Goal: Communication & Community: Participate in discussion

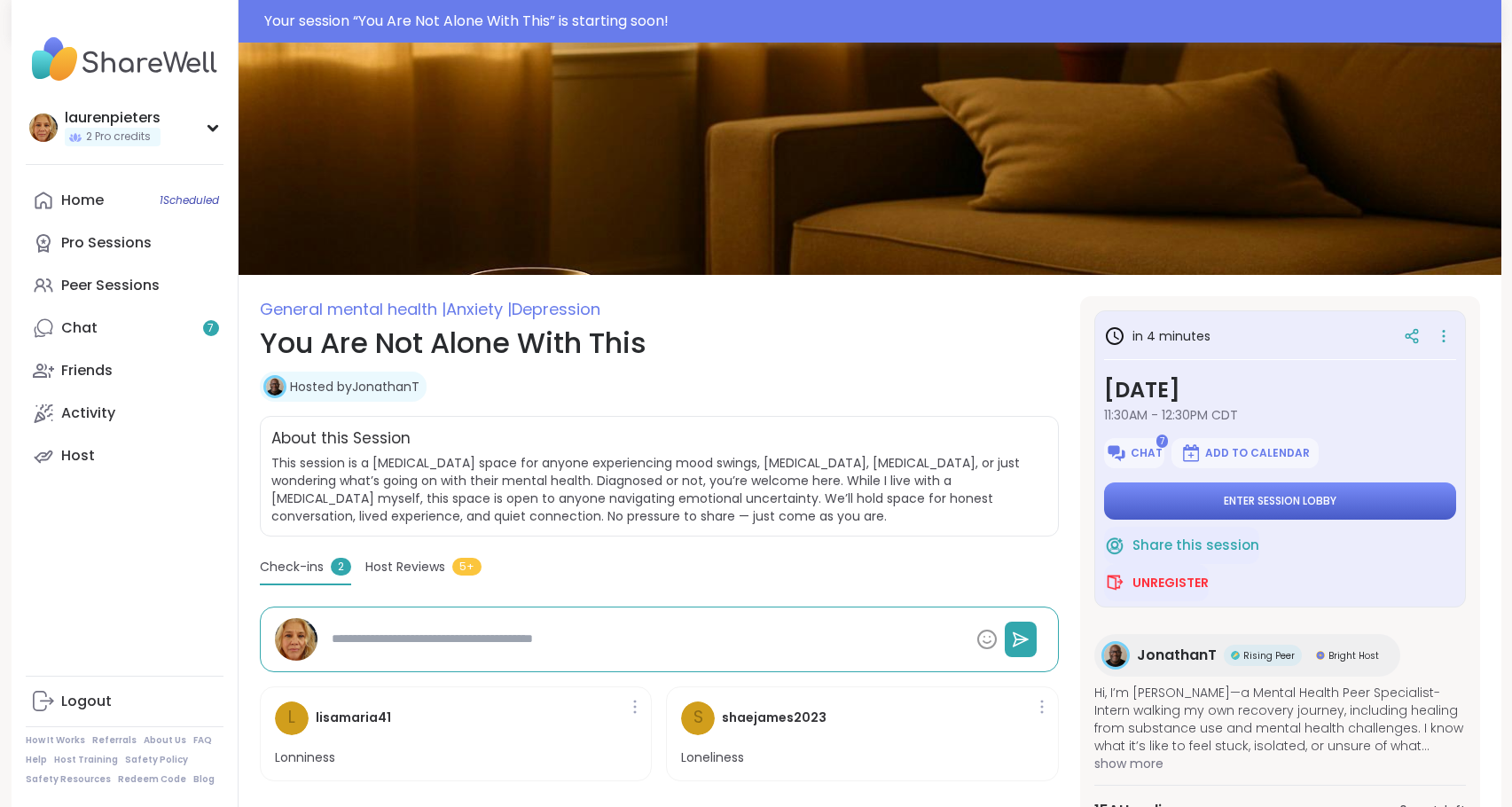
click at [1308, 503] on span "Enter session lobby" at bounding box center [1280, 501] width 112 height 14
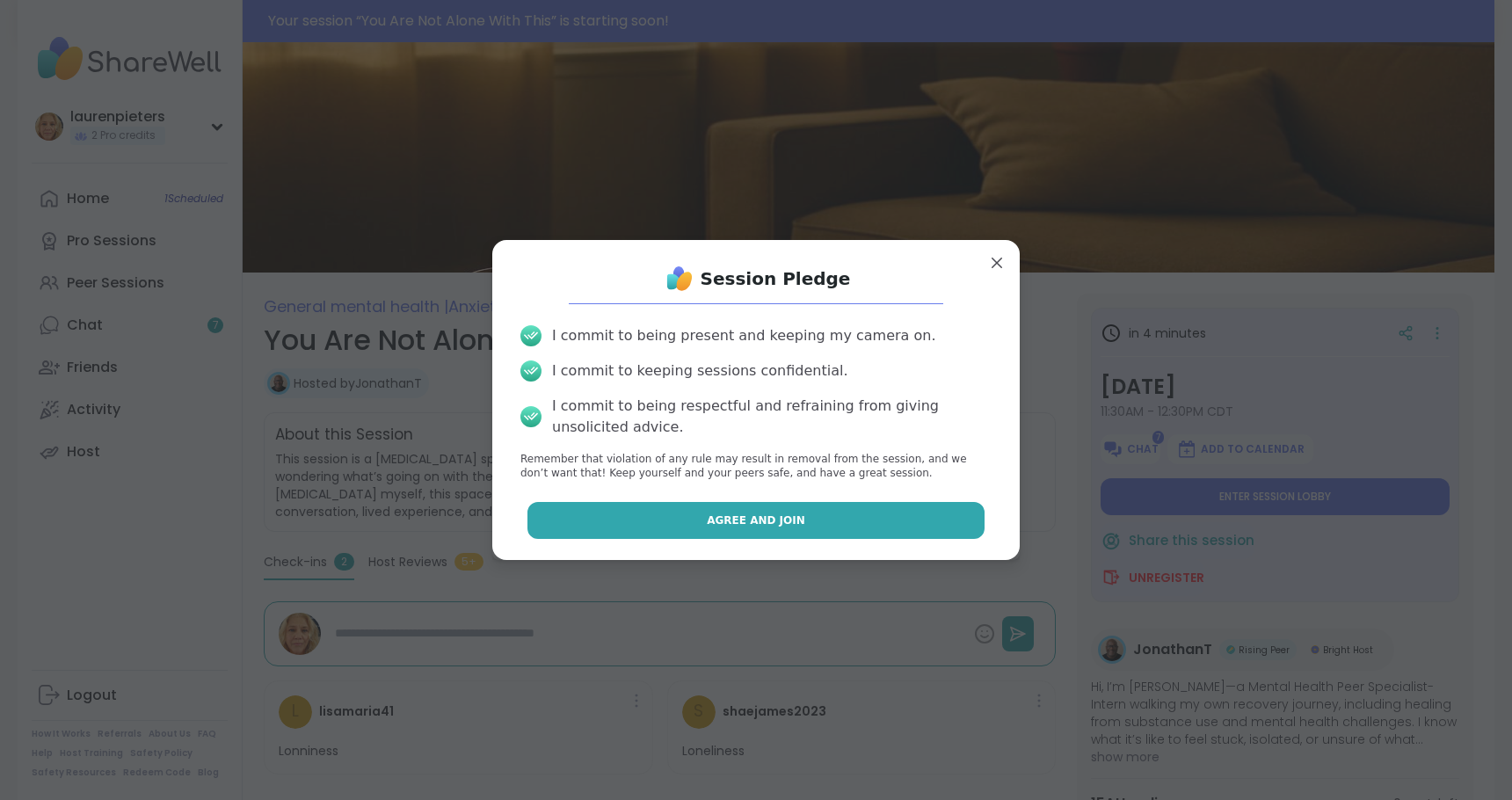
click at [780, 535] on button "Agree and Join" at bounding box center [756, 520] width 458 height 37
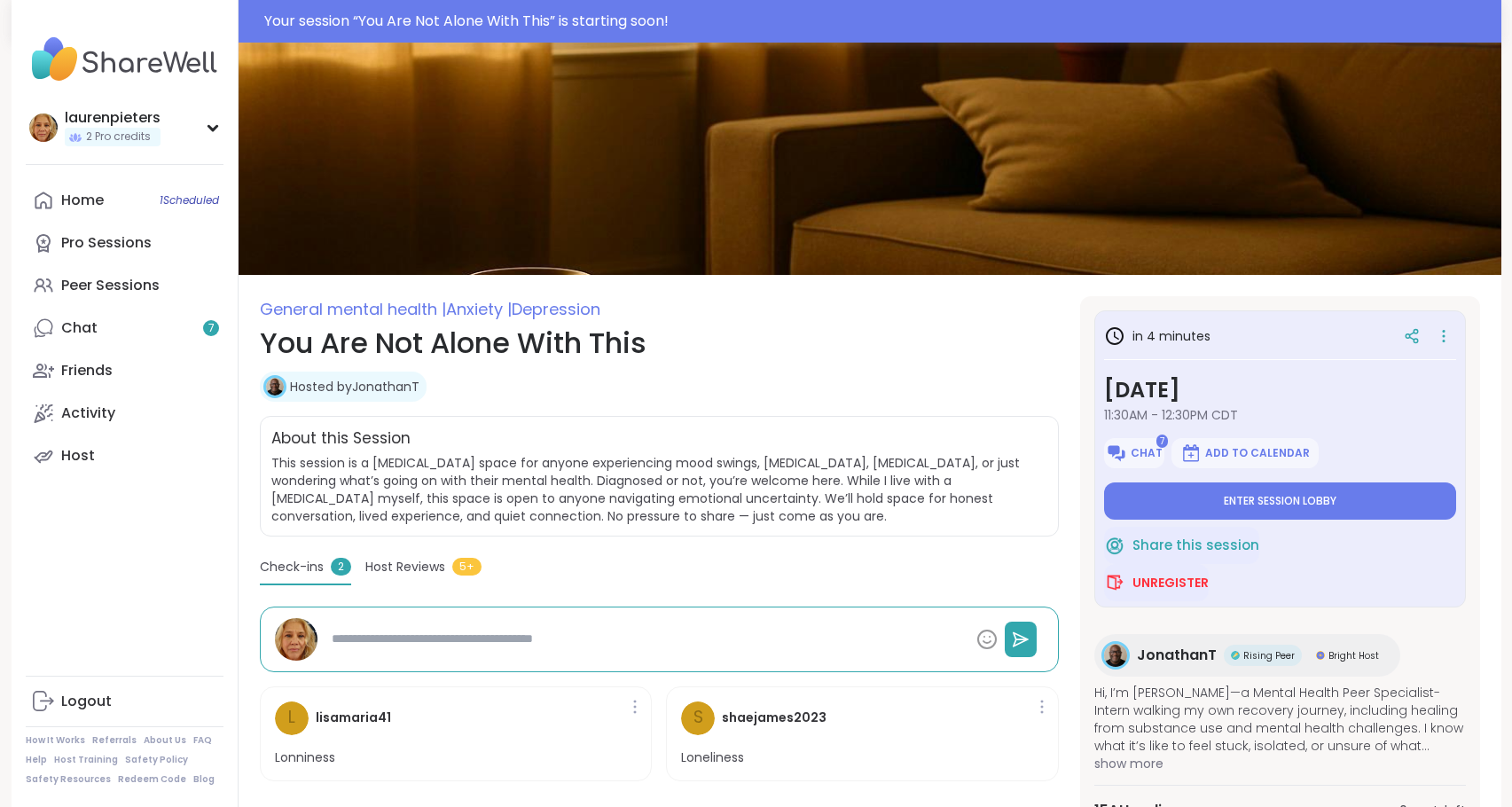
type textarea "*"
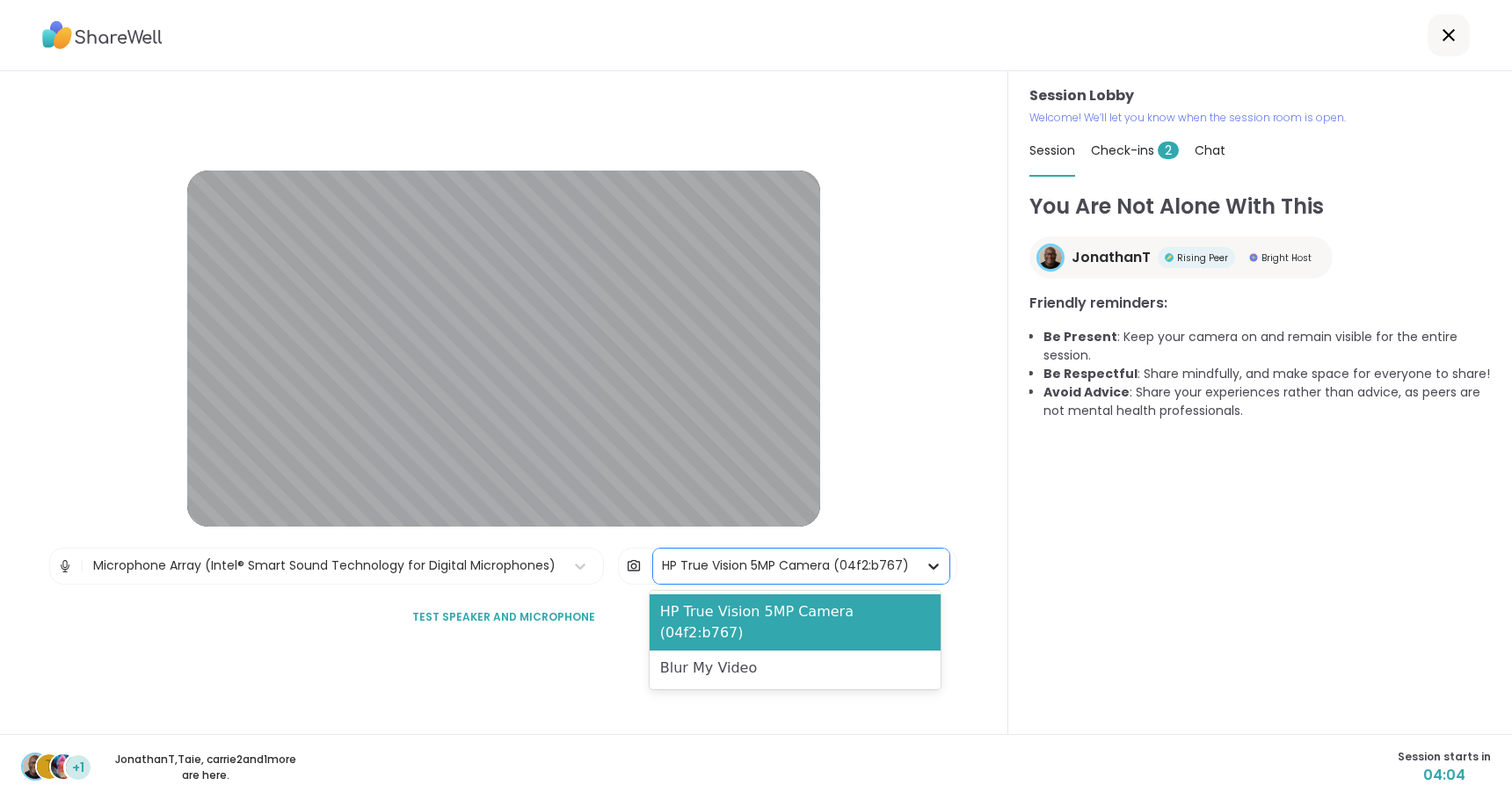
click at [925, 567] on icon at bounding box center [933, 566] width 17 height 17
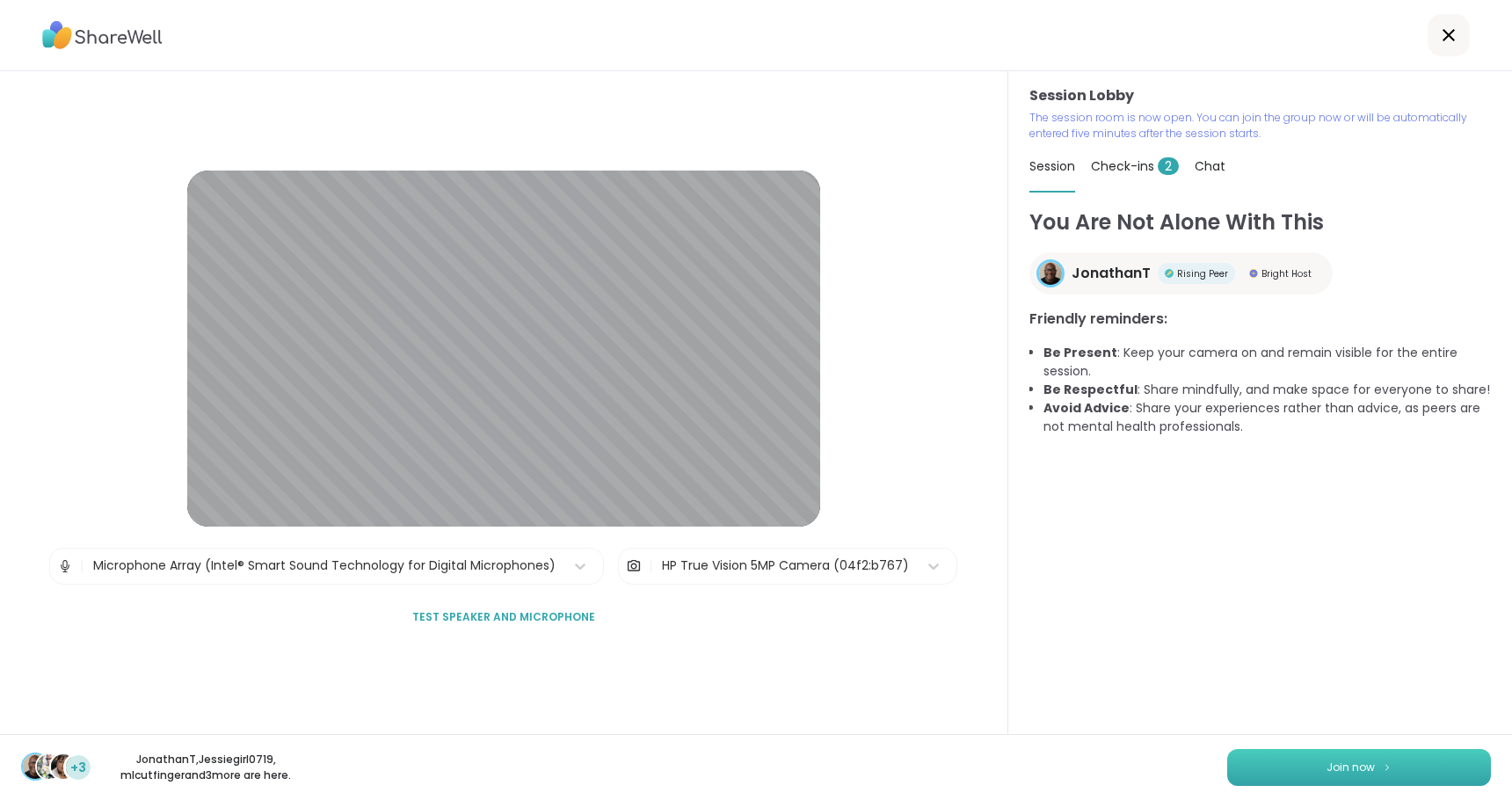
click at [1342, 769] on span "Join now" at bounding box center [1350, 767] width 49 height 16
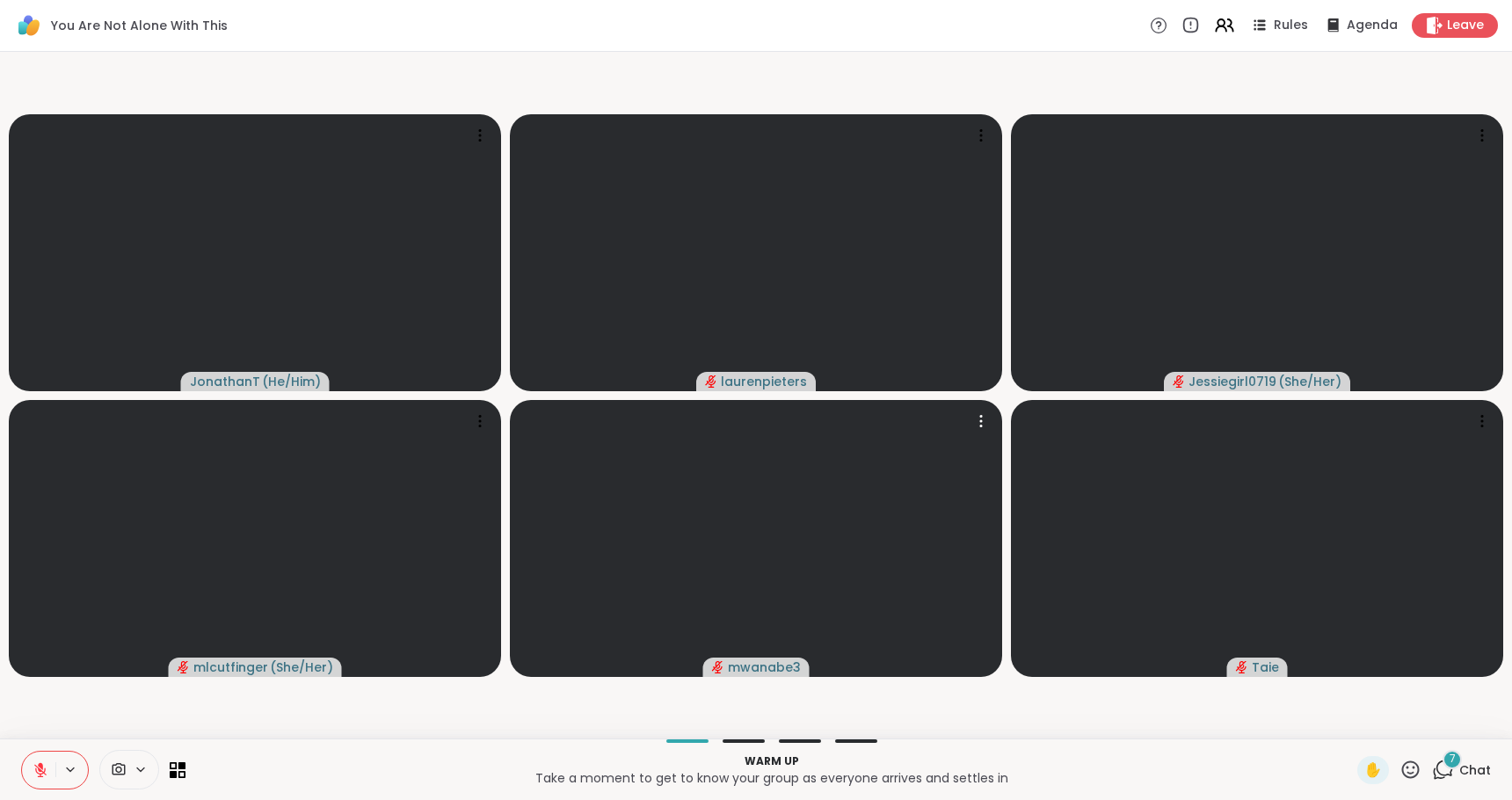
click at [141, 772] on icon at bounding box center [140, 770] width 14 height 15
click at [164, 704] on icon at bounding box center [166, 707] width 16 height 16
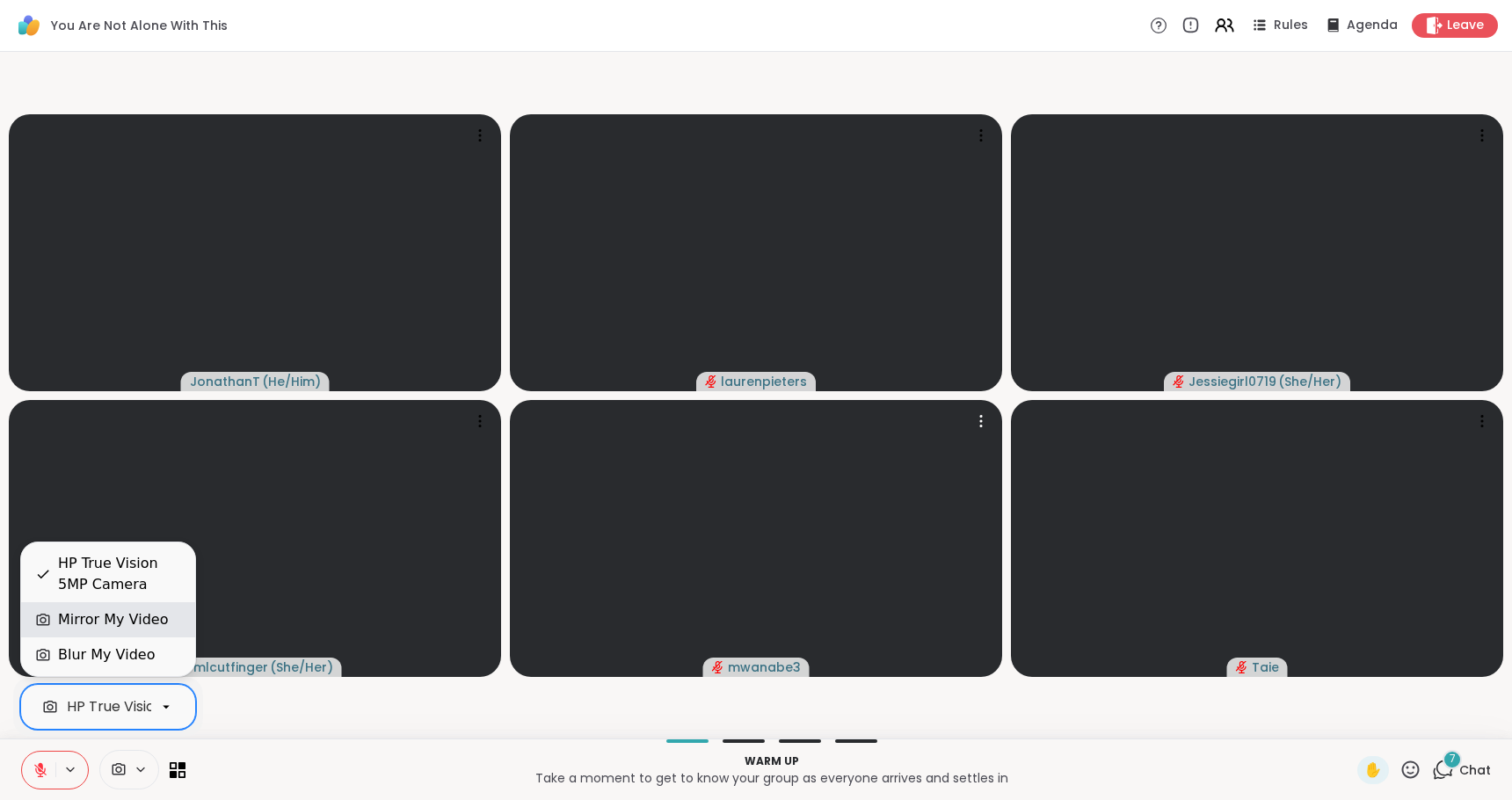
click at [144, 615] on div "Mirror My Video" at bounding box center [112, 619] width 109 height 21
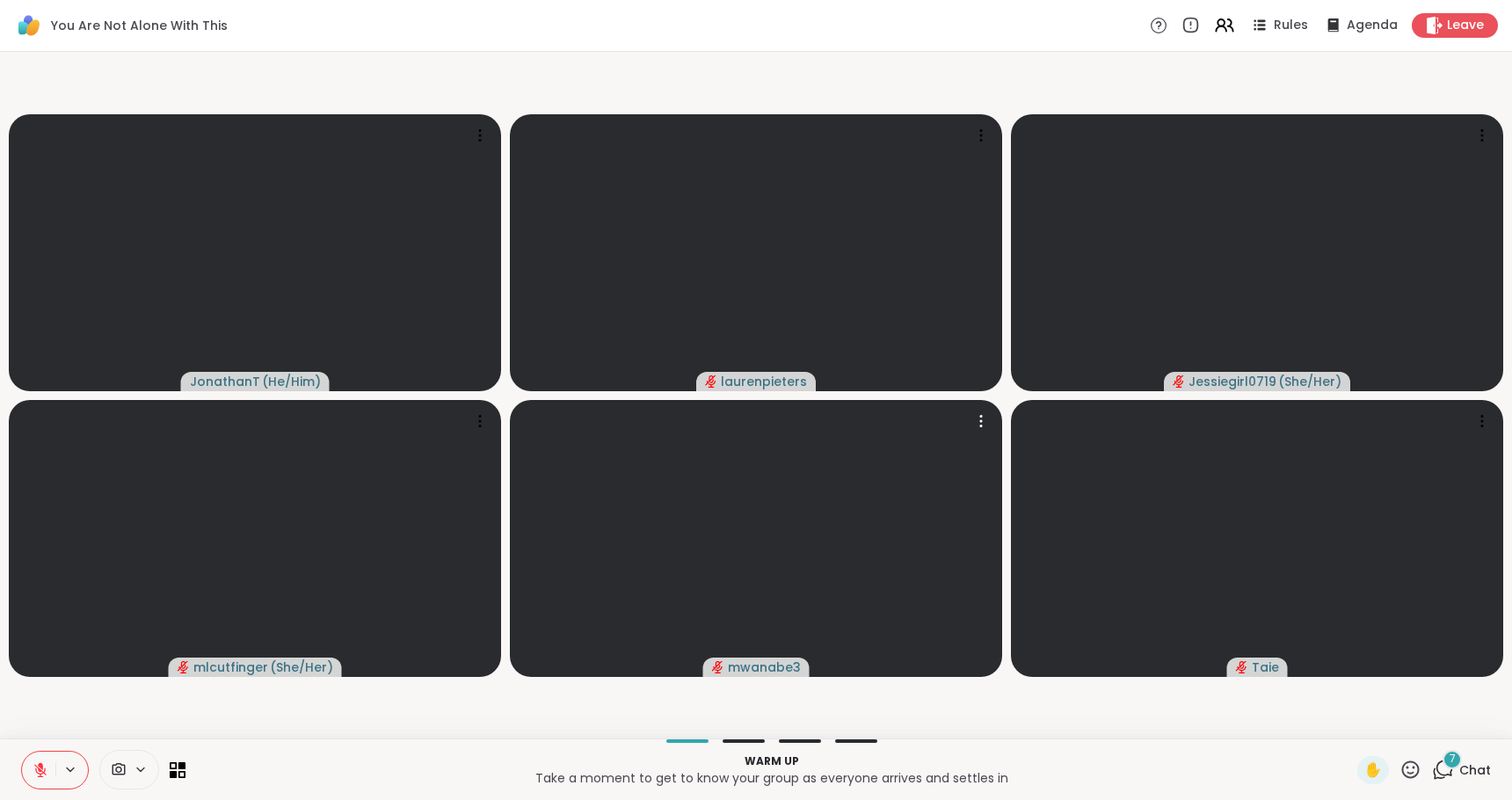
click at [1432, 768] on icon at bounding box center [1443, 769] width 22 height 22
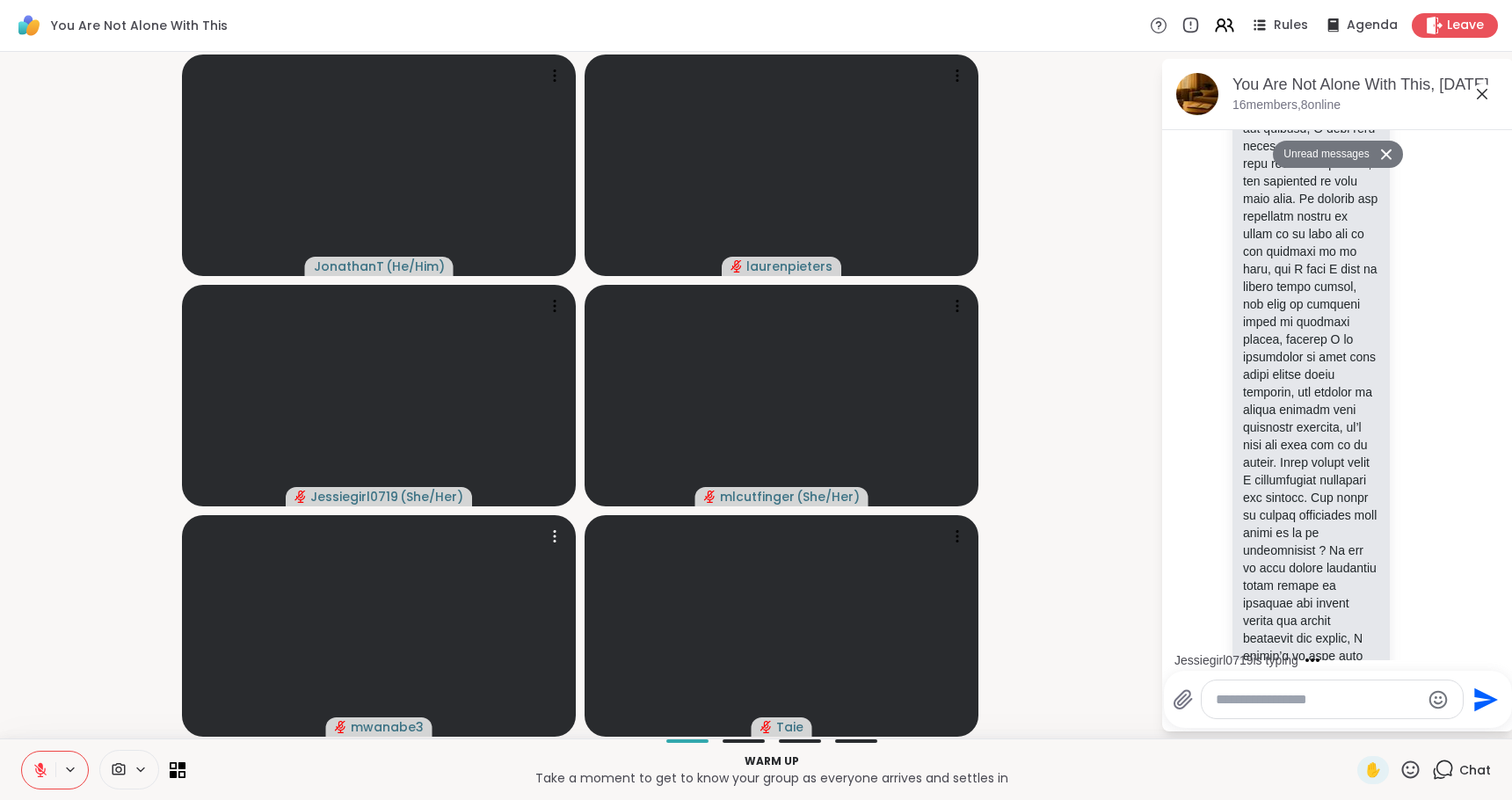
scroll to position [5393, 0]
drag, startPoint x: 1500, startPoint y: 463, endPoint x: 1524, endPoint y: 268, distance: 196.5
click at [1498, 268] on html "You Are Not Alone With This Rules Agenda Leave JonathanT ( He/Him ) laurenpiete…" at bounding box center [756, 400] width 1512 height 800
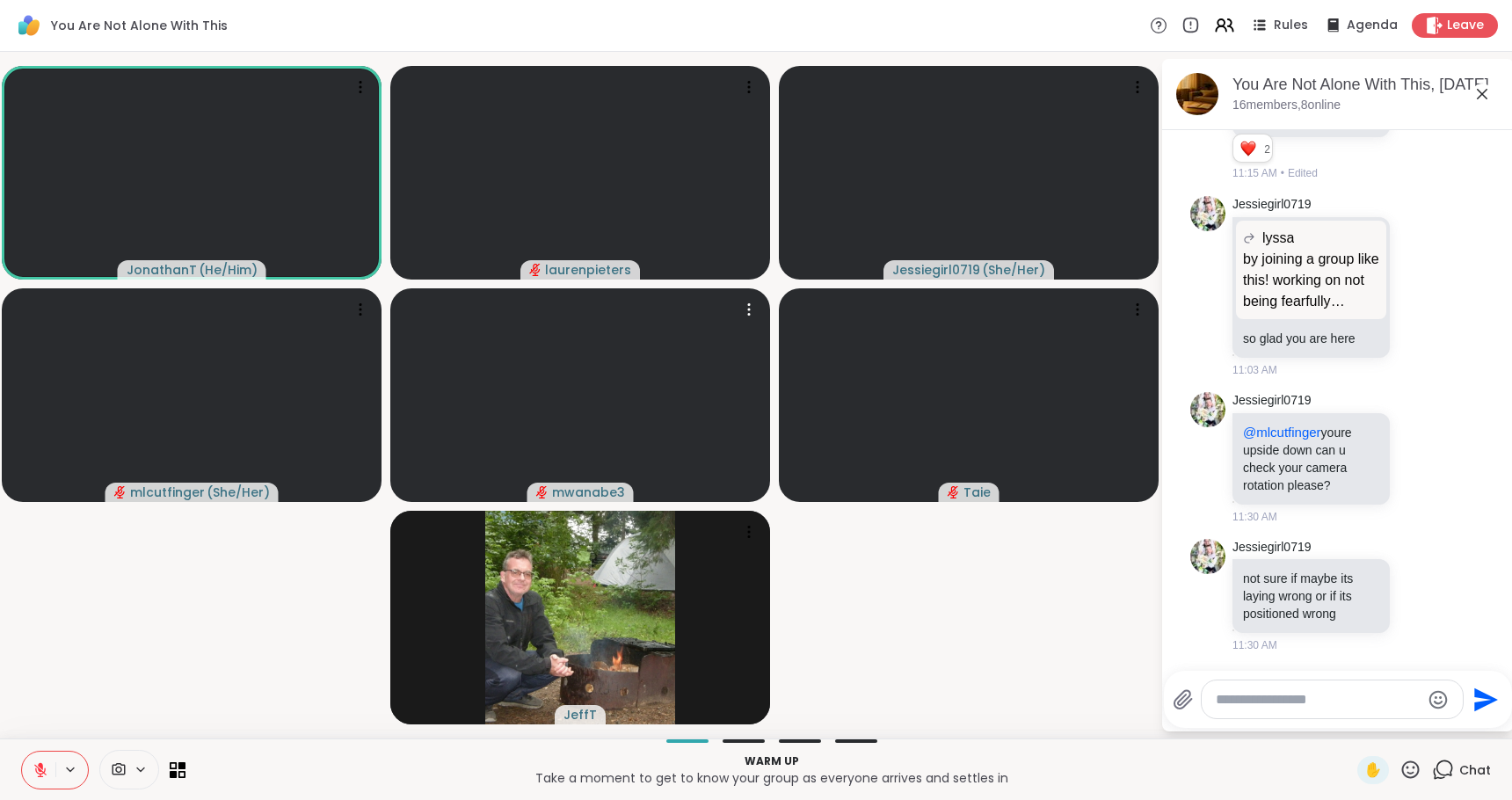
scroll to position [8439, 0]
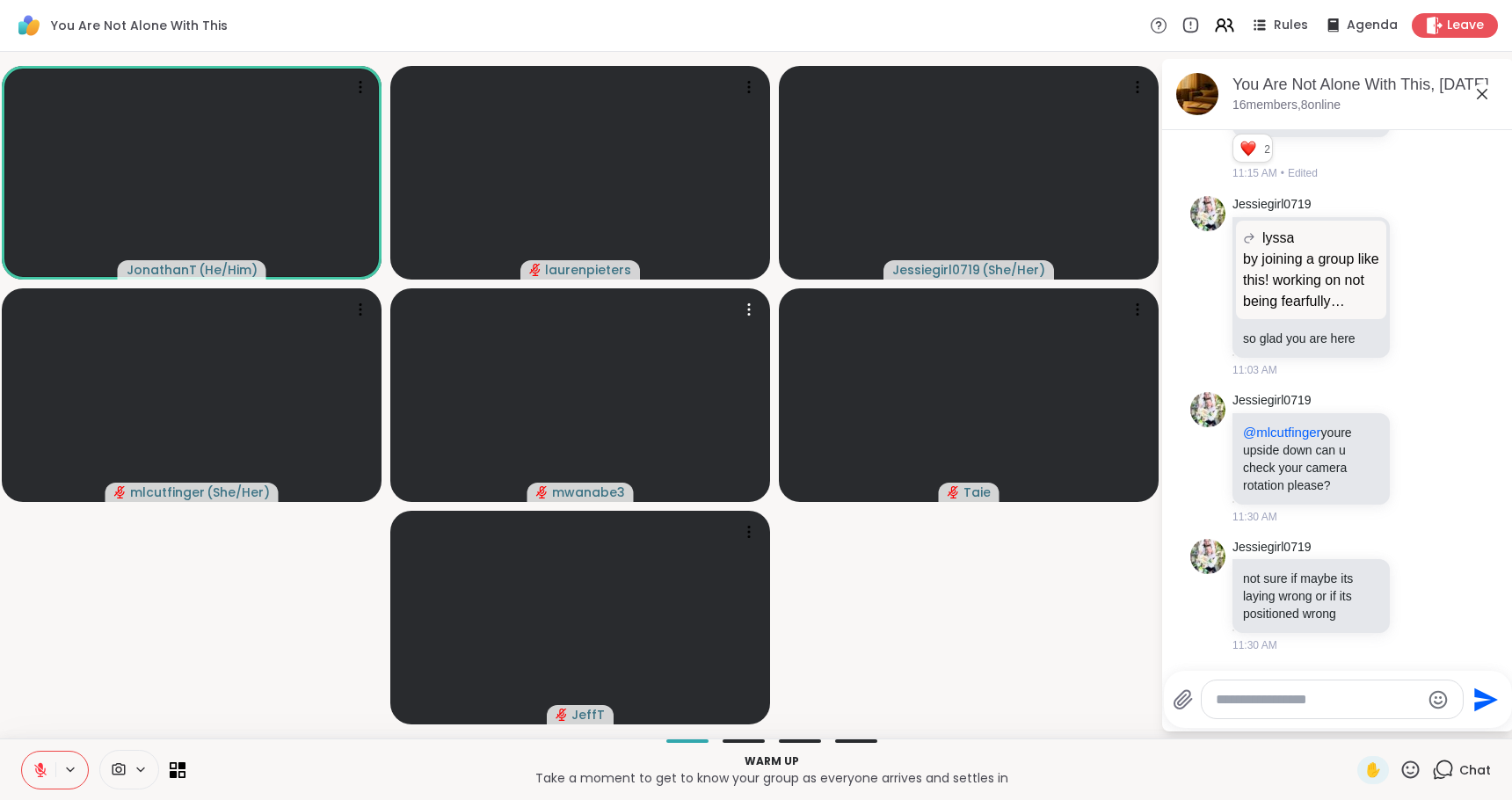
click at [1258, 694] on textarea "Type your message" at bounding box center [1318, 699] width 205 height 17
type textarea "**********"
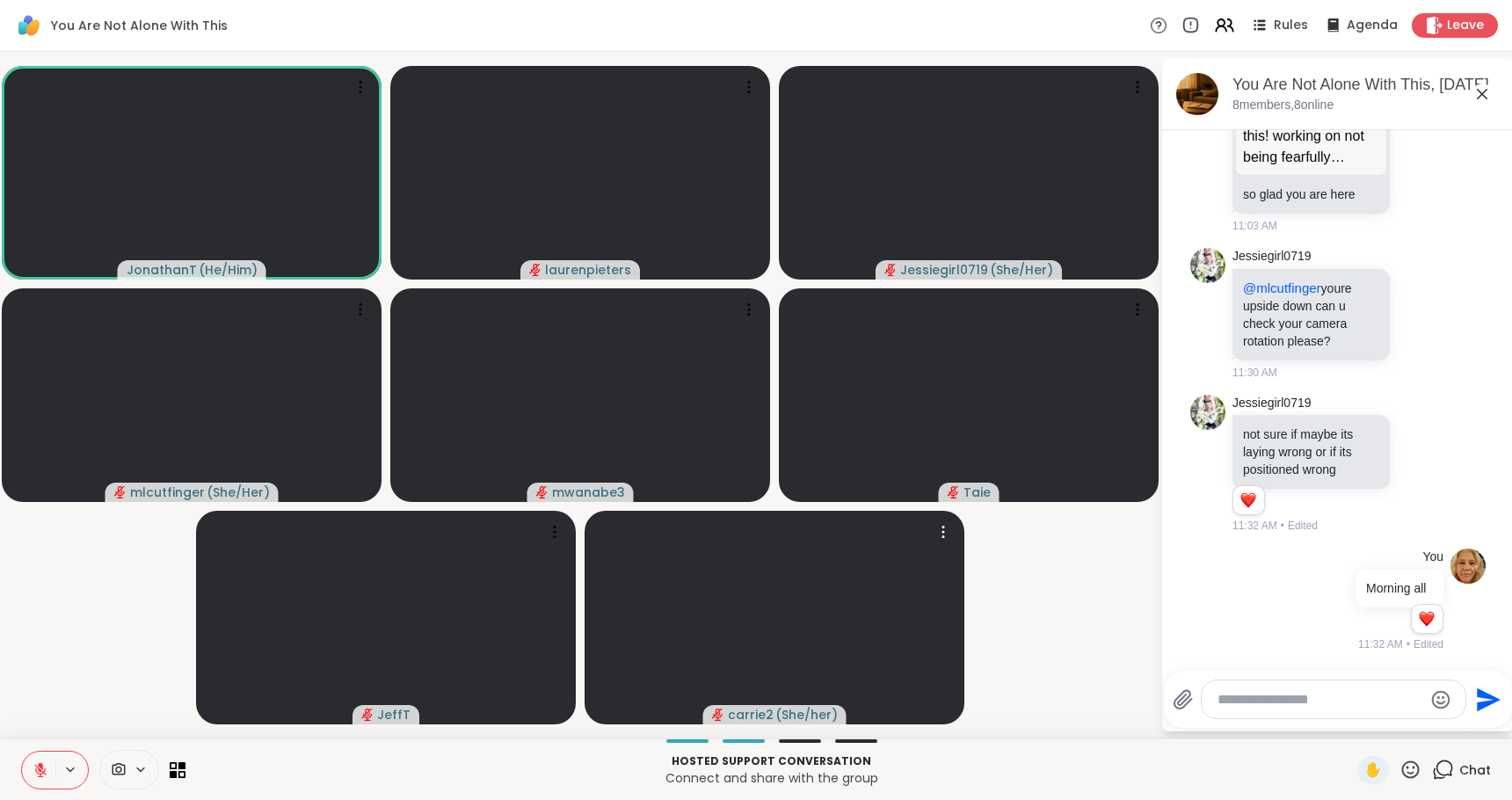
scroll to position [9063, 0]
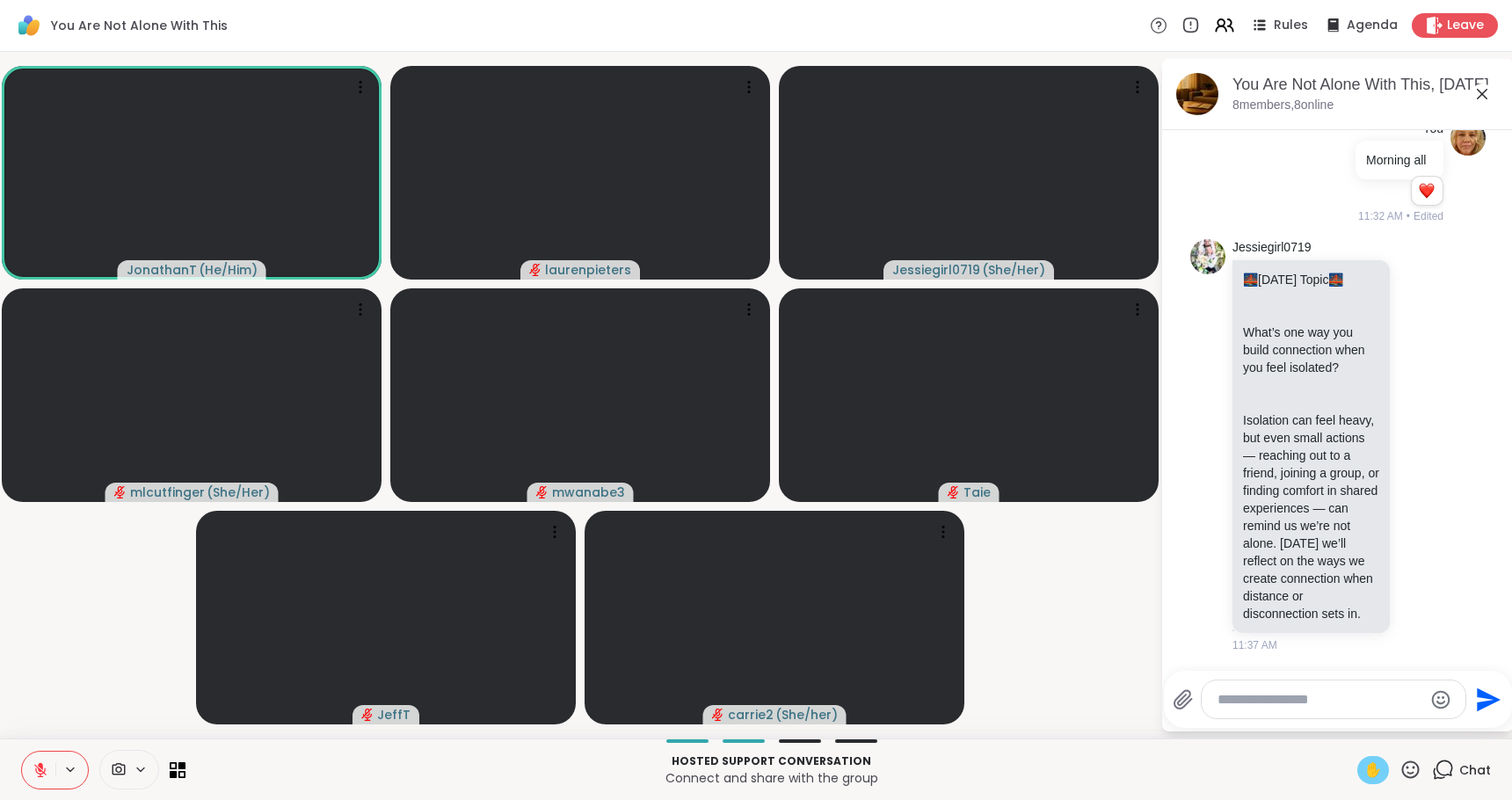
click at [1365, 779] on span "✋" at bounding box center [1373, 770] width 17 height 21
click at [33, 765] on icon at bounding box center [40, 770] width 16 height 16
click at [1365, 766] on span "✋" at bounding box center [1373, 770] width 17 height 21
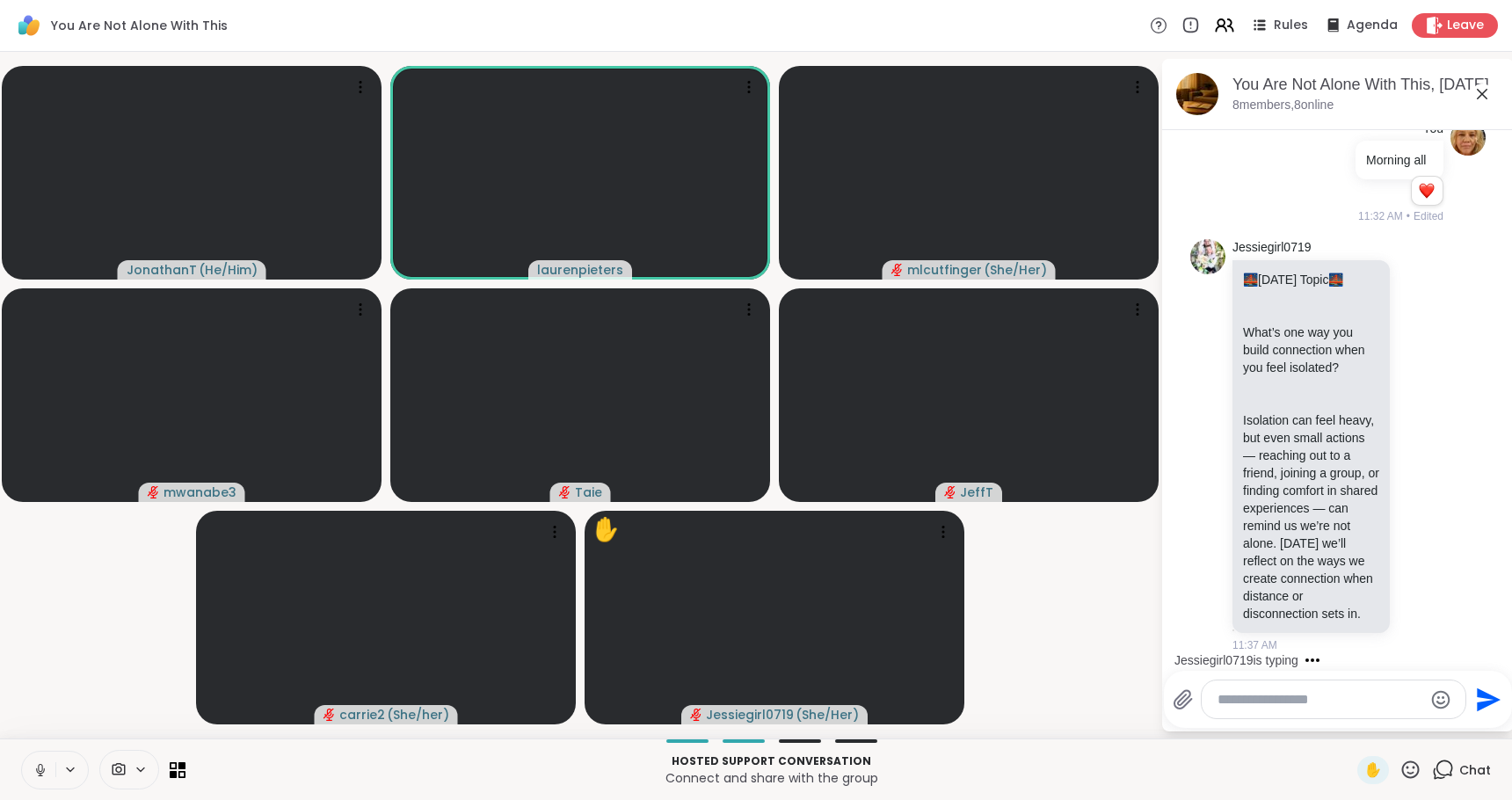
drag, startPoint x: 29, startPoint y: 759, endPoint x: 43, endPoint y: 767, distance: 16.1
click at [35, 763] on button at bounding box center [38, 770] width 33 height 37
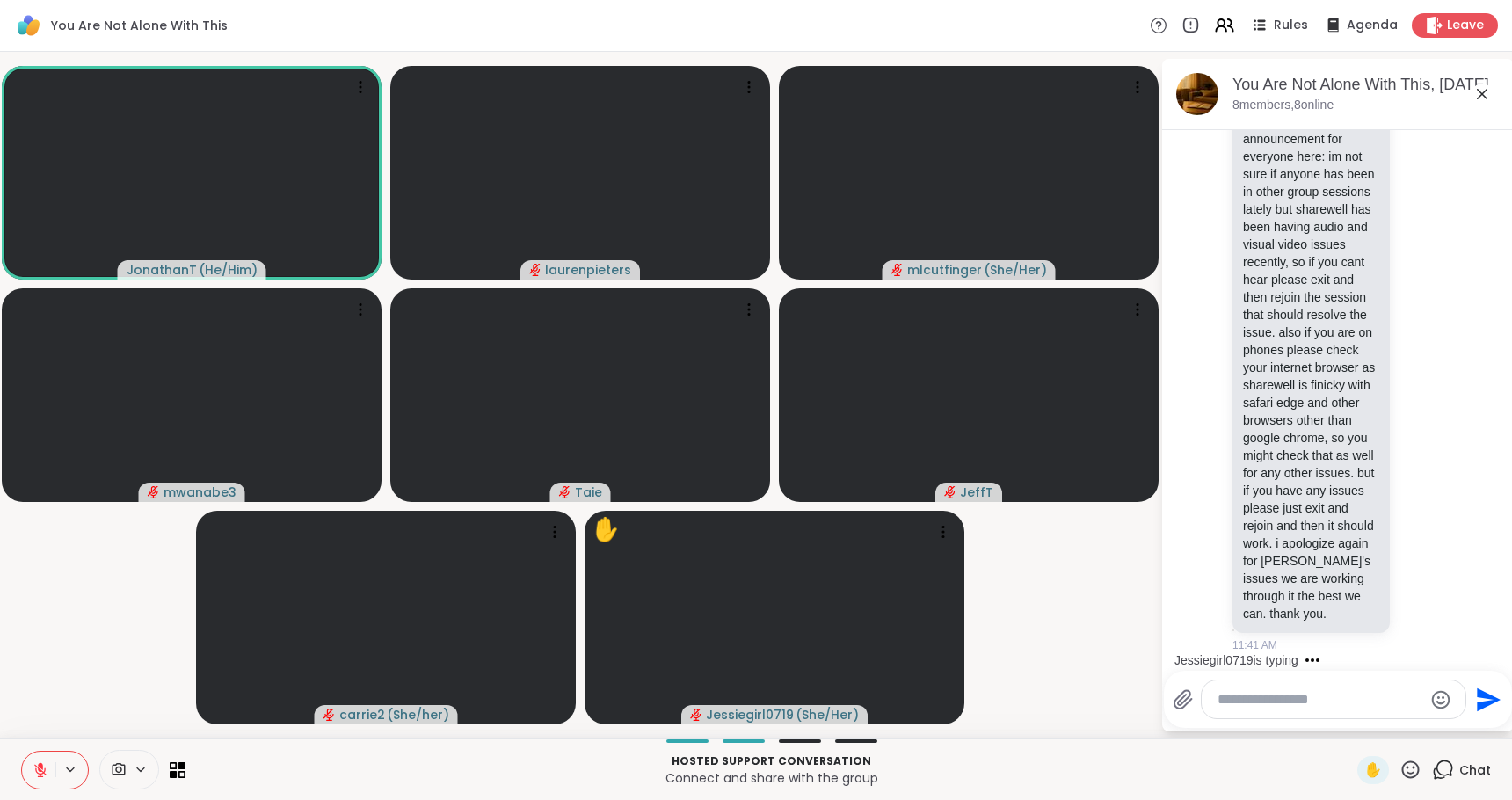
scroll to position [9848, 0]
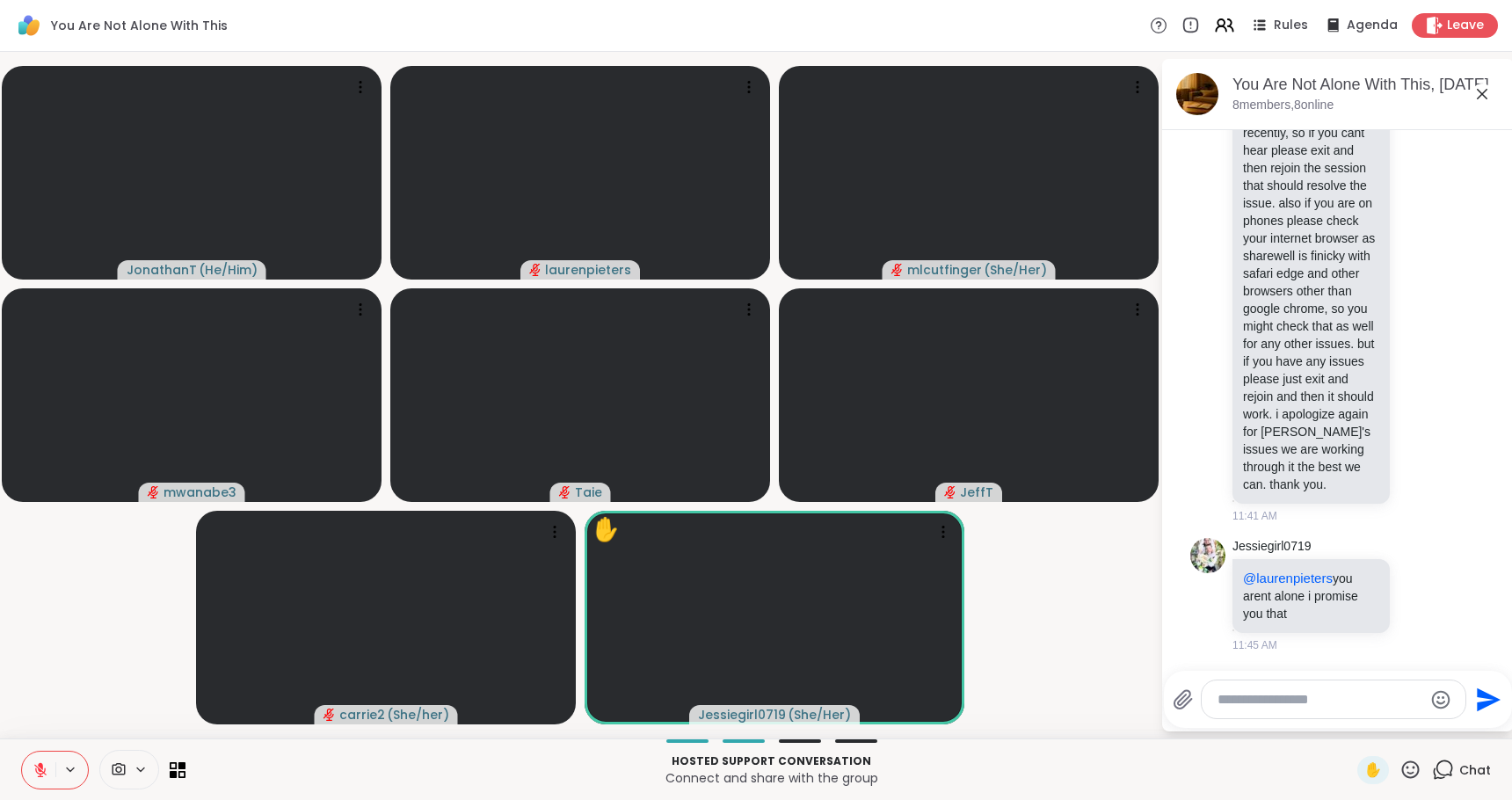
click at [39, 771] on icon at bounding box center [40, 770] width 16 height 16
click at [31, 771] on button at bounding box center [38, 770] width 33 height 37
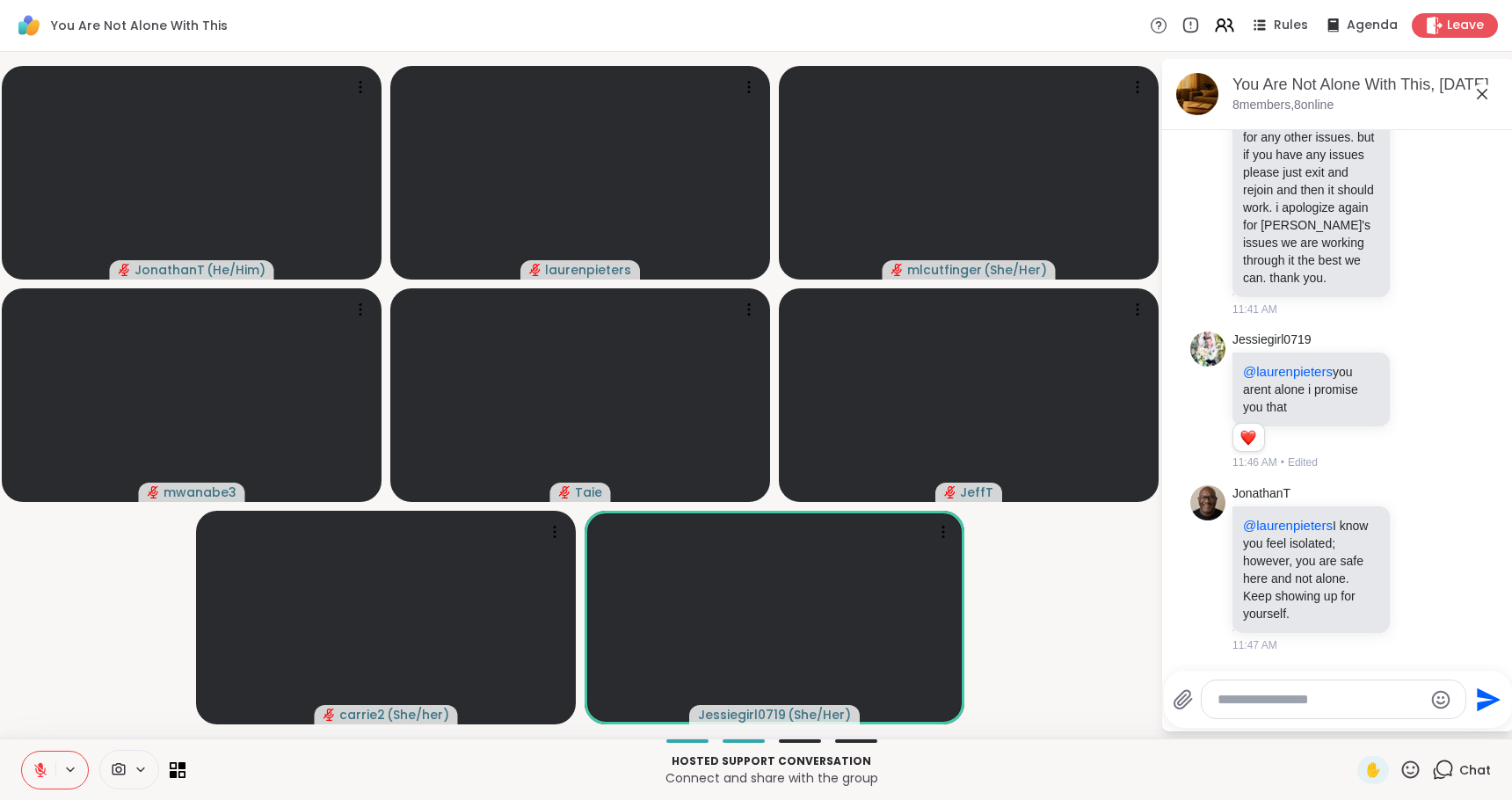
scroll to position [10072, 0]
click at [1413, 563] on icon at bounding box center [1421, 569] width 16 height 17
click at [1413, 533] on div "Select Reaction: Heart" at bounding box center [1421, 540] width 16 height 16
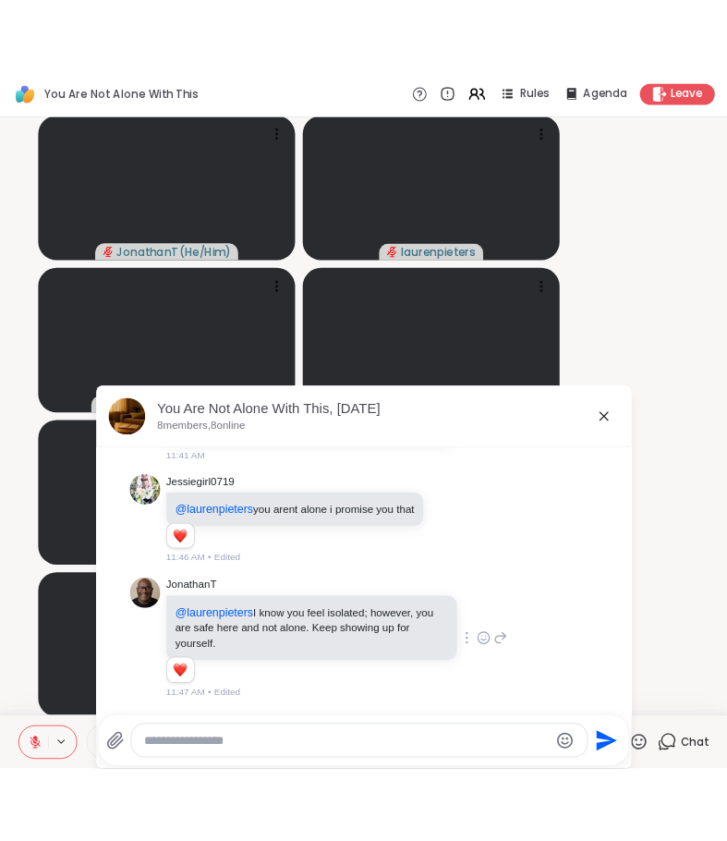
scroll to position [5571, 0]
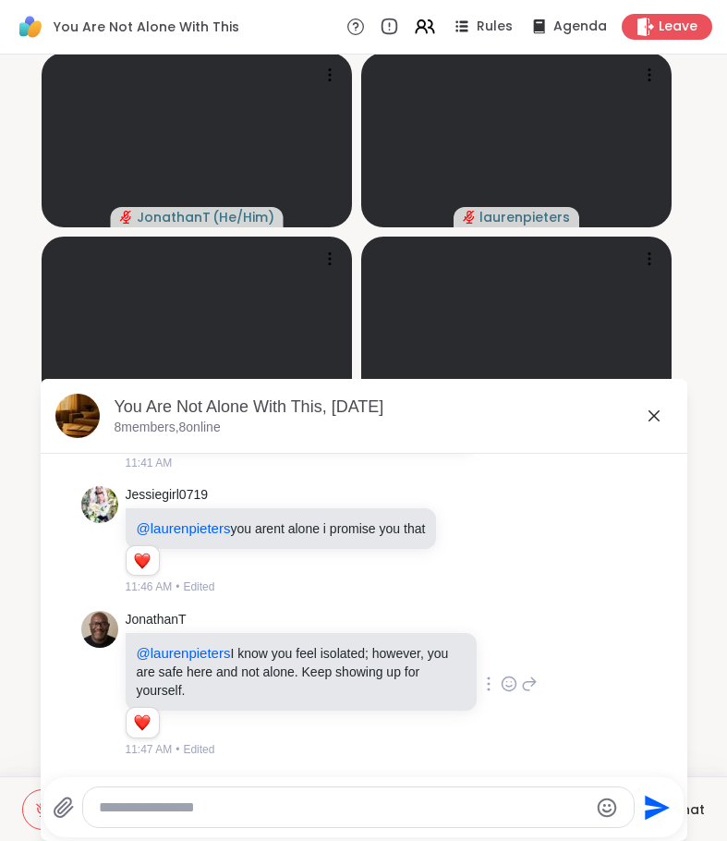
click at [643, 416] on icon at bounding box center [654, 416] width 22 height 22
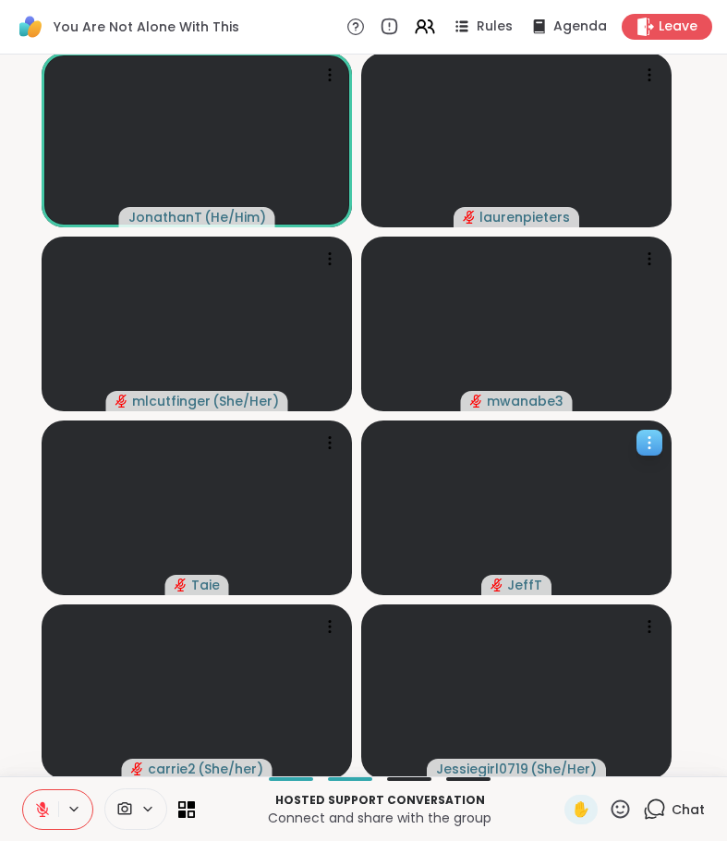
scroll to position [3, 0]
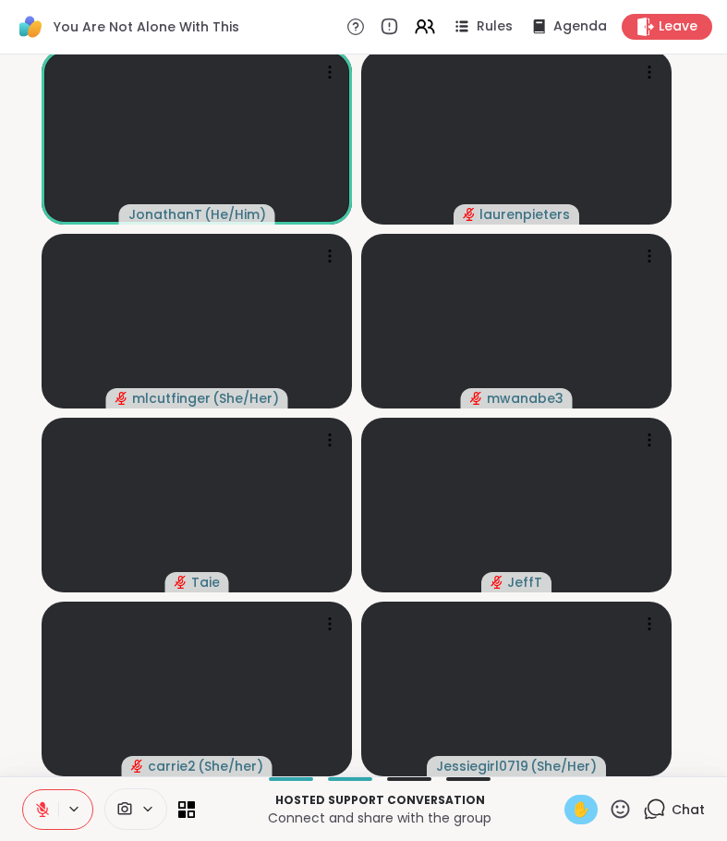
click at [572, 809] on span "✋" at bounding box center [581, 809] width 18 height 22
click at [29, 805] on button at bounding box center [40, 809] width 35 height 39
drag, startPoint x: 565, startPoint y: 807, endPoint x: 495, endPoint y: 830, distance: 73.0
click at [572, 808] on span "✋" at bounding box center [581, 809] width 18 height 22
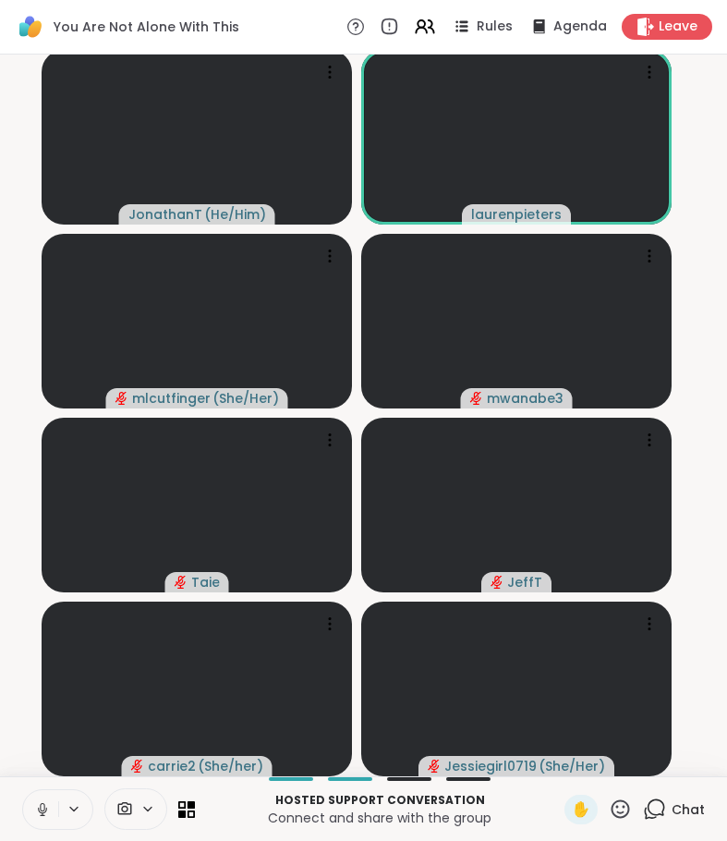
click at [50, 809] on icon at bounding box center [42, 809] width 17 height 17
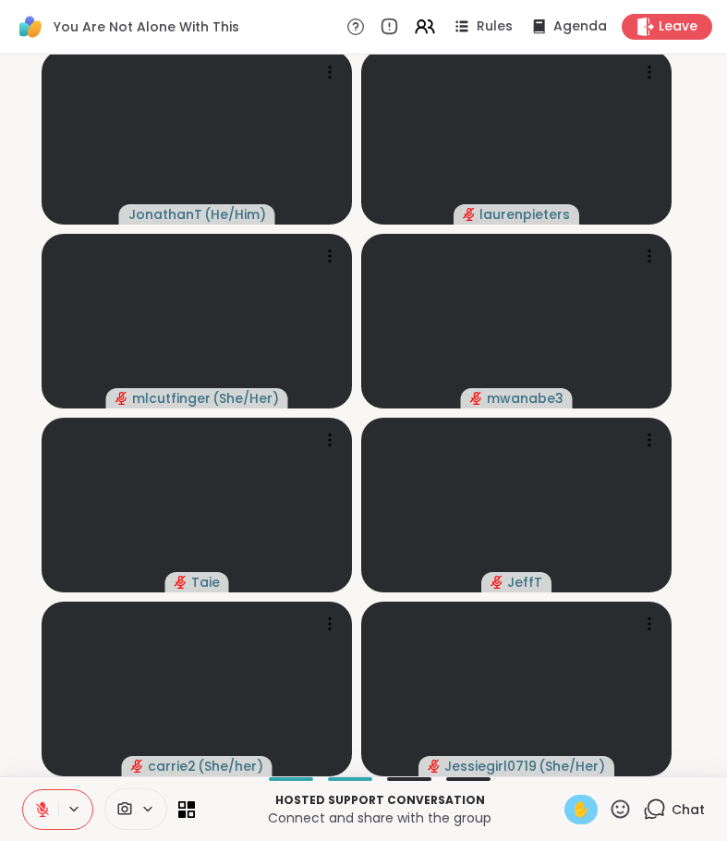
click at [572, 804] on span "✋" at bounding box center [581, 809] width 18 height 22
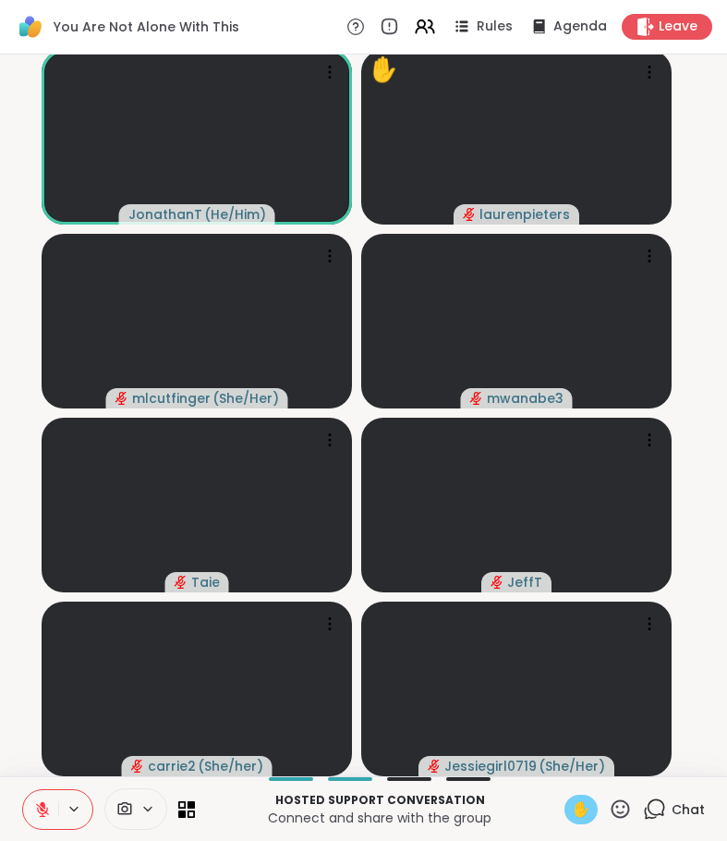
click at [572, 807] on span "✋" at bounding box center [581, 809] width 18 height 22
click at [654, 795] on div "1" at bounding box center [664, 798] width 20 height 20
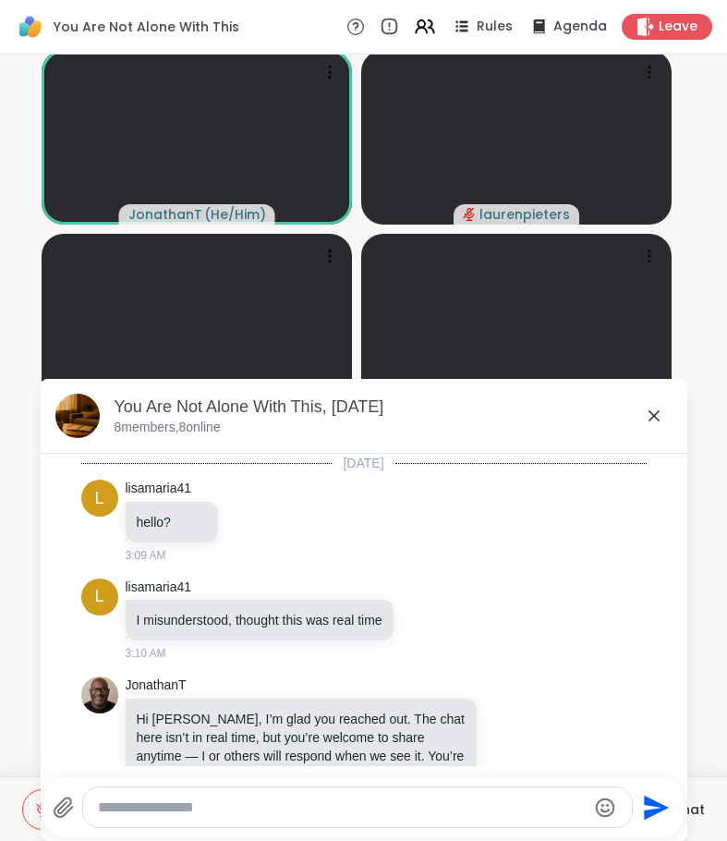
scroll to position [5750, 0]
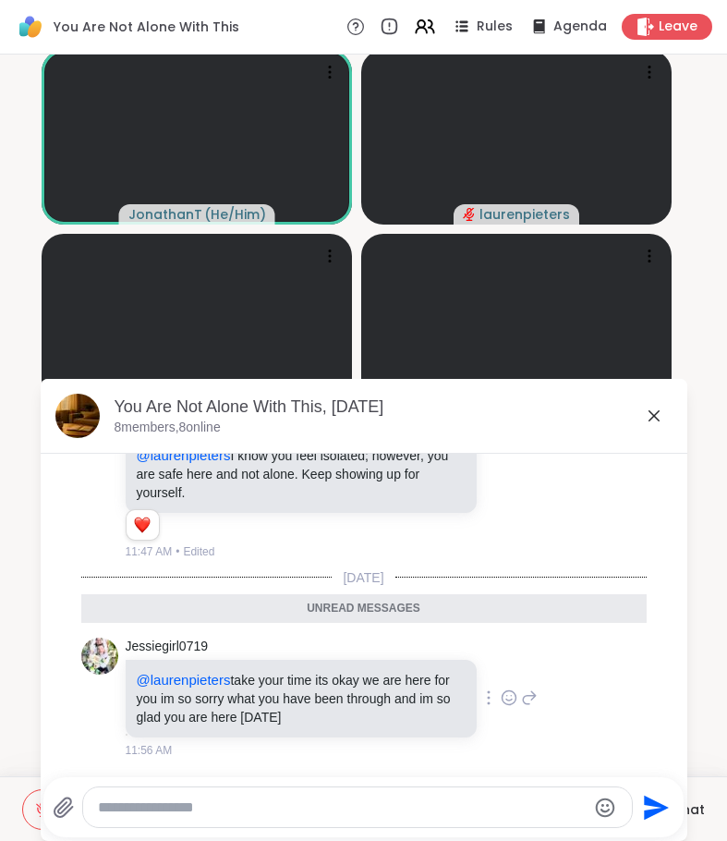
click at [521, 694] on icon at bounding box center [529, 697] width 17 height 22
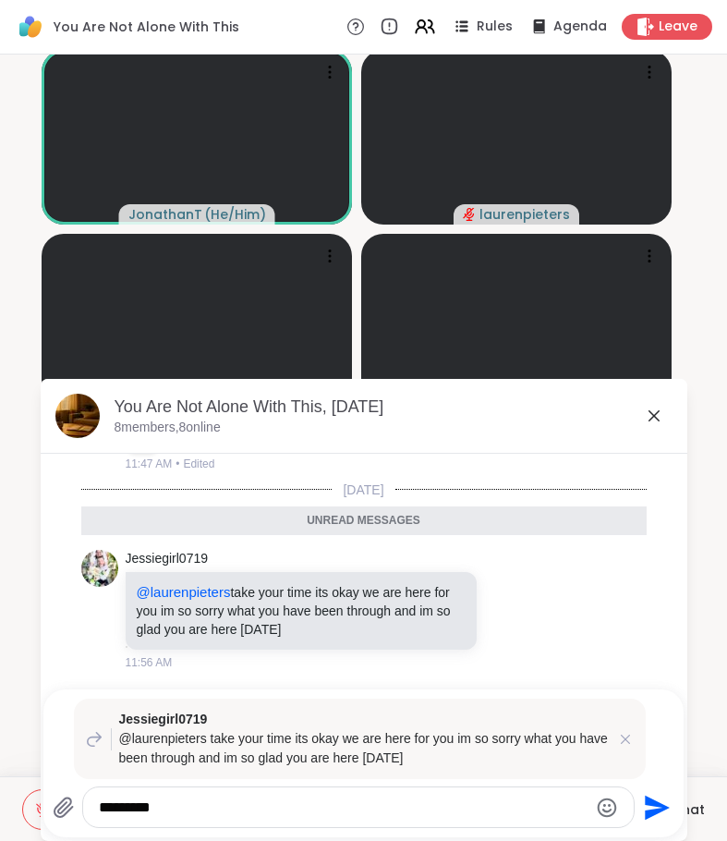
type textarea "*********"
click at [657, 809] on icon "Send" at bounding box center [655, 808] width 30 height 30
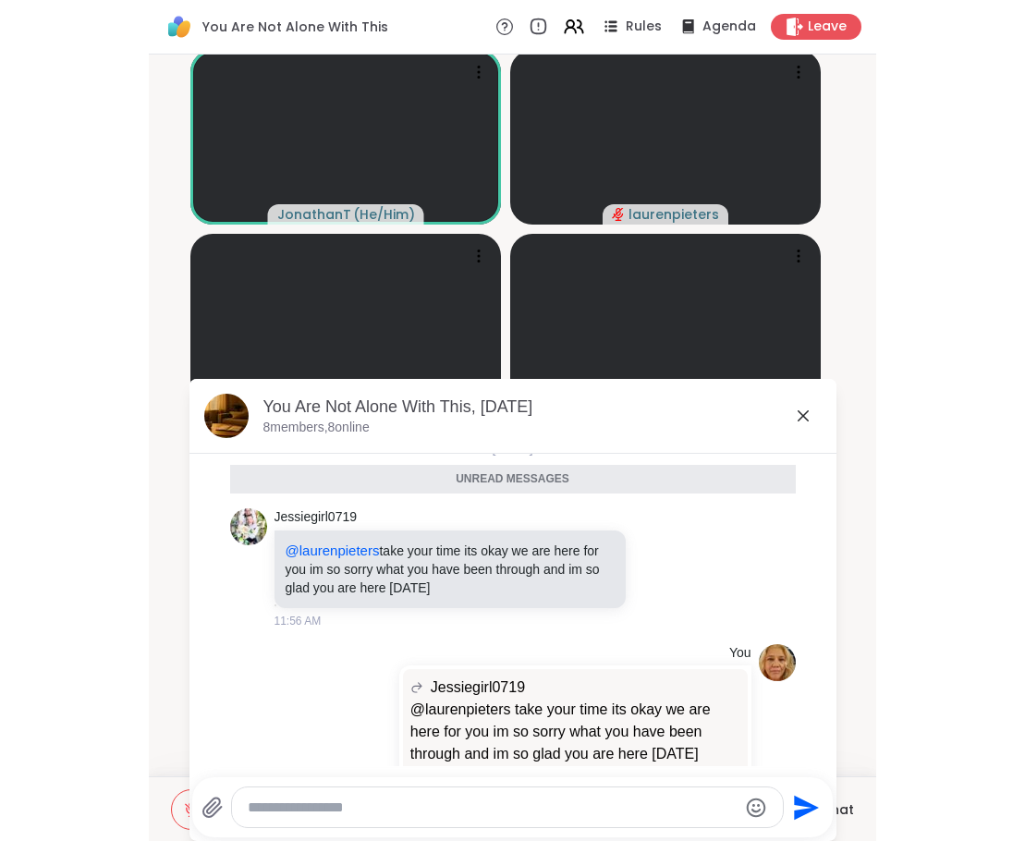
scroll to position [5912, 0]
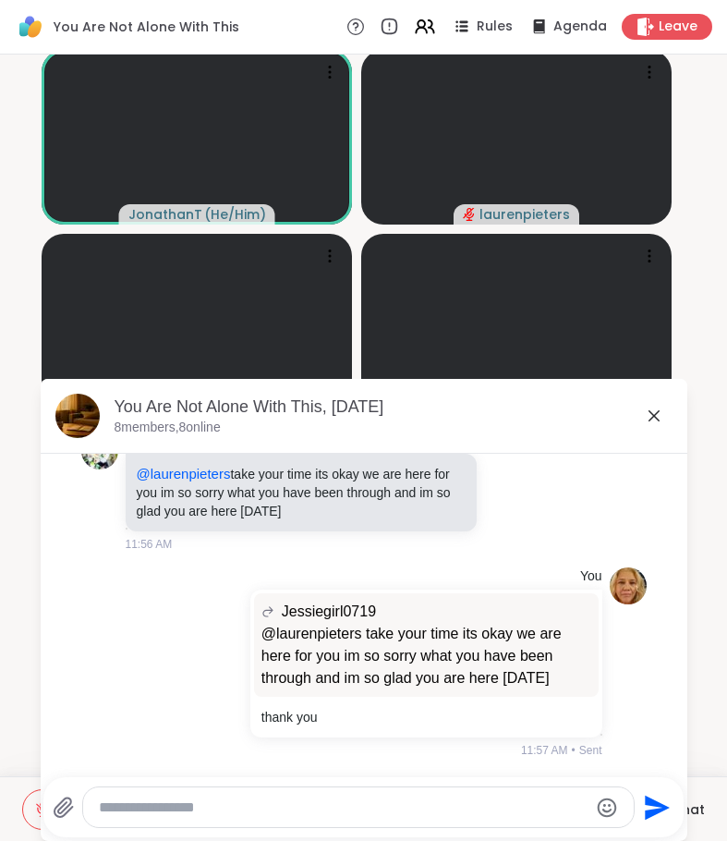
click at [650, 415] on icon at bounding box center [654, 416] width 22 height 22
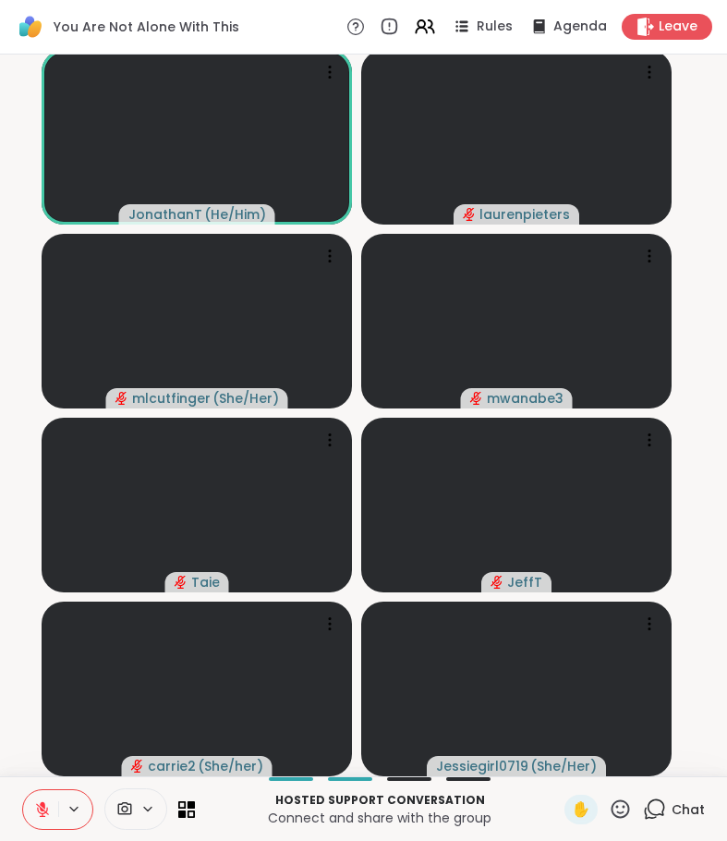
click at [39, 808] on icon at bounding box center [42, 809] width 17 height 17
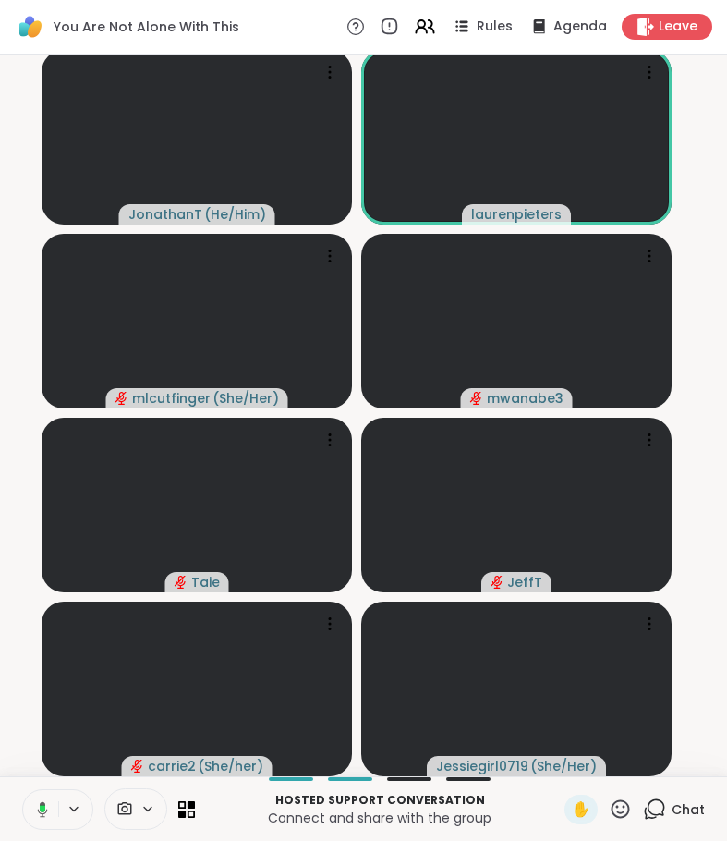
click at [693, 513] on video-player-container "JonathanT ( He/Him ) laurenpieters mlcutfinger ( She/Her ) mwanabe3 [PERSON_NAM…" at bounding box center [363, 412] width 705 height 707
click at [42, 802] on icon at bounding box center [42, 809] width 17 height 17
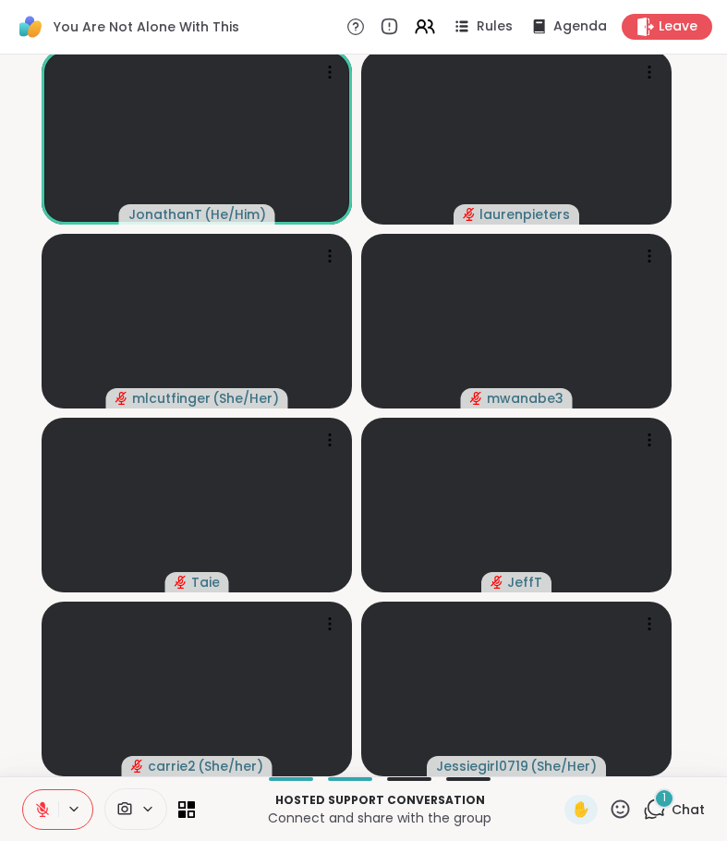
click at [43, 811] on icon at bounding box center [42, 809] width 17 height 17
click at [38, 808] on icon at bounding box center [42, 809] width 17 height 17
click at [42, 806] on icon at bounding box center [43, 804] width 6 height 7
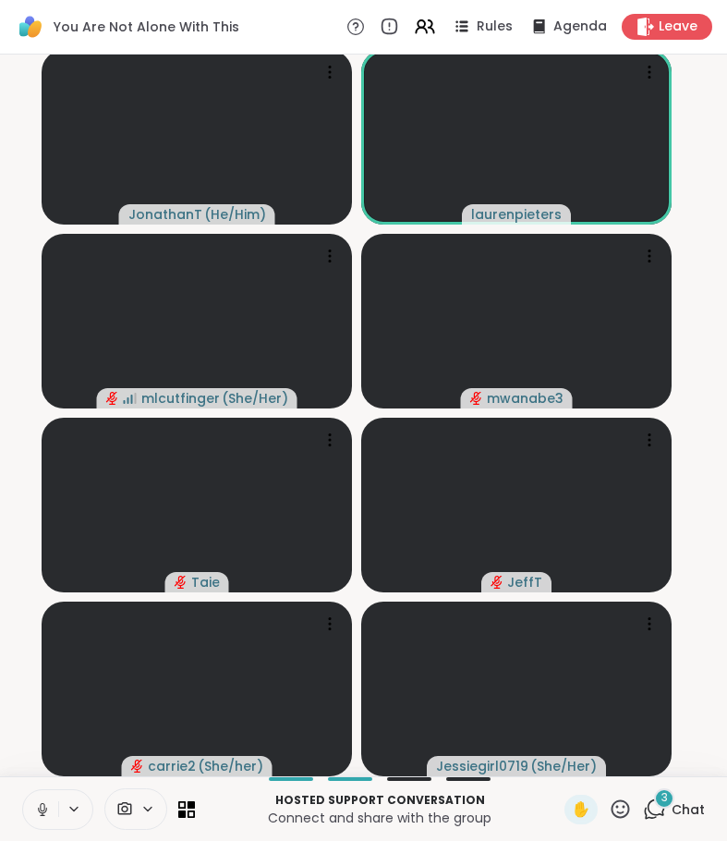
click at [41, 811] on icon at bounding box center [42, 809] width 17 height 17
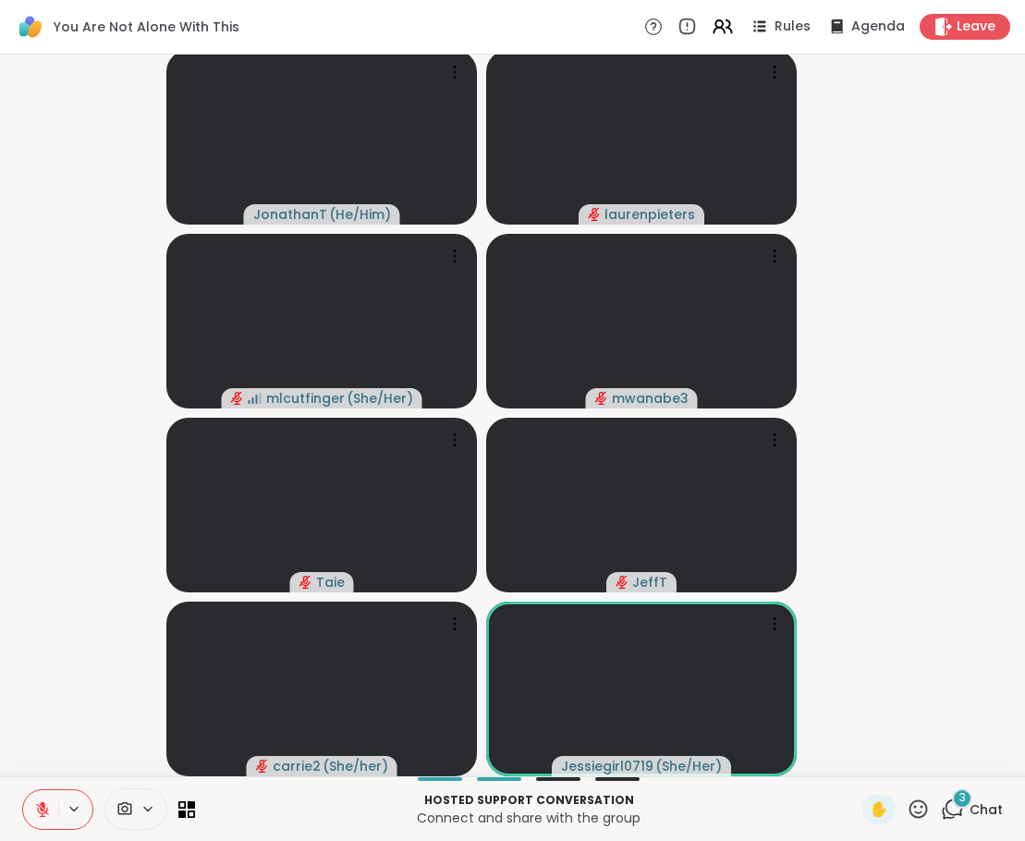
scroll to position [0, 0]
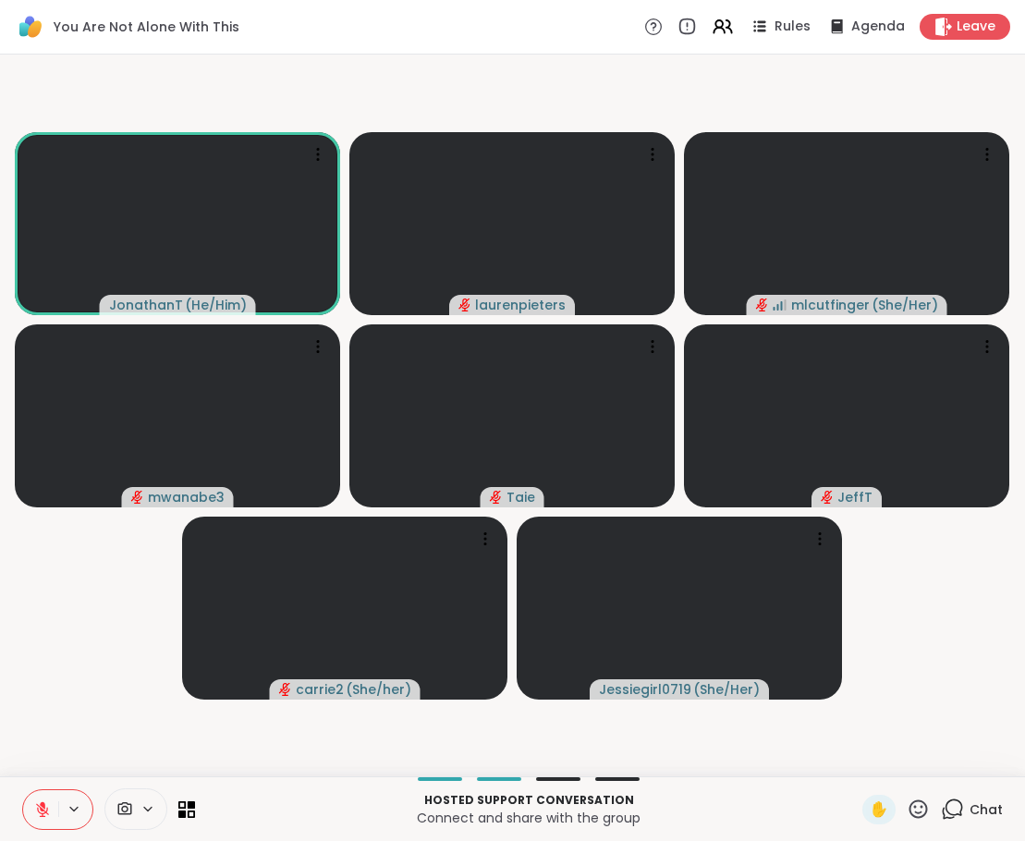
click at [321, 55] on div "JonathanT ( He/Him ) laurenpieters mlcutfinger ( She/Her ) mwanabe3 [PERSON_NAM…" at bounding box center [512, 416] width 1025 height 722
click at [907, 809] on icon at bounding box center [917, 808] width 23 height 23
click at [855, 761] on span "❤️" at bounding box center [864, 760] width 18 height 22
click at [302, 50] on div "You Are Not Alone With This Rules Agenda Leave" at bounding box center [512, 27] width 1025 height 55
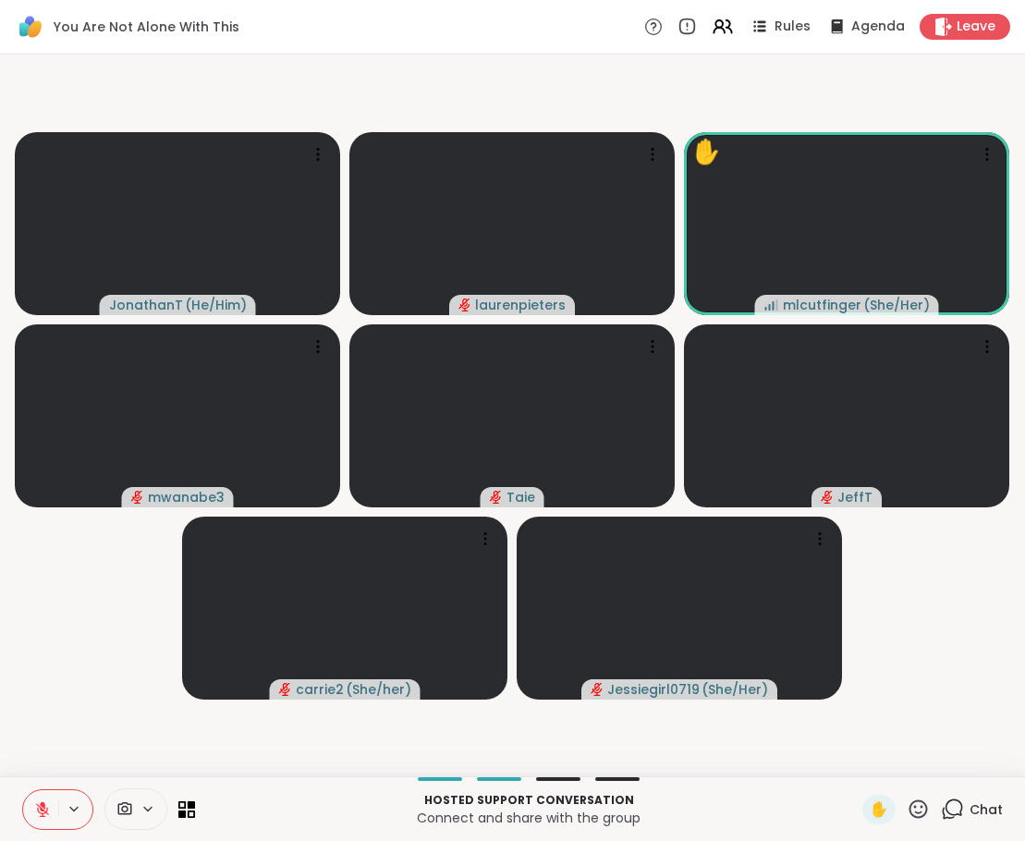
click at [945, 814] on icon at bounding box center [954, 807] width 18 height 17
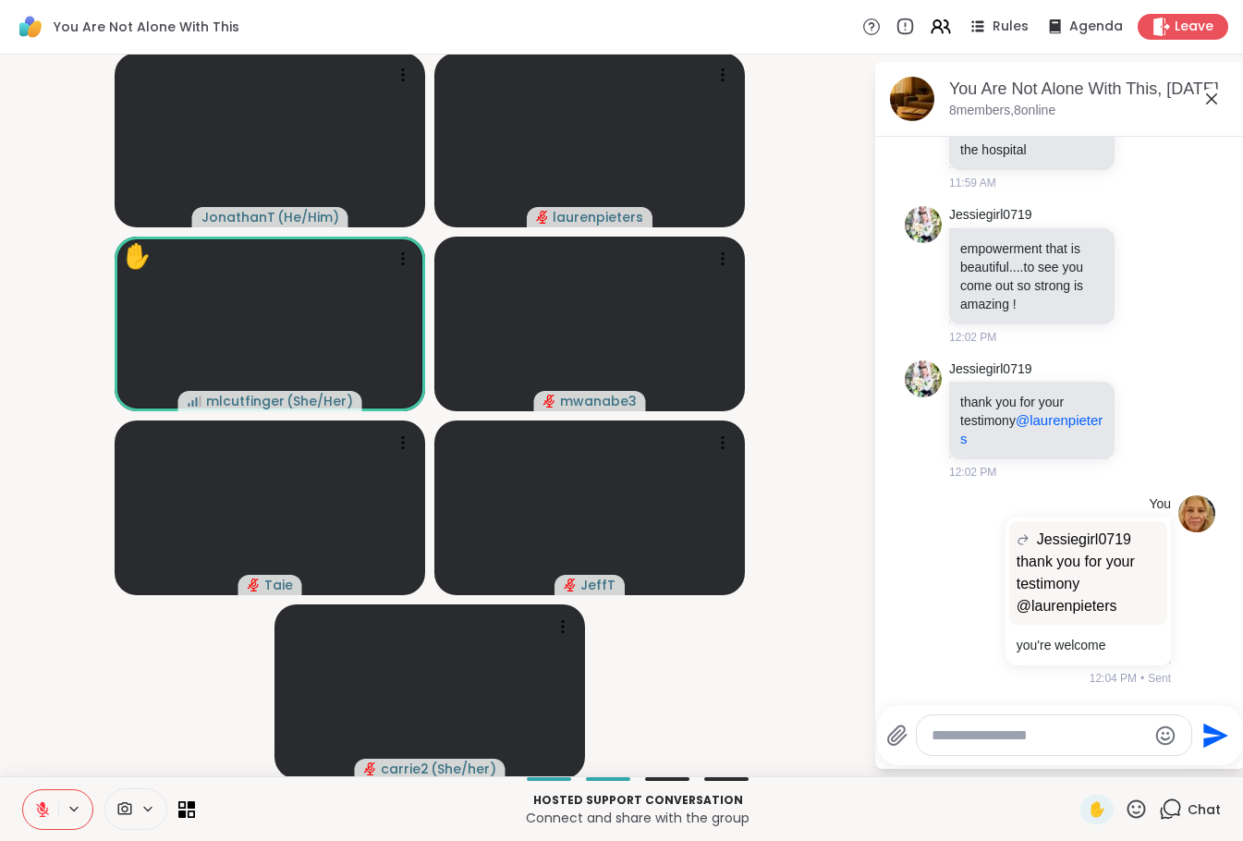
scroll to position [3, 0]
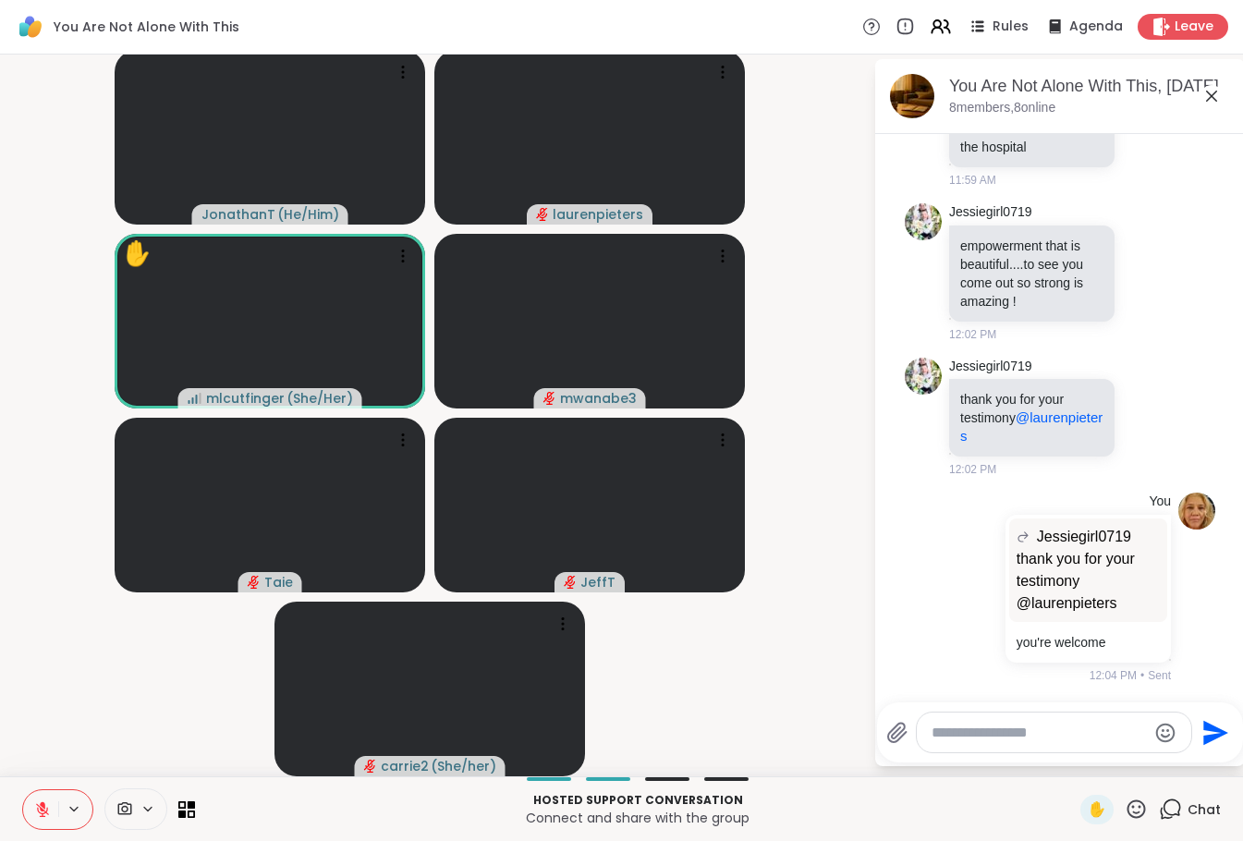
click at [1001, 716] on div at bounding box center [1054, 732] width 274 height 40
click at [987, 737] on textarea "Type your message" at bounding box center [1038, 732] width 215 height 18
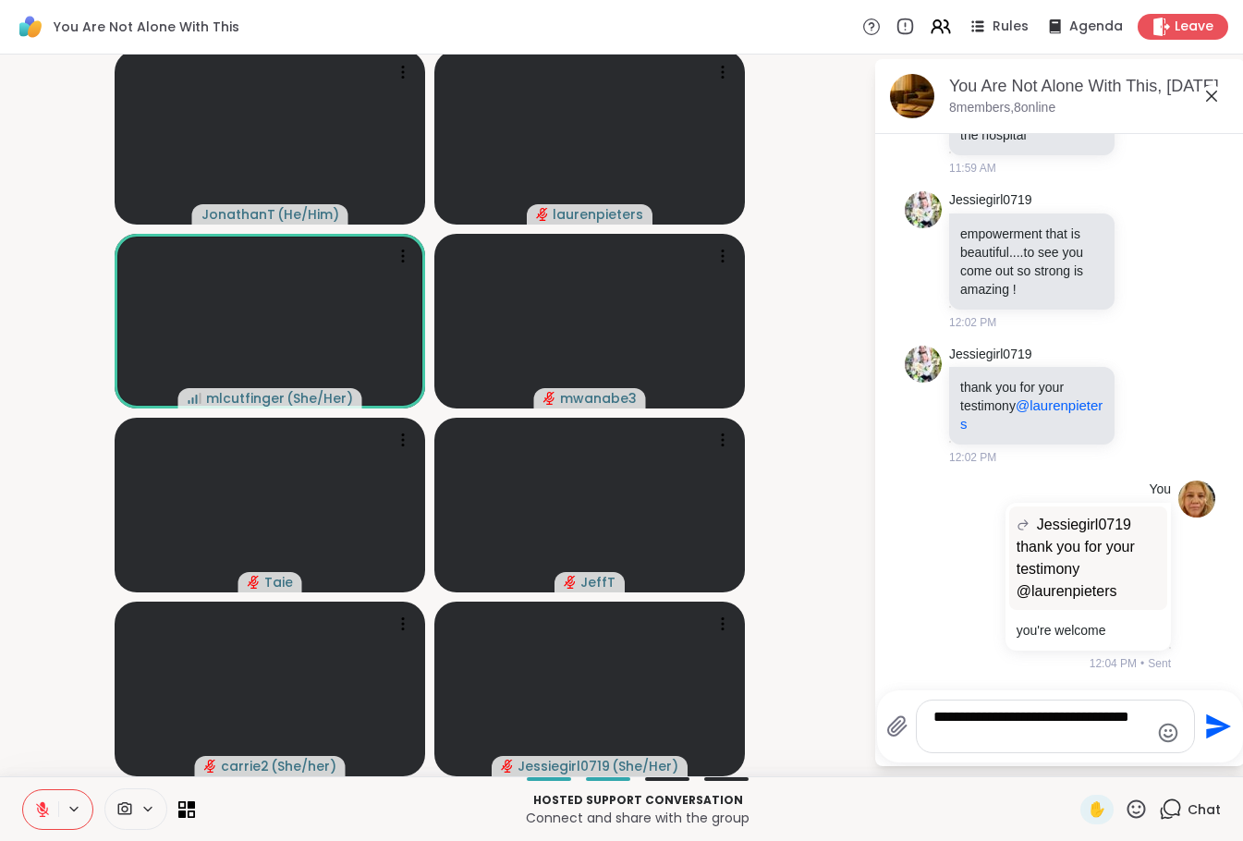
type textarea "**********"
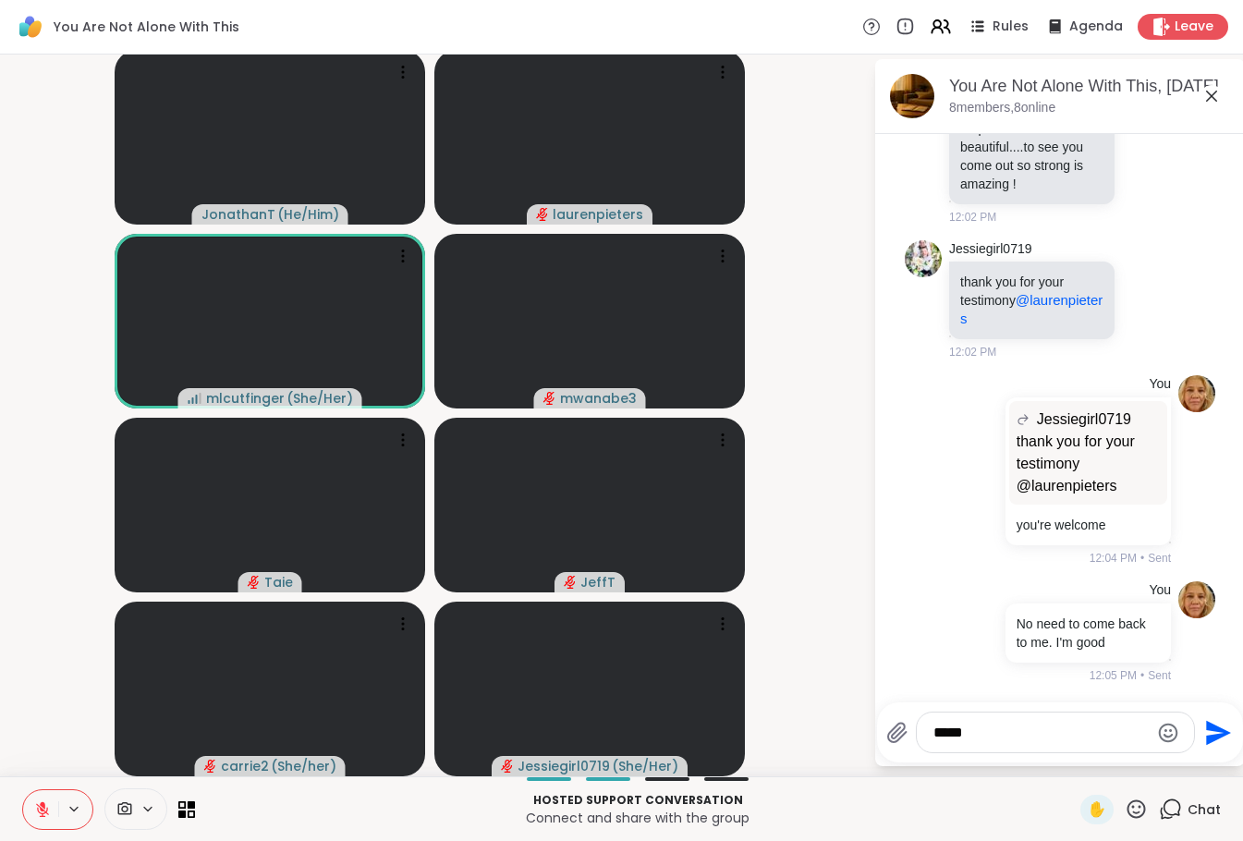
scroll to position [11877, 0]
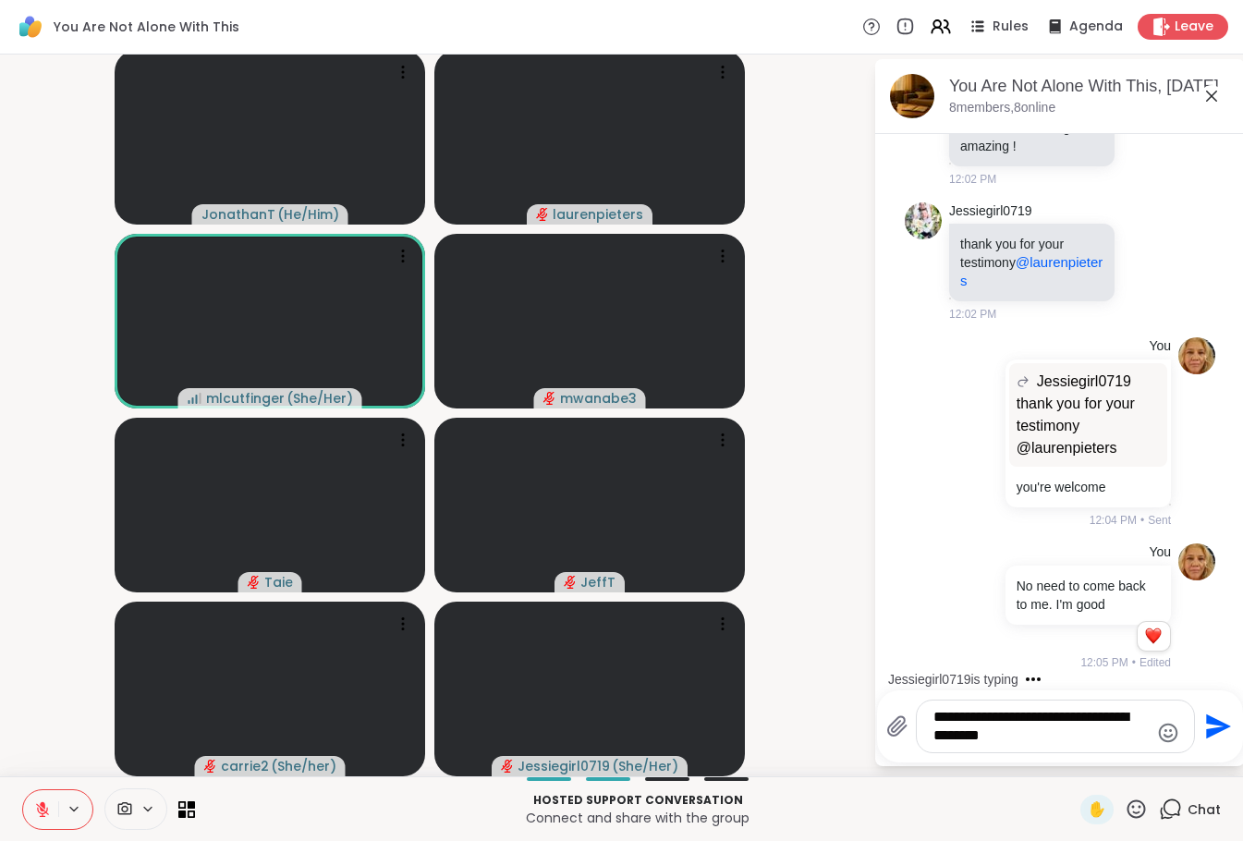
type textarea "**********"
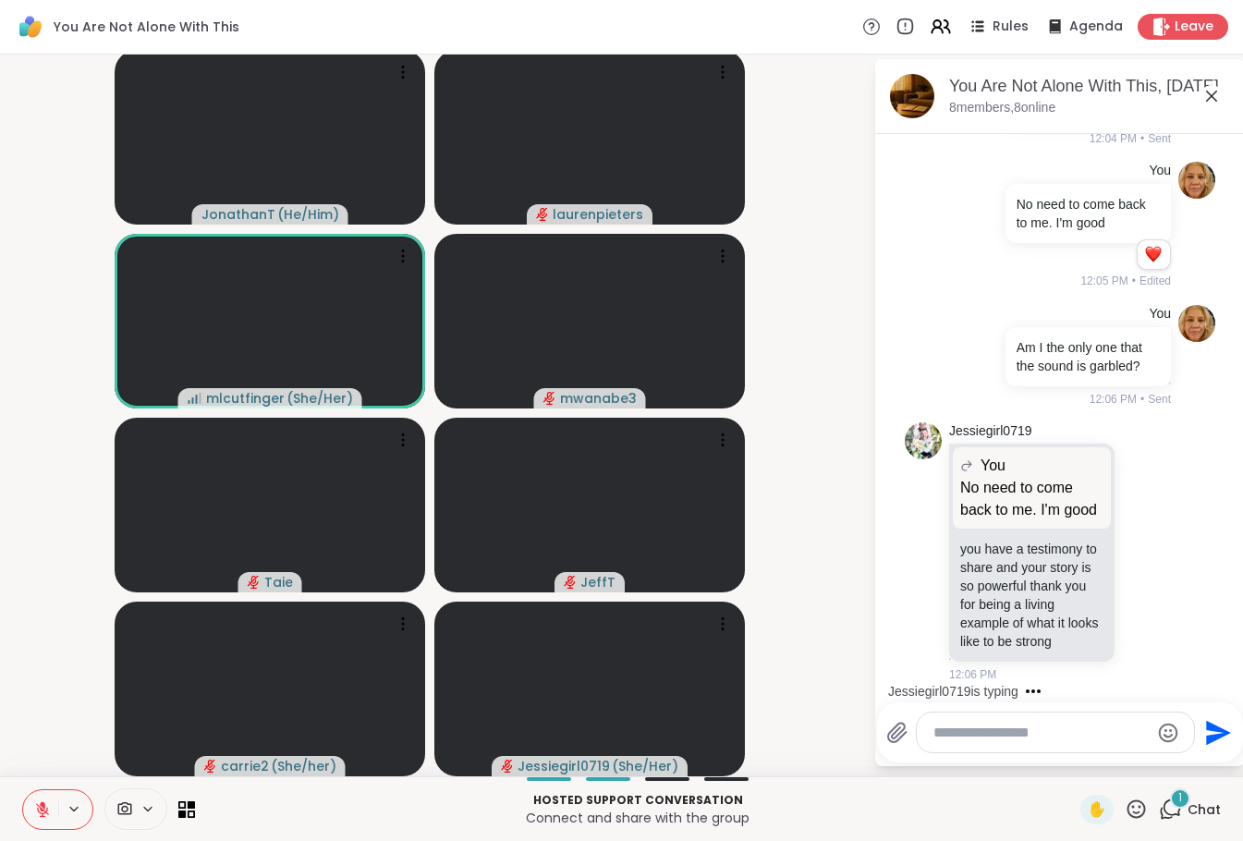
scroll to position [12330, 0]
click at [1159, 540] on icon at bounding box center [1167, 551] width 17 height 22
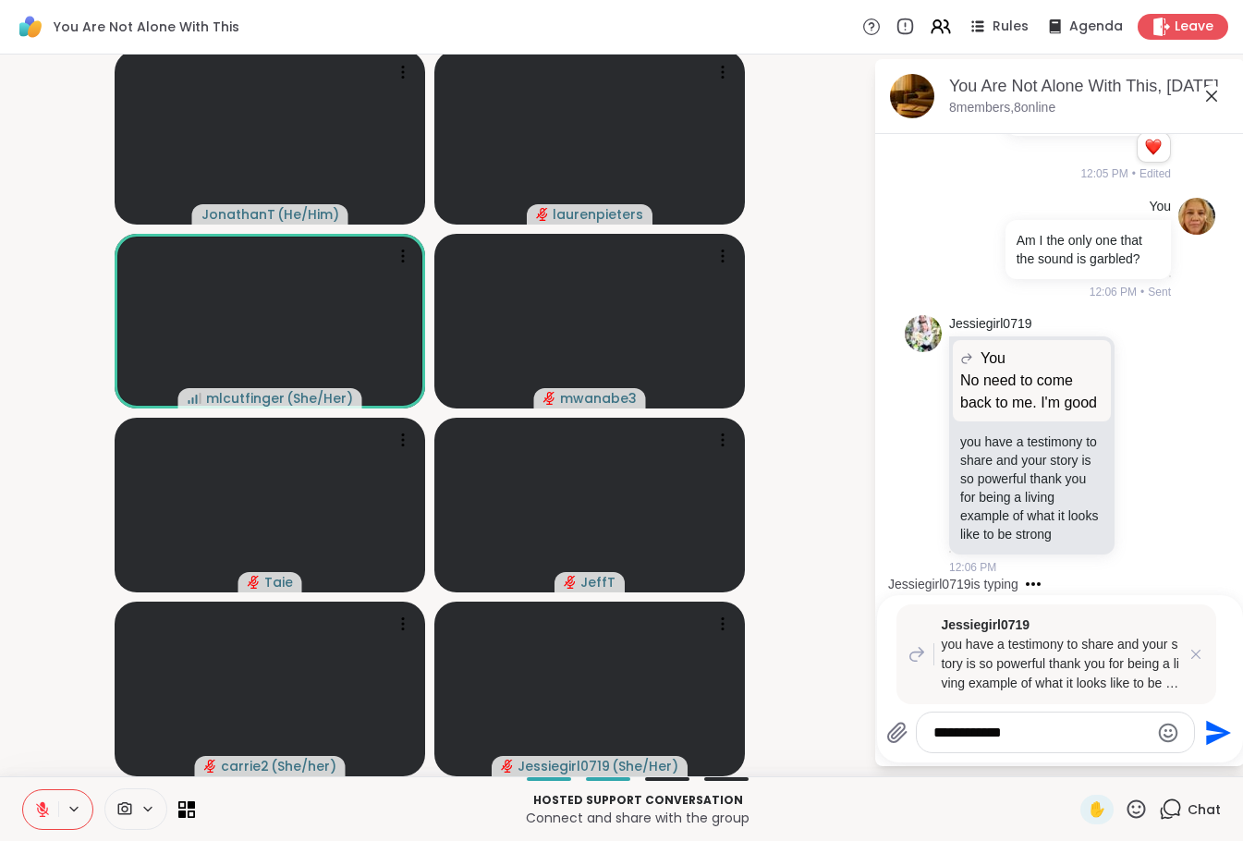
type textarea "**********"
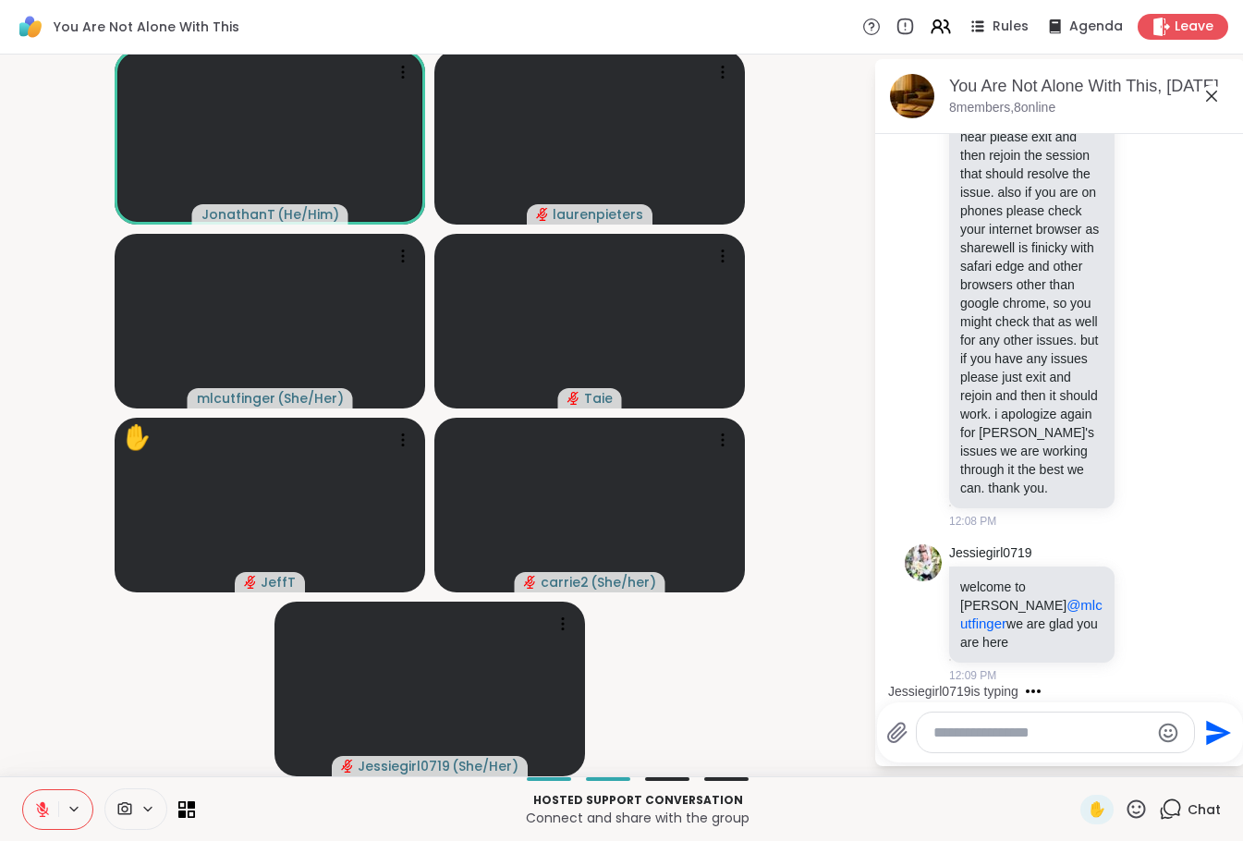
scroll to position [14159, 0]
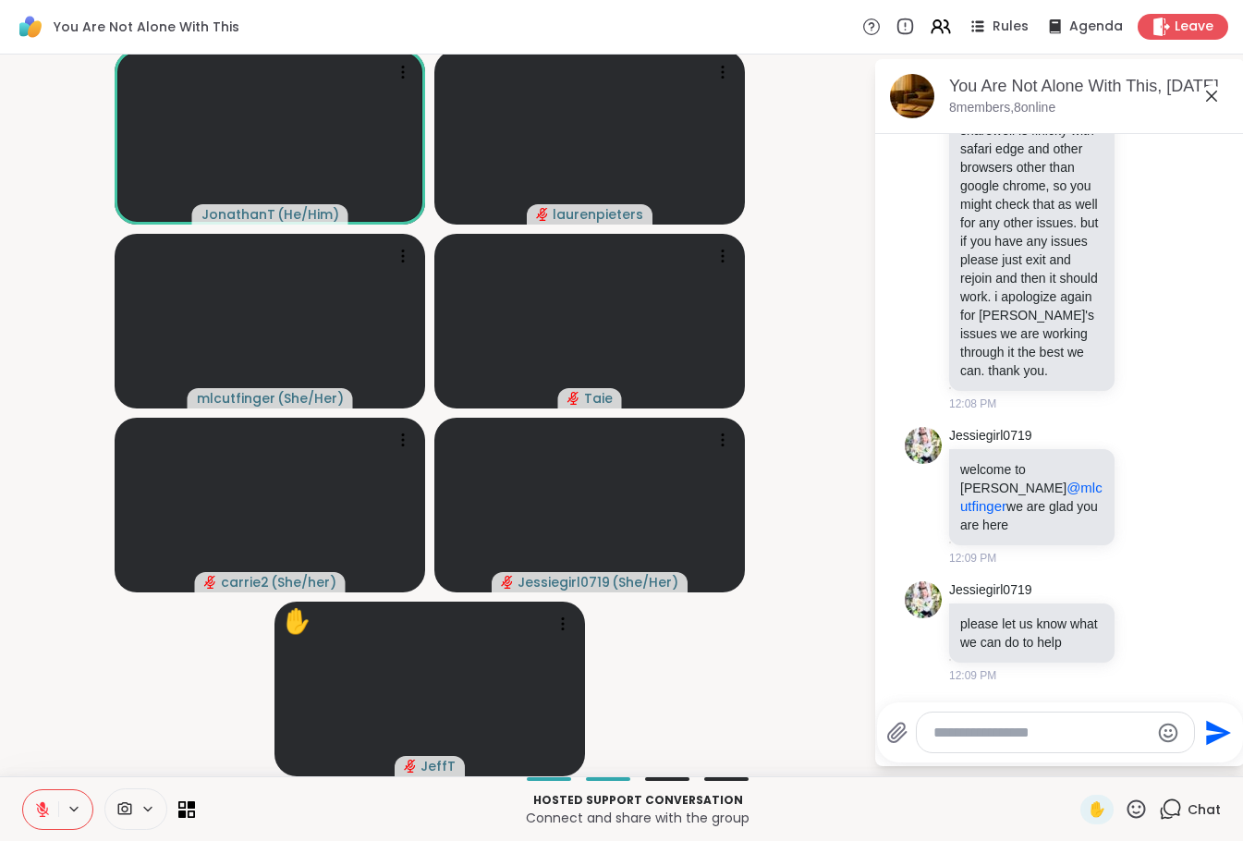
click at [35, 802] on icon at bounding box center [42, 809] width 17 height 17
click at [48, 817] on icon at bounding box center [42, 809] width 17 height 17
click at [38, 801] on icon at bounding box center [42, 809] width 17 height 17
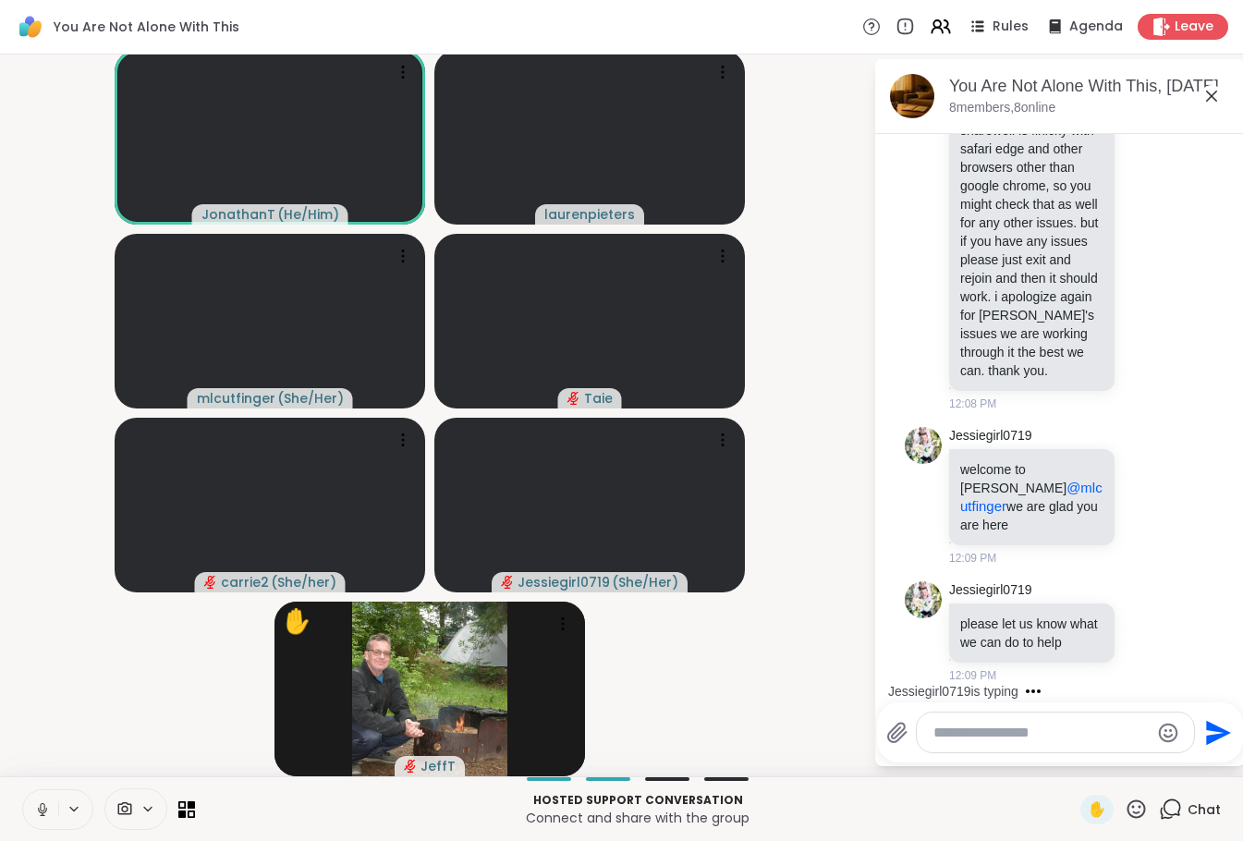
click at [41, 809] on icon at bounding box center [42, 807] width 5 height 8
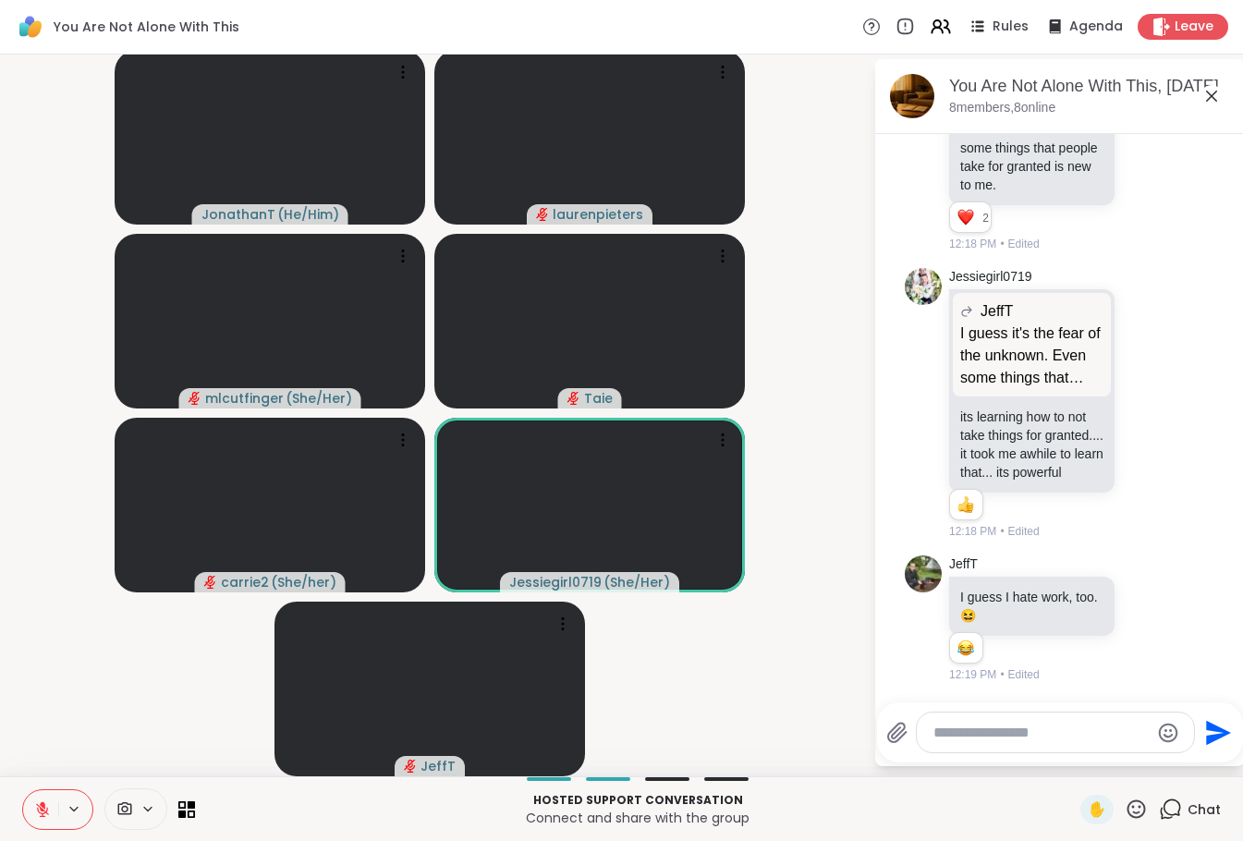
scroll to position [15916, 0]
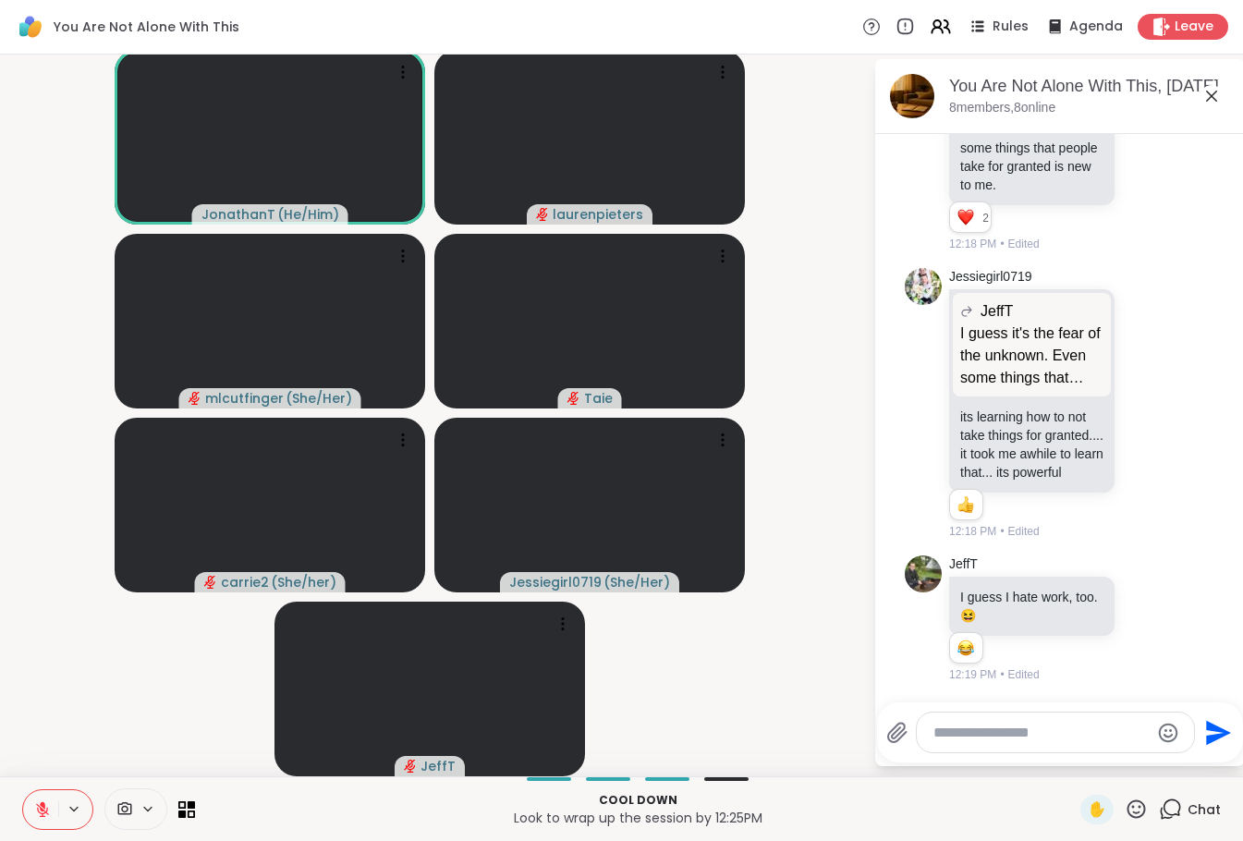
click at [43, 817] on icon at bounding box center [42, 809] width 17 height 17
click at [38, 810] on icon at bounding box center [42, 809] width 17 height 17
click at [43, 809] on icon at bounding box center [42, 809] width 13 height 13
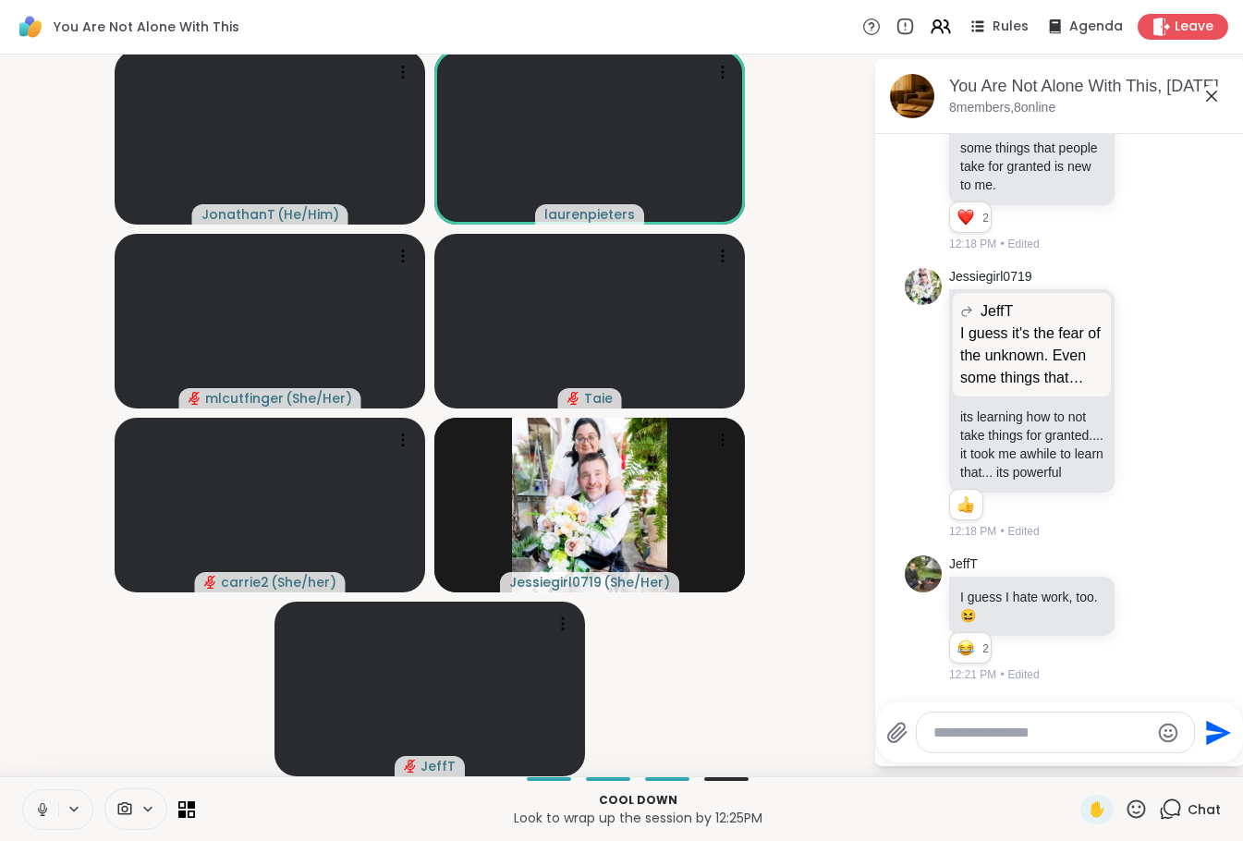
scroll to position [0, 0]
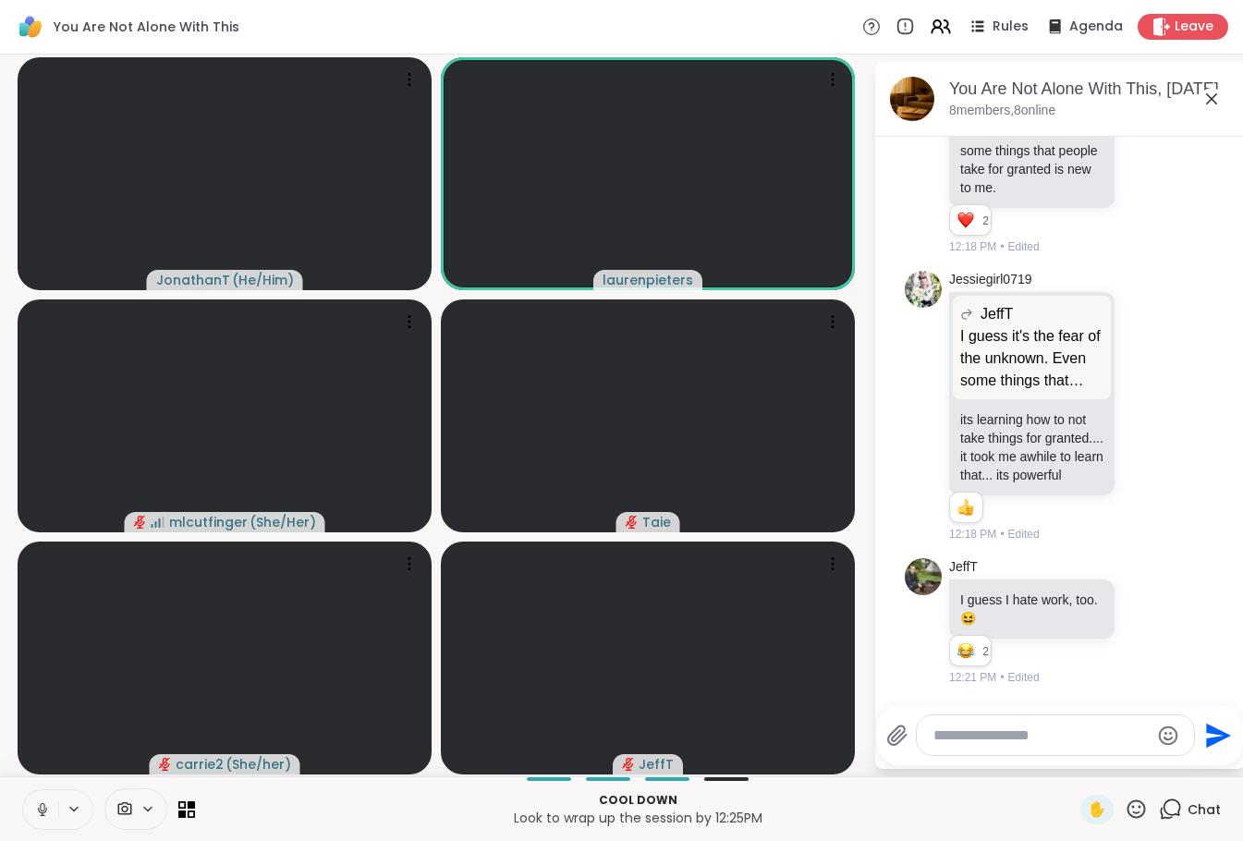
click at [33, 807] on button at bounding box center [40, 809] width 35 height 39
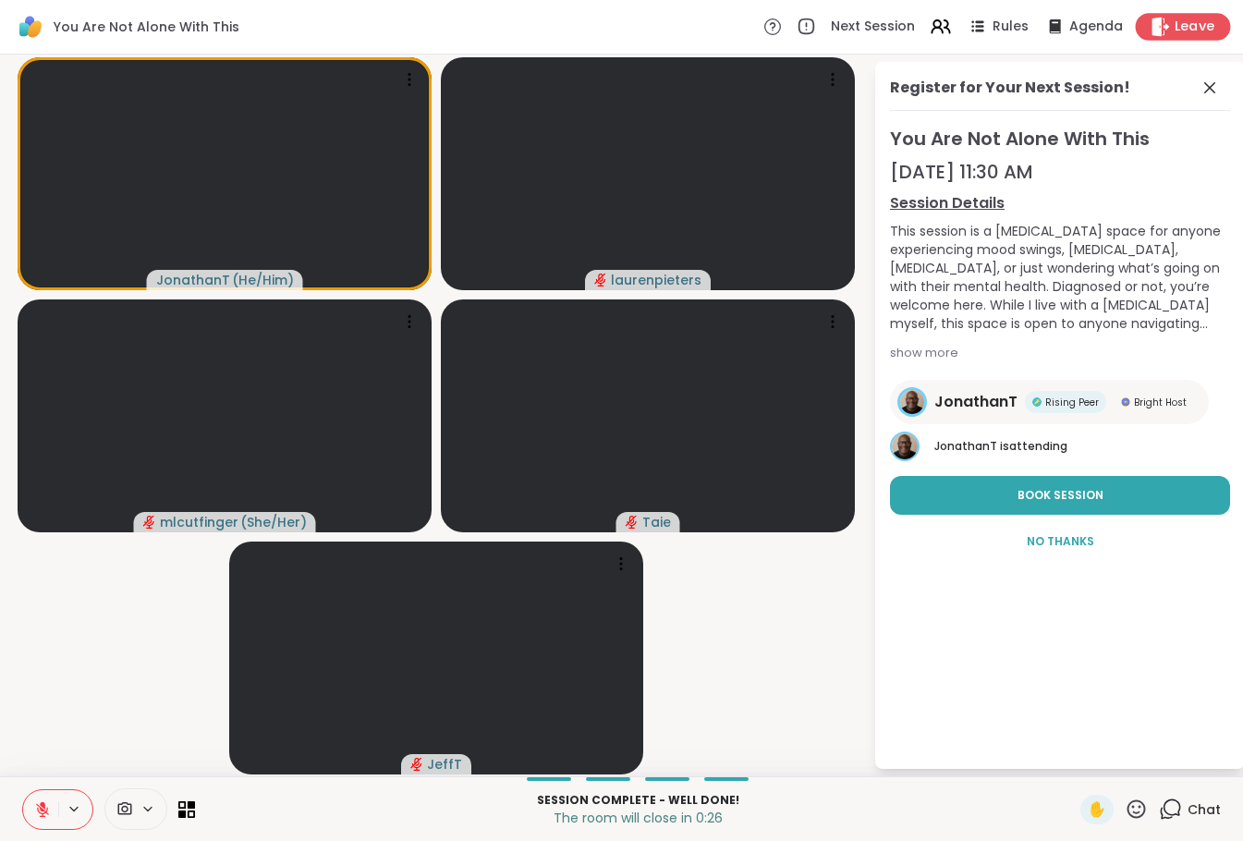
click at [1180, 27] on span "Leave" at bounding box center [1194, 27] width 41 height 19
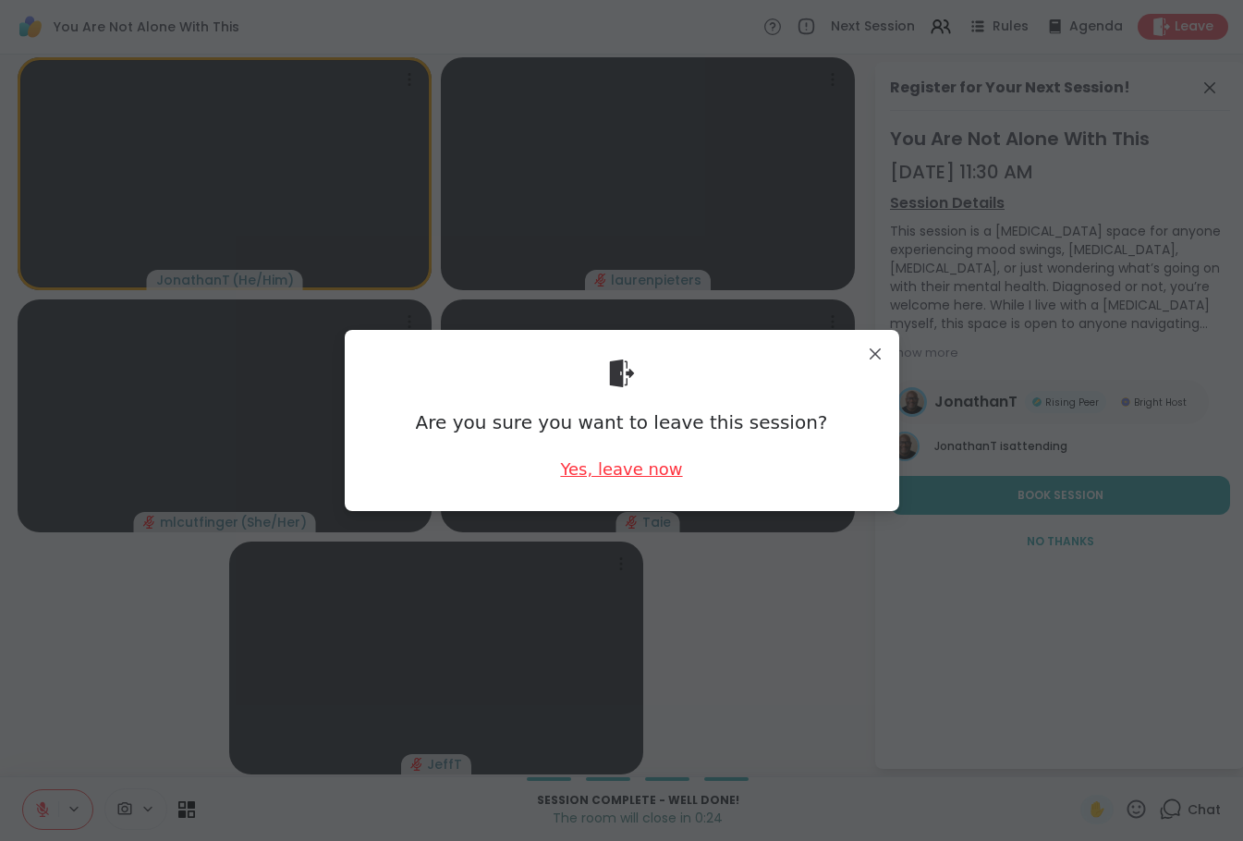
click at [618, 469] on div "Yes, leave now" at bounding box center [621, 468] width 122 height 23
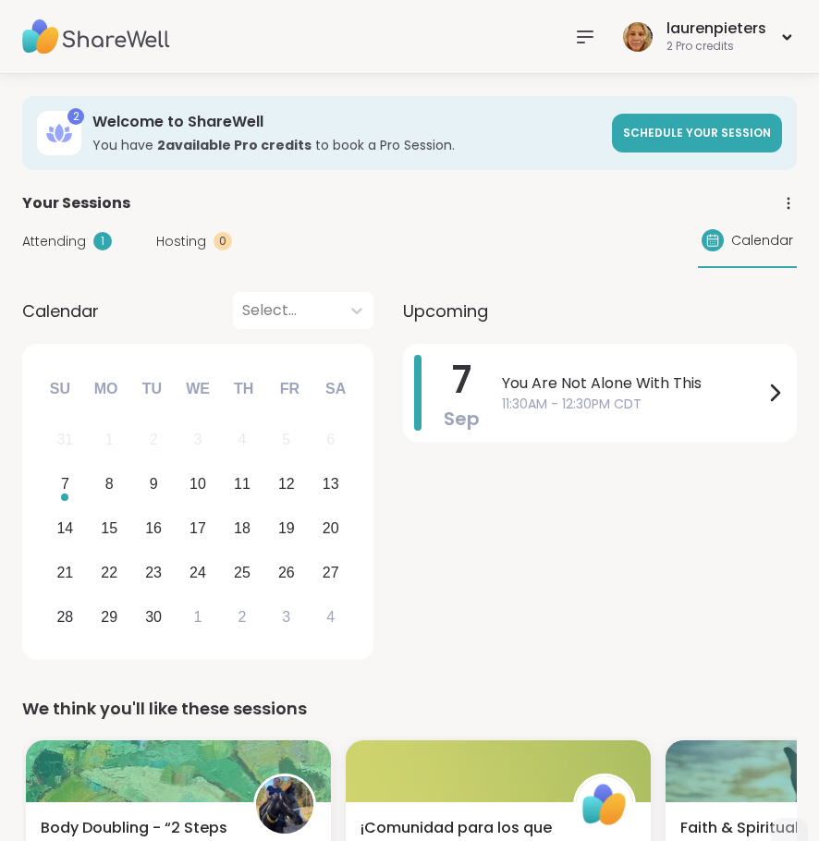
click at [580, 30] on icon at bounding box center [585, 37] width 22 height 22
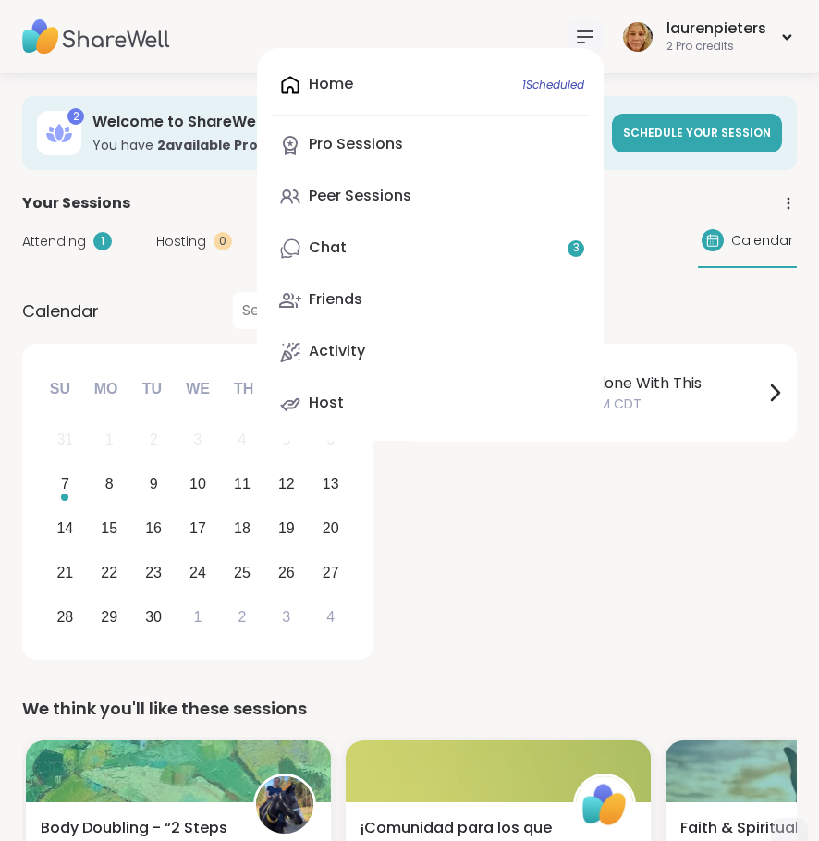
click at [326, 245] on div "Chat 3" at bounding box center [328, 247] width 38 height 20
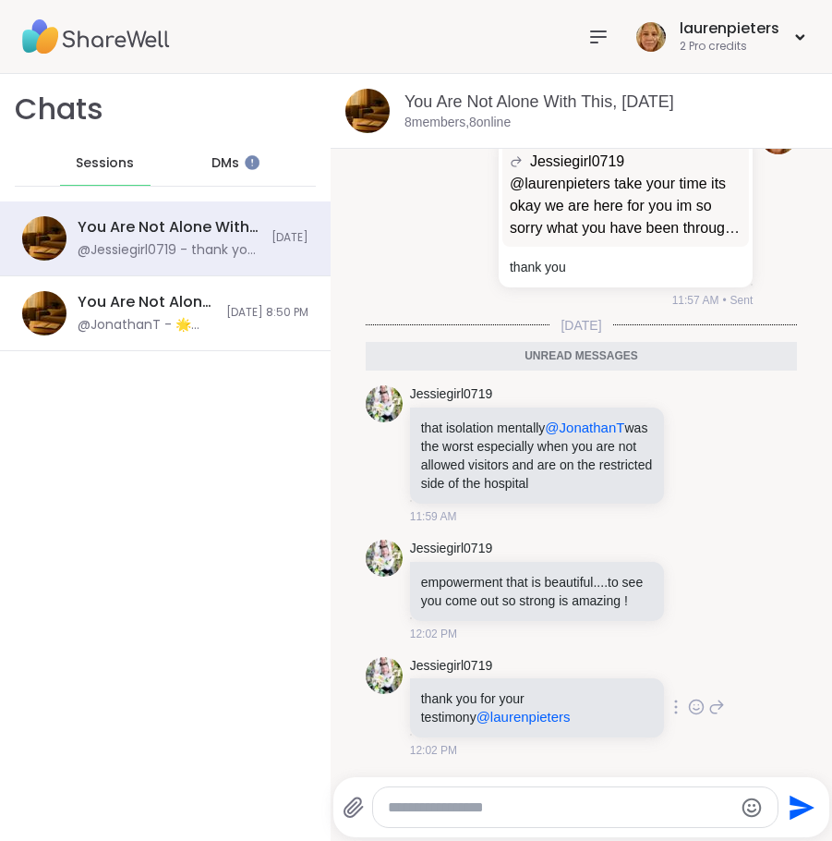
click at [709, 708] on icon at bounding box center [717, 707] width 17 height 22
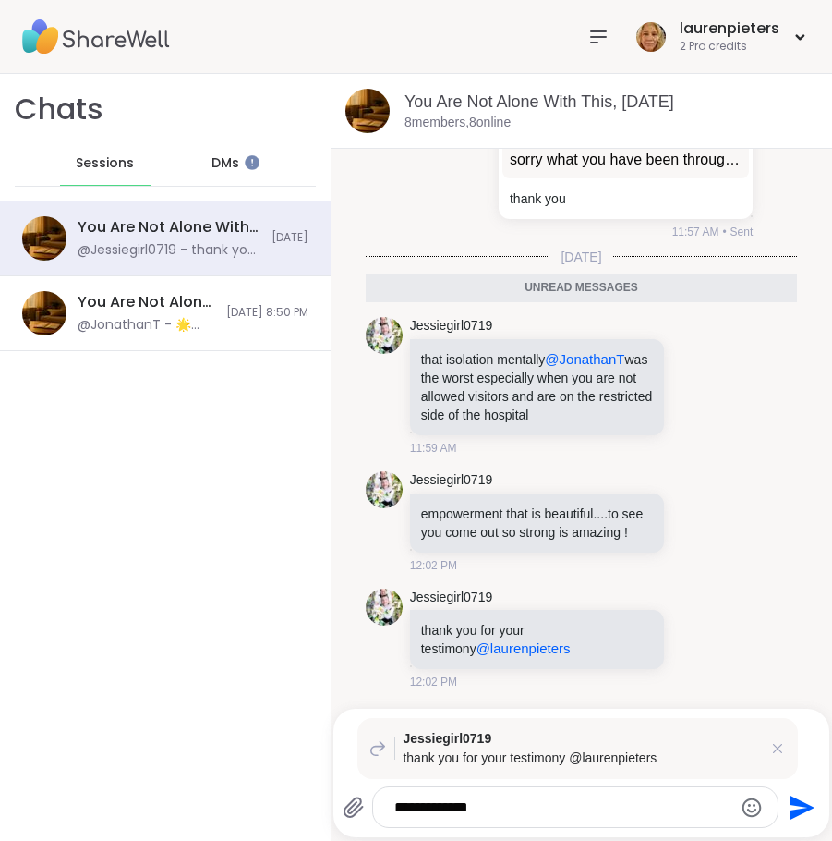
type textarea "**********"
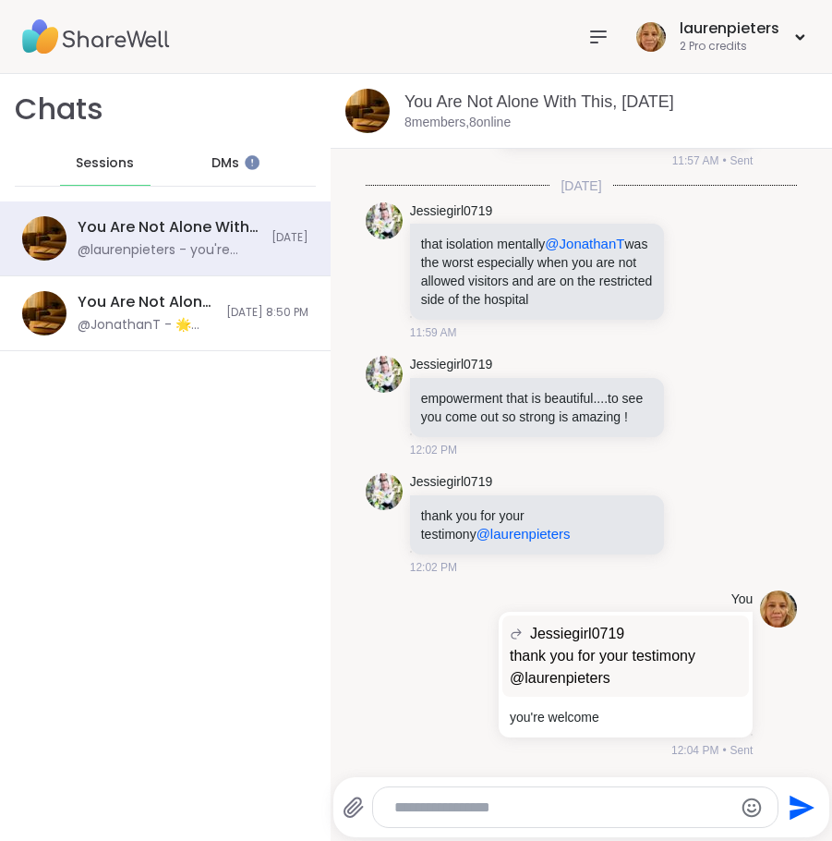
scroll to position [7346, 0]
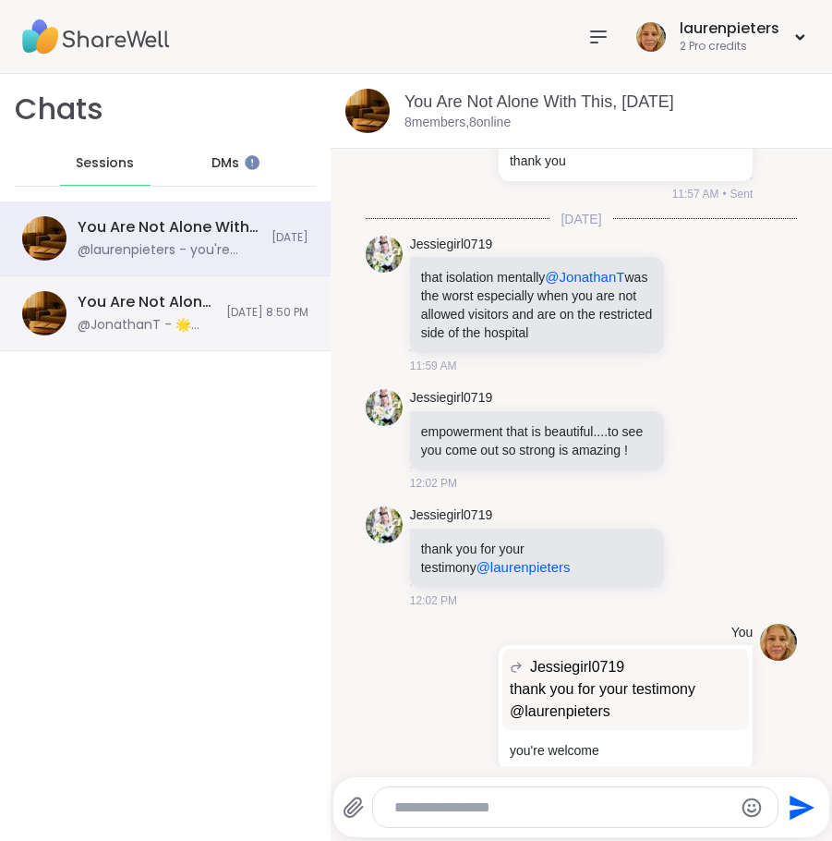
click at [133, 328] on div "@JonathanT - 🌟 Tomorrow’s Topic 🌟 Have you ever felt like you needed to constan…" at bounding box center [147, 325] width 138 height 18
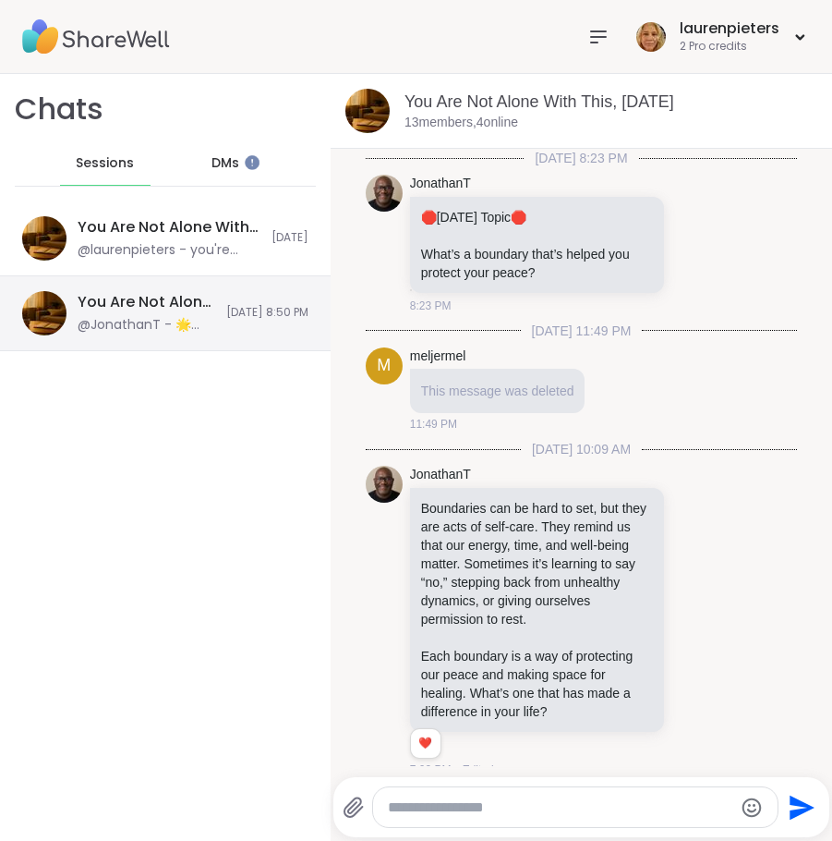
scroll to position [7845, 0]
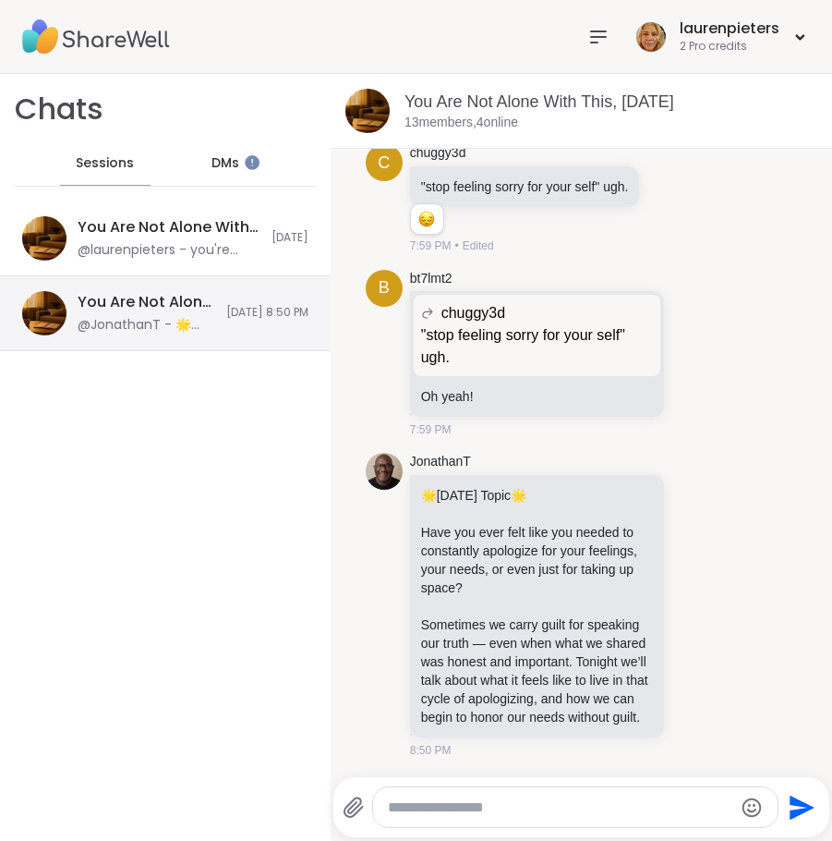
click at [127, 297] on div "You Are Not Alone With This, Sep 04" at bounding box center [147, 302] width 138 height 20
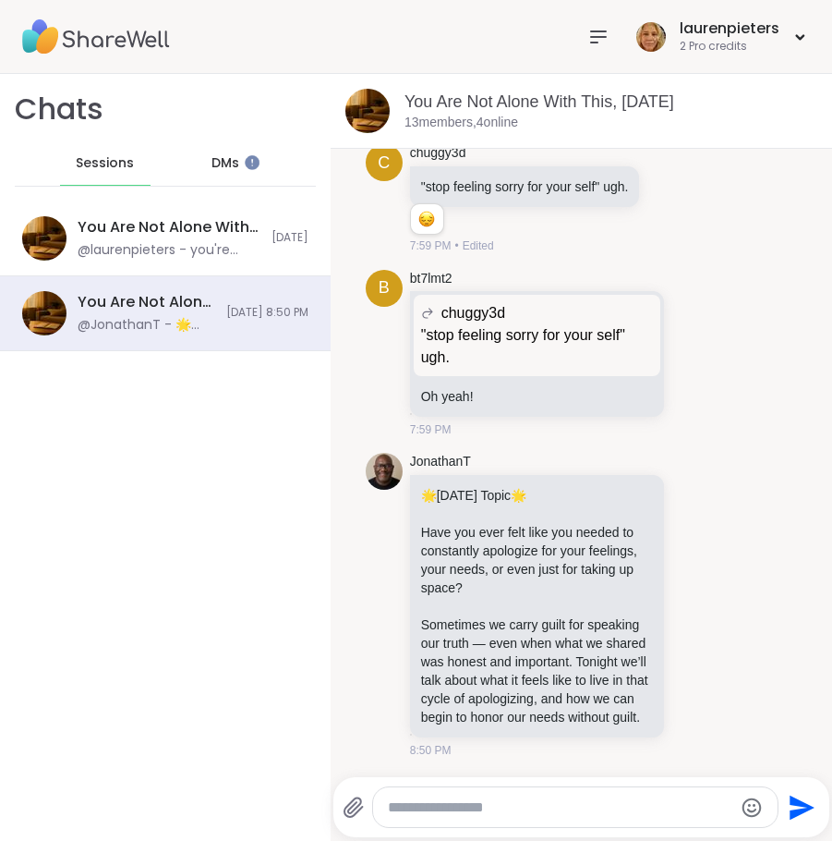
click at [214, 164] on span "DMs" at bounding box center [226, 163] width 28 height 18
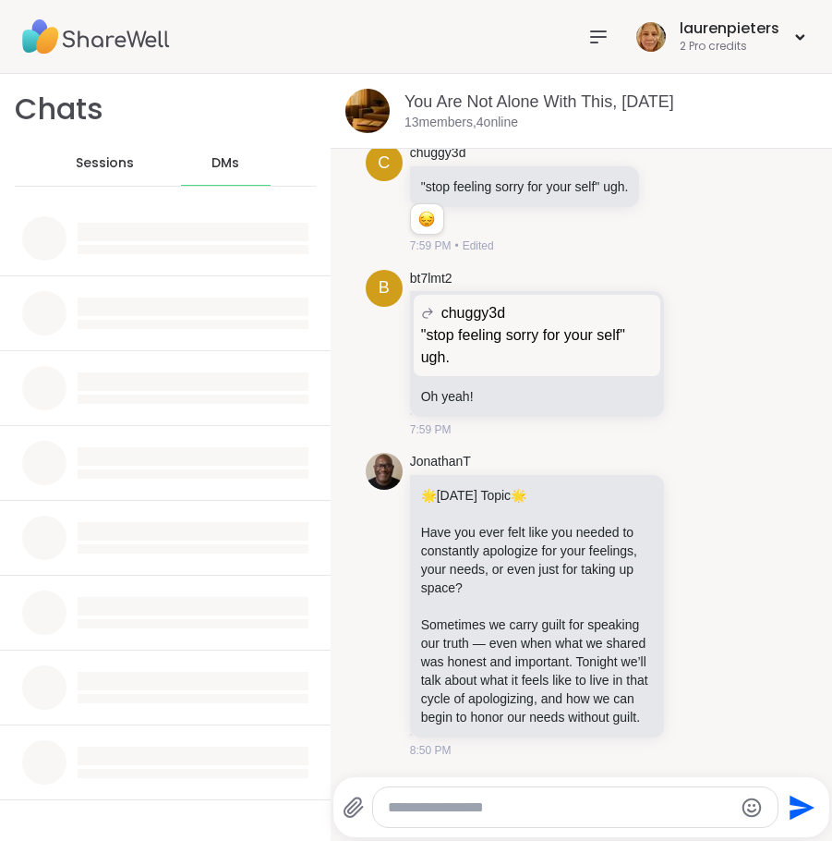
click at [220, 163] on span "DMs" at bounding box center [226, 163] width 28 height 18
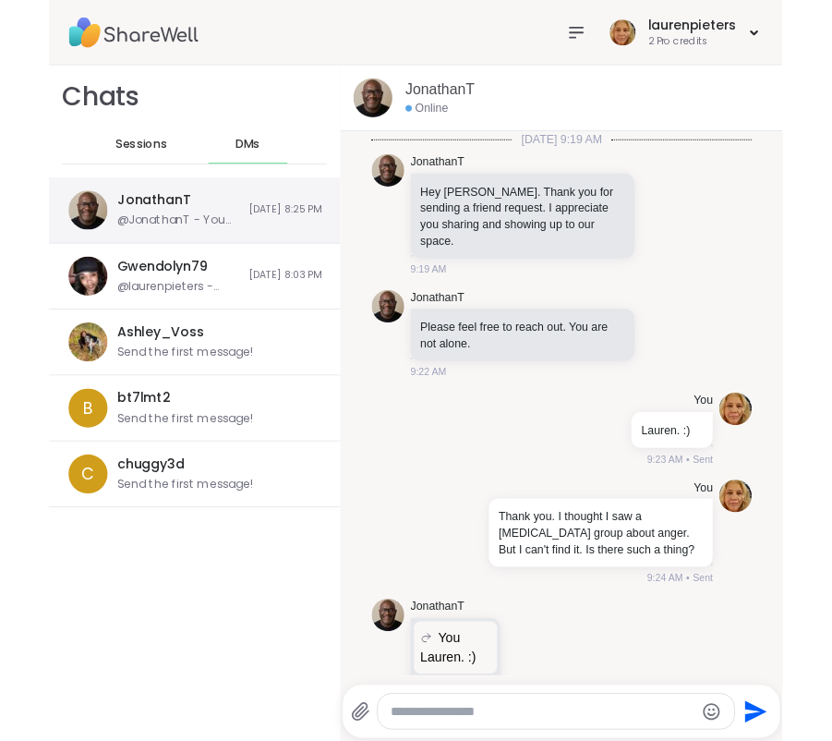
scroll to position [2356, 0]
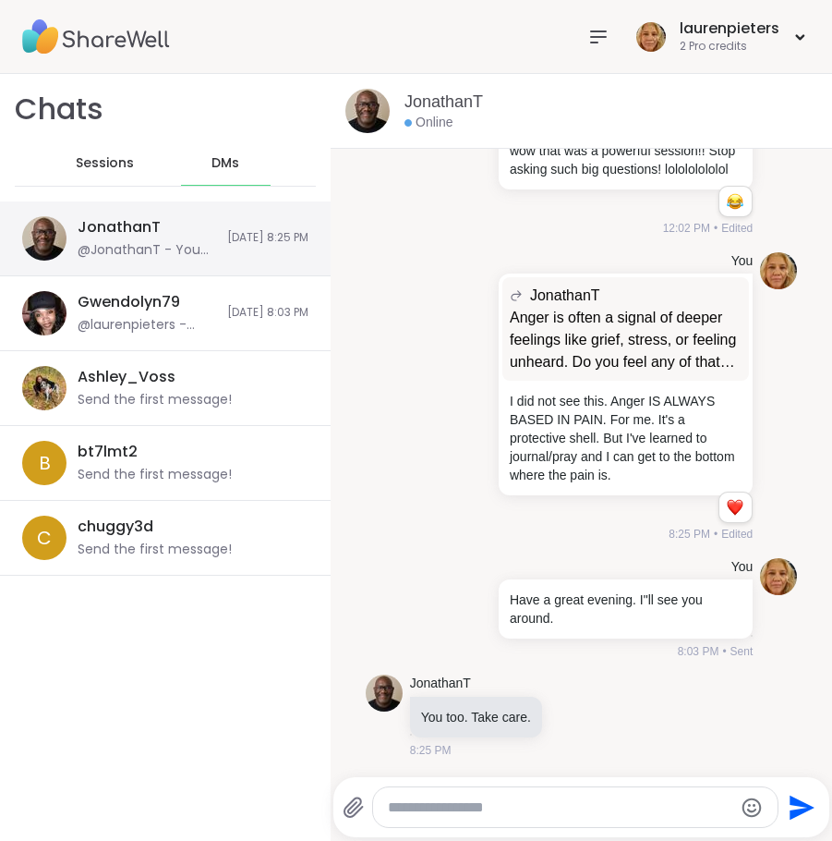
click at [152, 243] on div "@JonathanT - You too. Take care." at bounding box center [147, 250] width 139 height 18
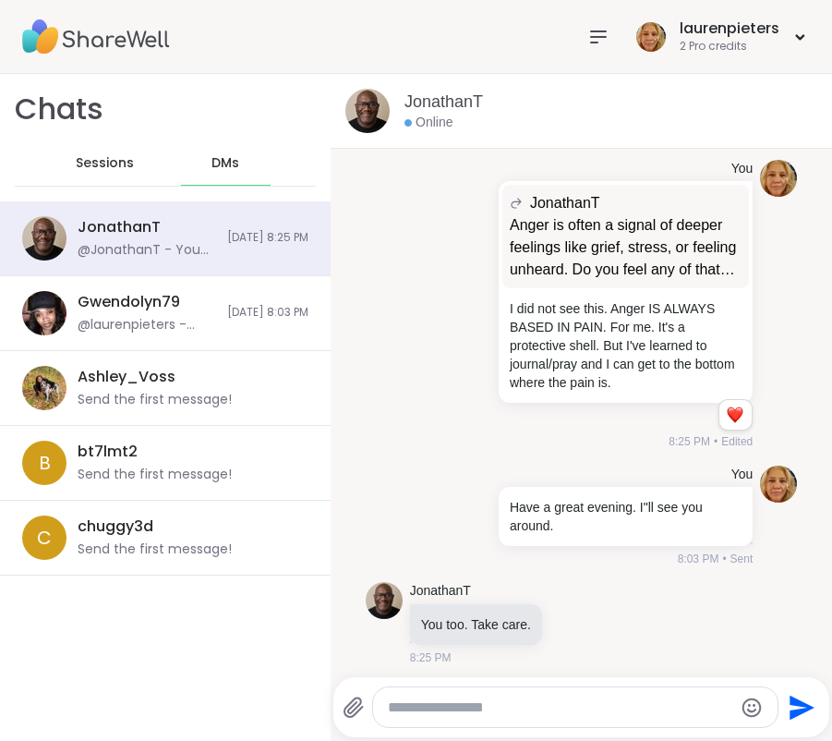
click at [428, 705] on textarea "Type your message" at bounding box center [561, 707] width 346 height 18
click at [428, 707] on textarea "Type your message" at bounding box center [561, 707] width 346 height 18
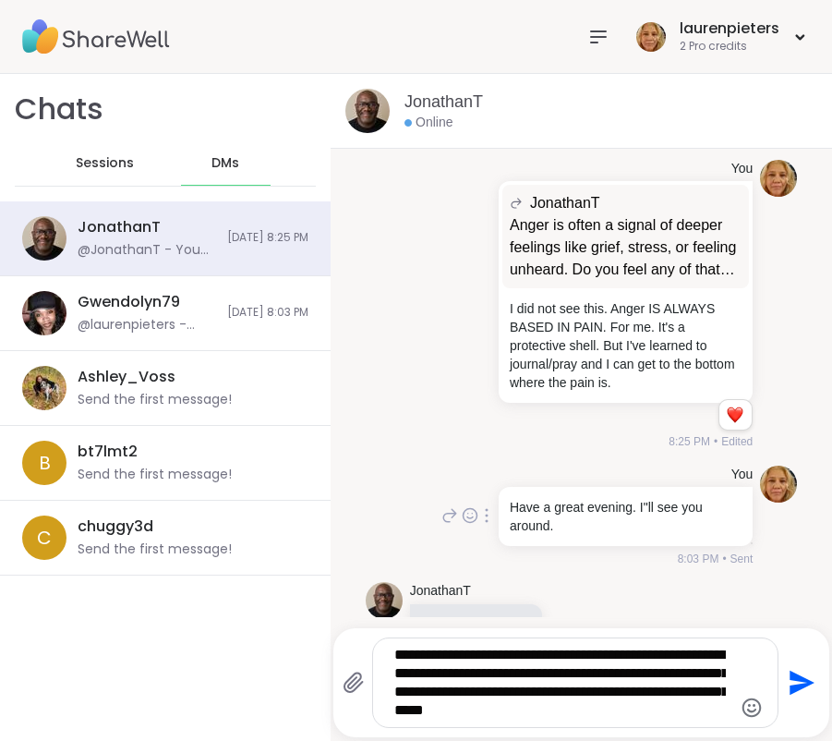
paste textarea "**********"
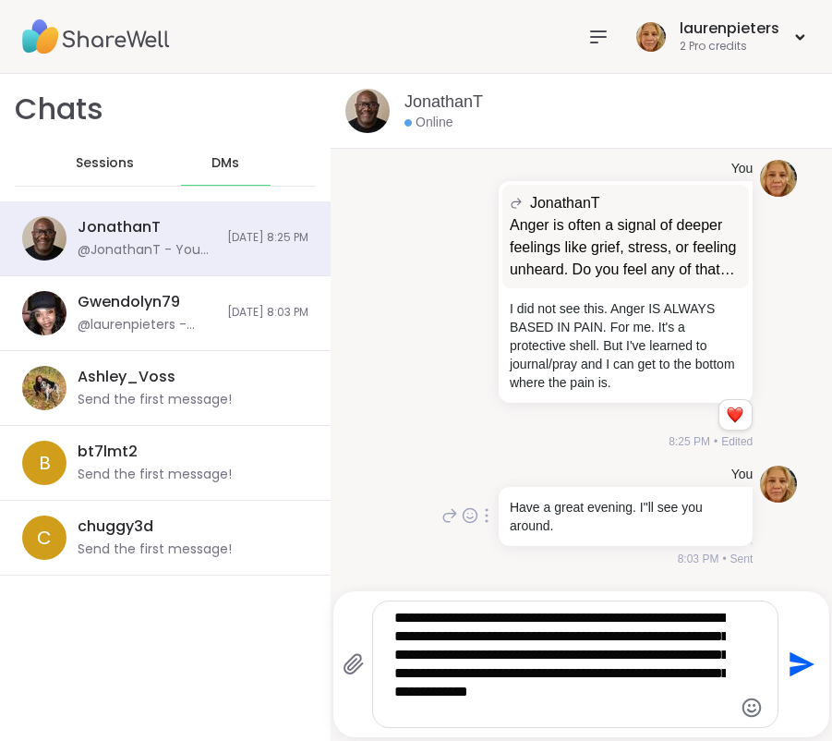
type textarea "**********"
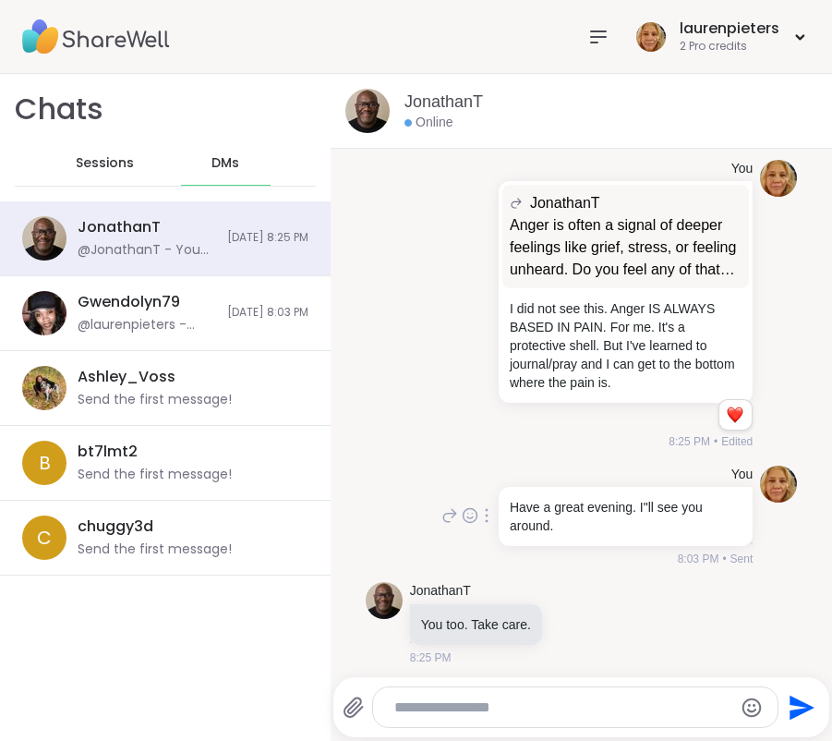
scroll to position [2702, 0]
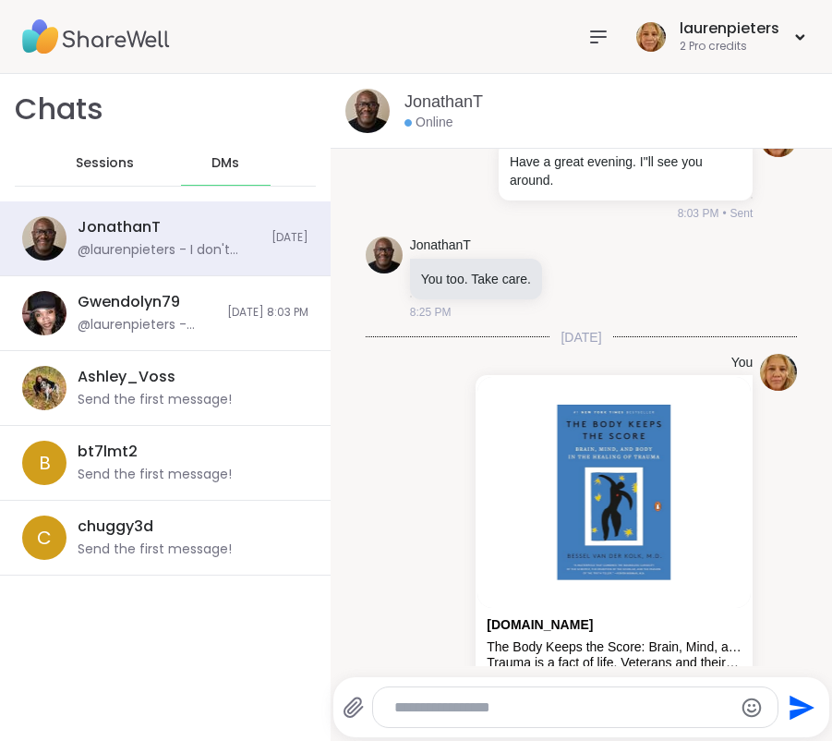
click at [520, 707] on textarea "Type your message" at bounding box center [561, 707] width 332 height 18
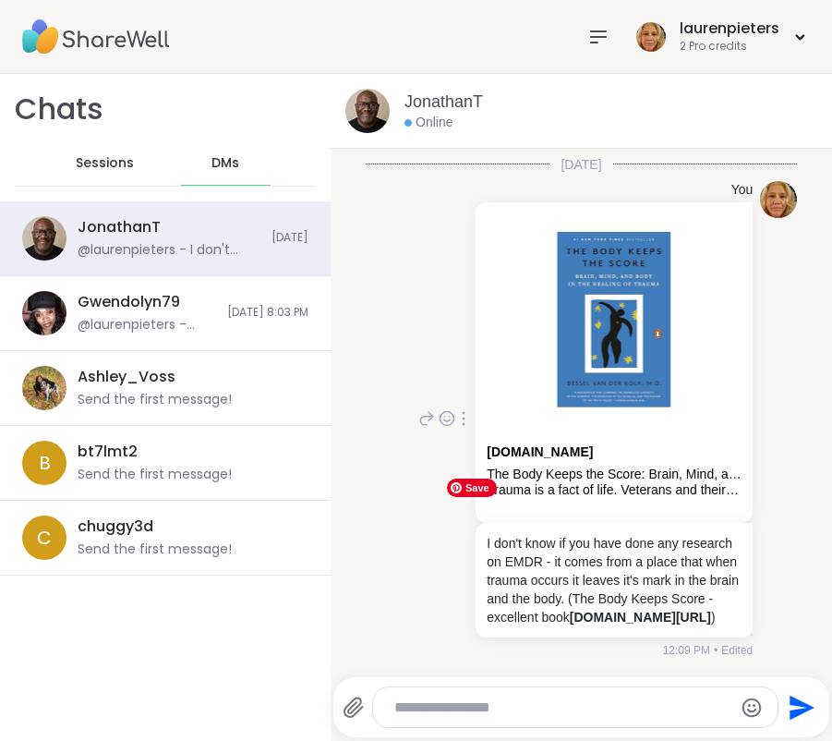
scroll to position [2985, 0]
click at [407, 709] on textarea "Type your message" at bounding box center [561, 707] width 332 height 18
type textarea "*"
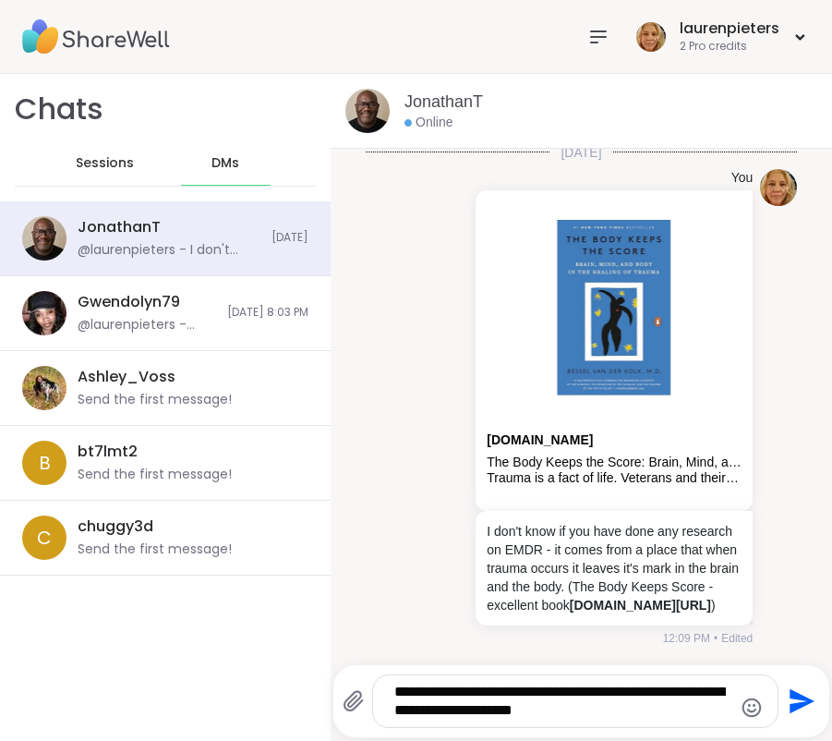
type textarea "**********"
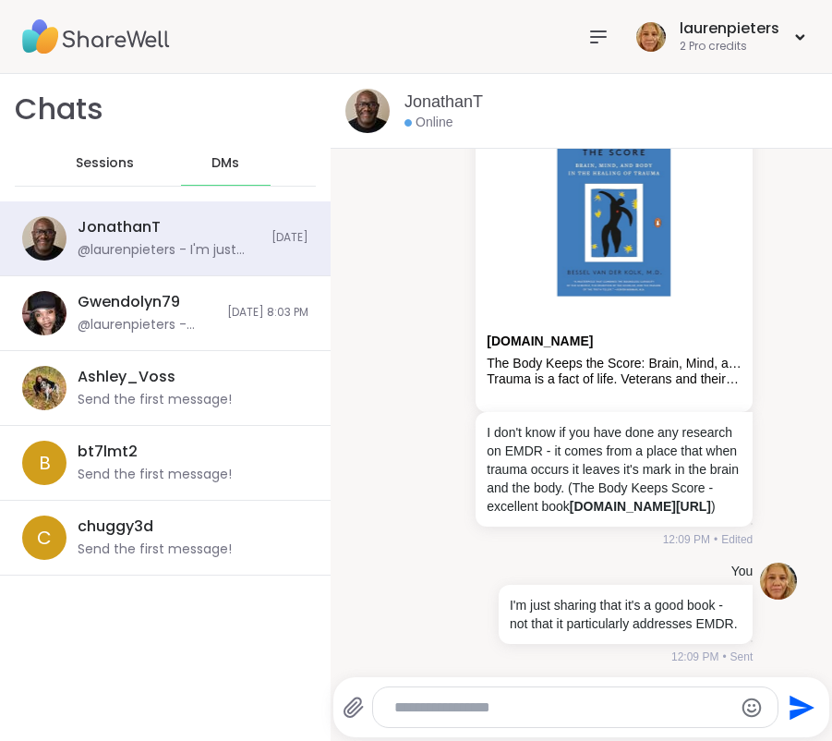
scroll to position [3121, 0]
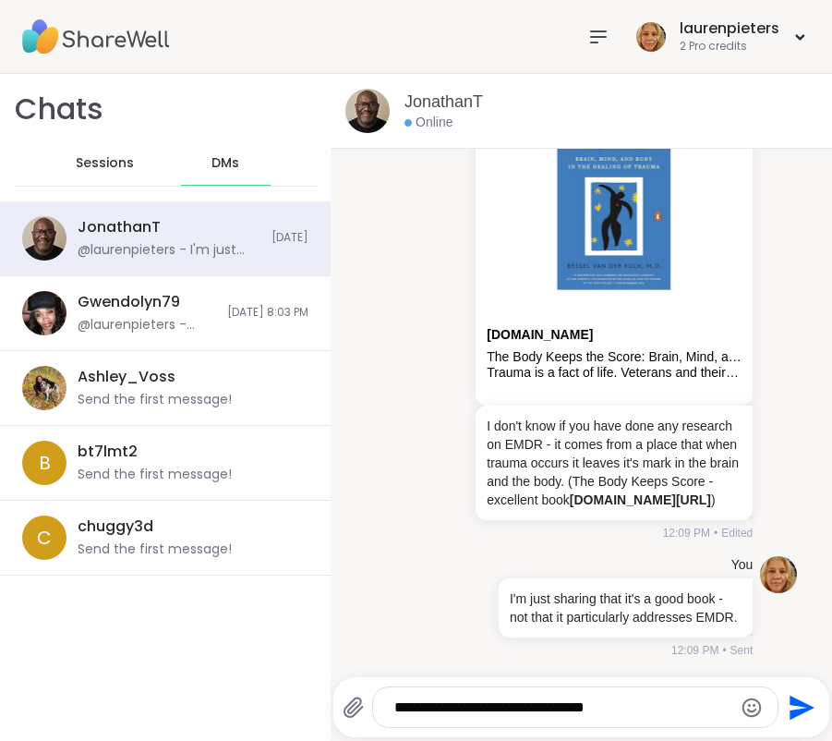
click at [647, 706] on textarea "**********" at bounding box center [561, 707] width 332 height 18
click at [649, 713] on textarea "**********" at bounding box center [561, 707] width 332 height 18
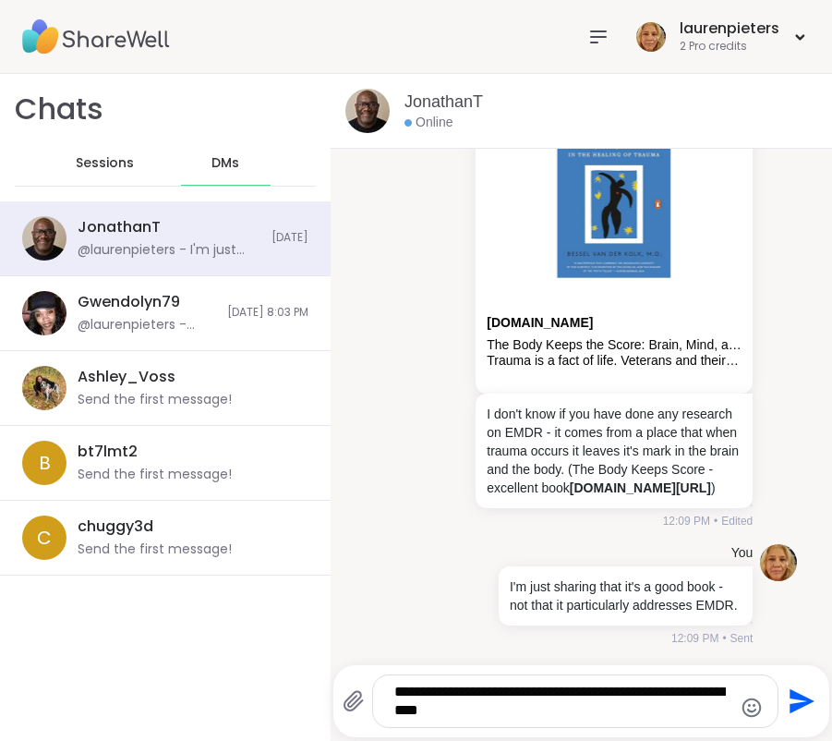
click at [499, 713] on textarea "**********" at bounding box center [561, 701] width 332 height 37
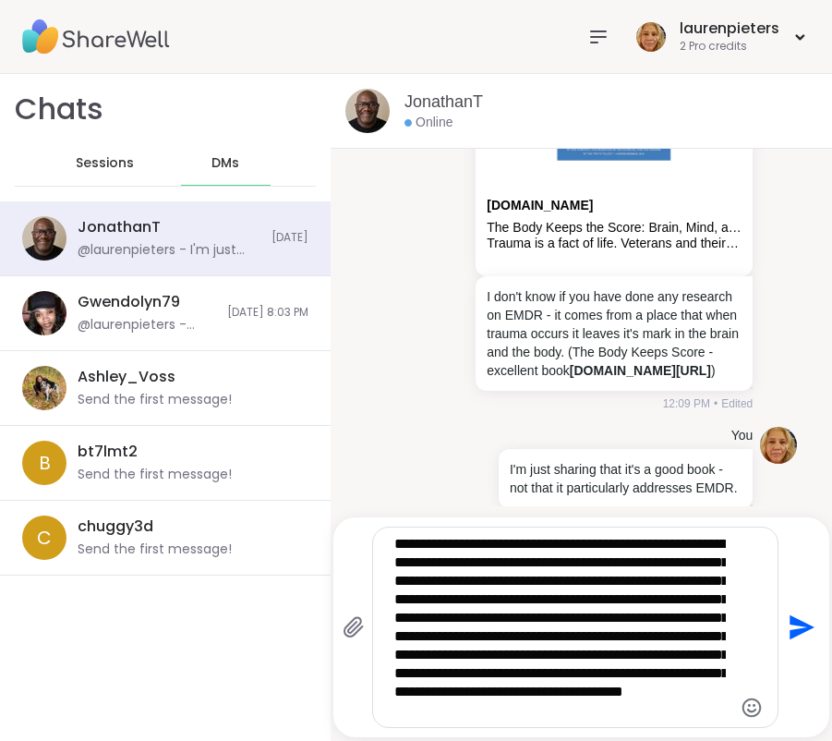
scroll to position [37, 0]
type textarea "**********"
click at [790, 625] on icon "Send" at bounding box center [802, 627] width 25 height 25
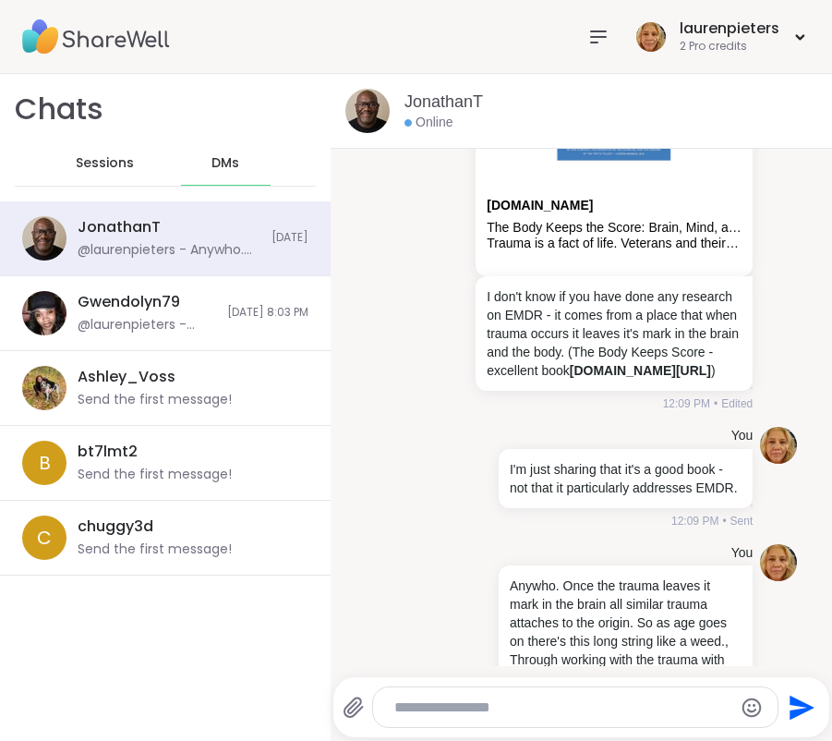
scroll to position [3515, 0]
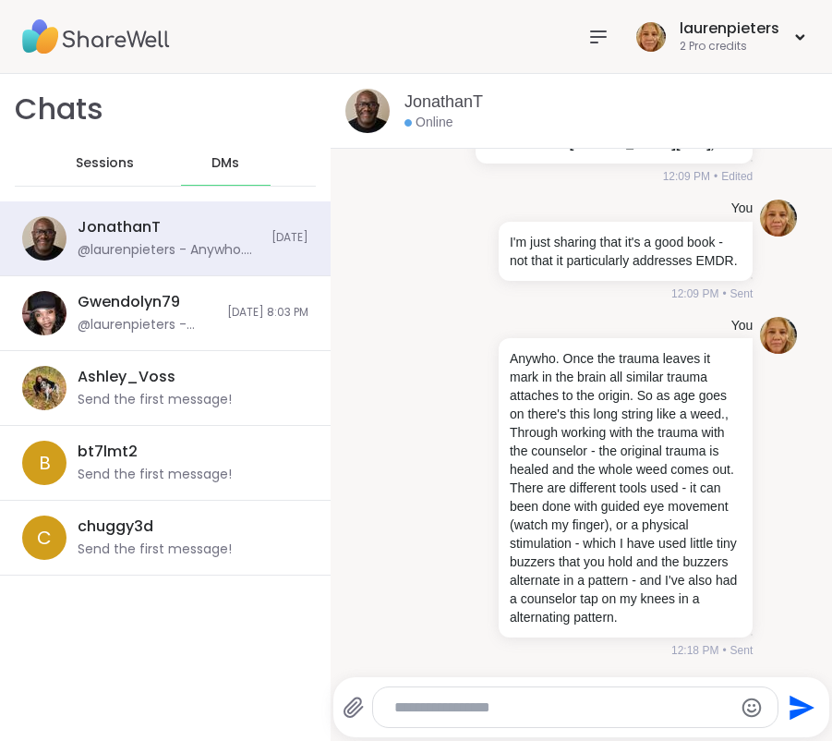
click at [522, 712] on textarea "Type your message" at bounding box center [561, 707] width 332 height 18
type textarea "*"
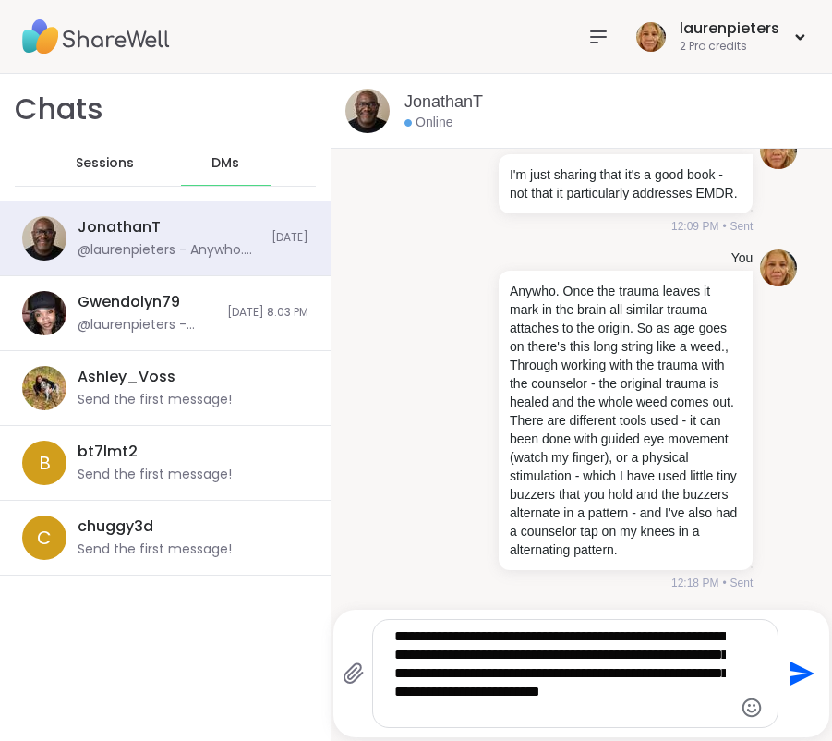
click at [431, 709] on textarea "**********" at bounding box center [561, 673] width 332 height 92
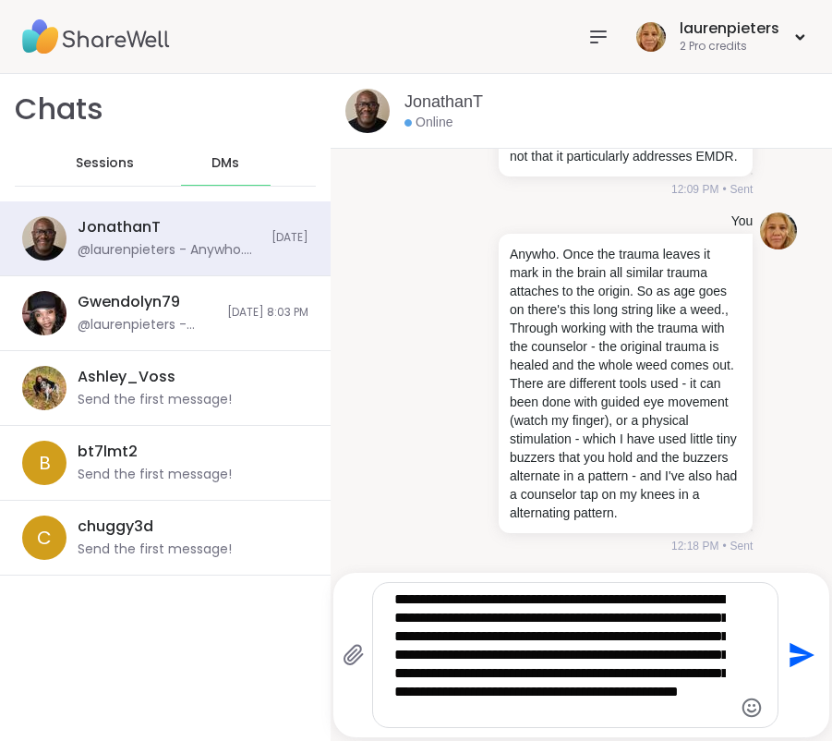
type textarea "**********"
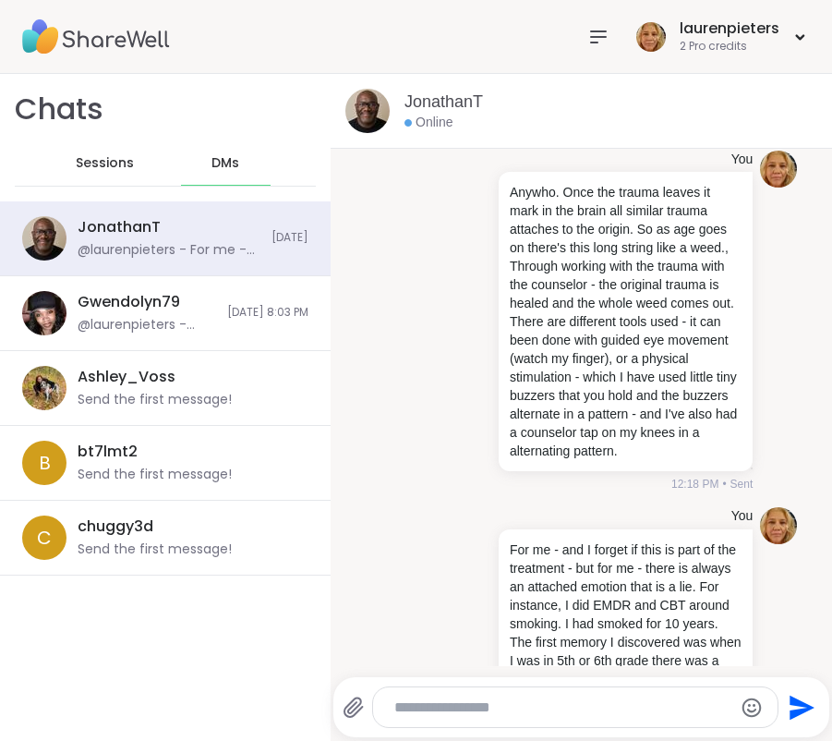
scroll to position [3817, 0]
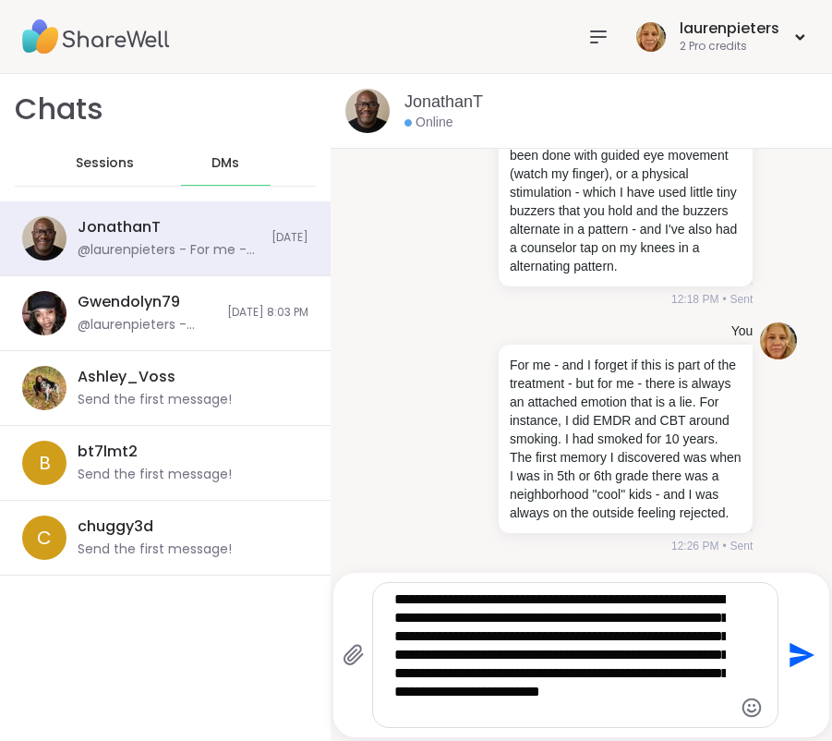
type textarea "**********"
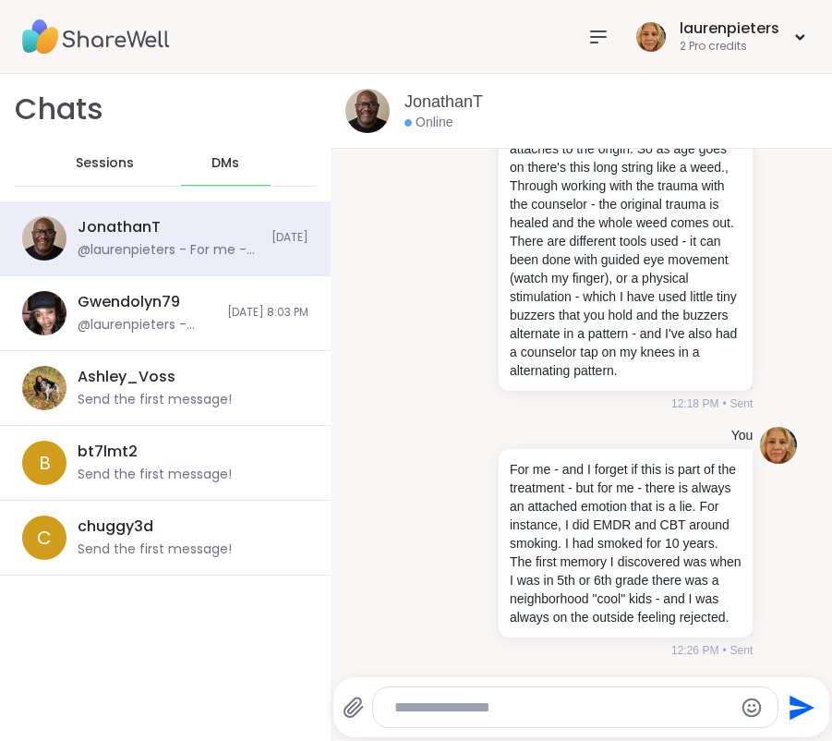
scroll to position [4081, 0]
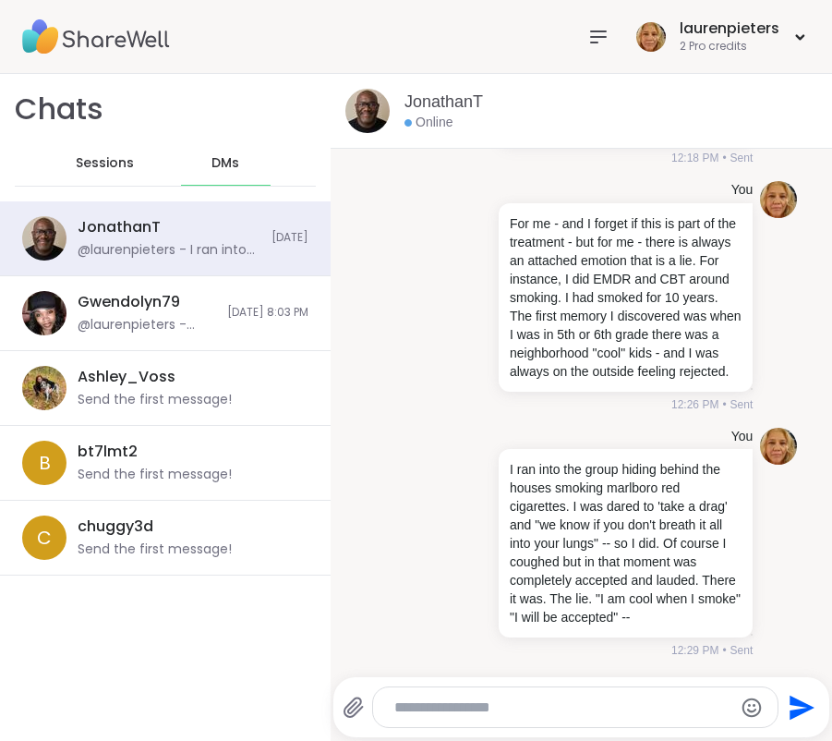
click at [475, 703] on textarea "Type your message" at bounding box center [561, 707] width 332 height 18
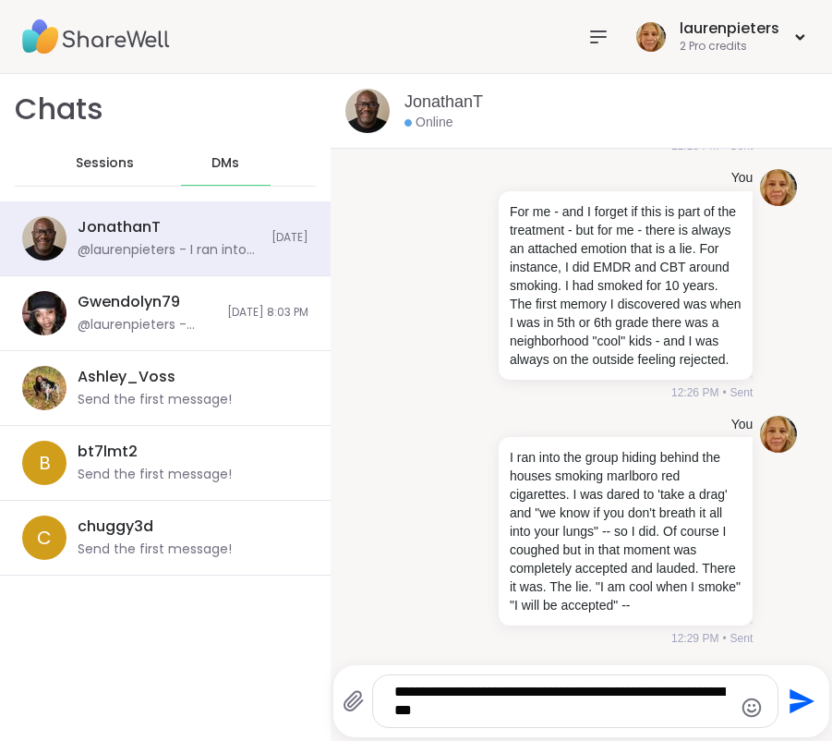
click at [651, 693] on textarea "**********" at bounding box center [561, 701] width 332 height 37
click at [654, 693] on textarea "**********" at bounding box center [561, 701] width 332 height 37
click at [536, 710] on textarea "**********" at bounding box center [561, 701] width 332 height 37
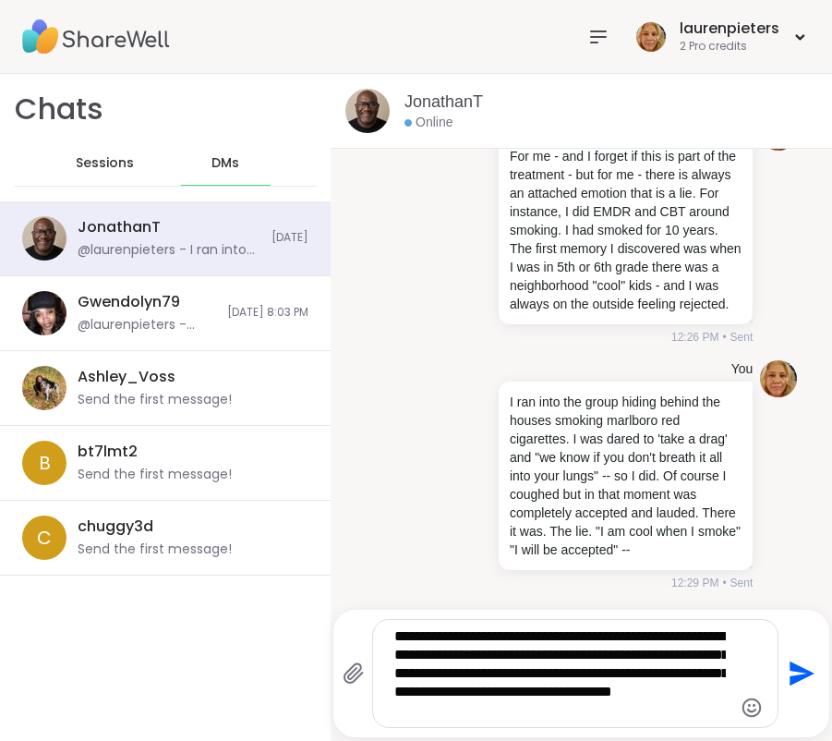
type textarea "**********"
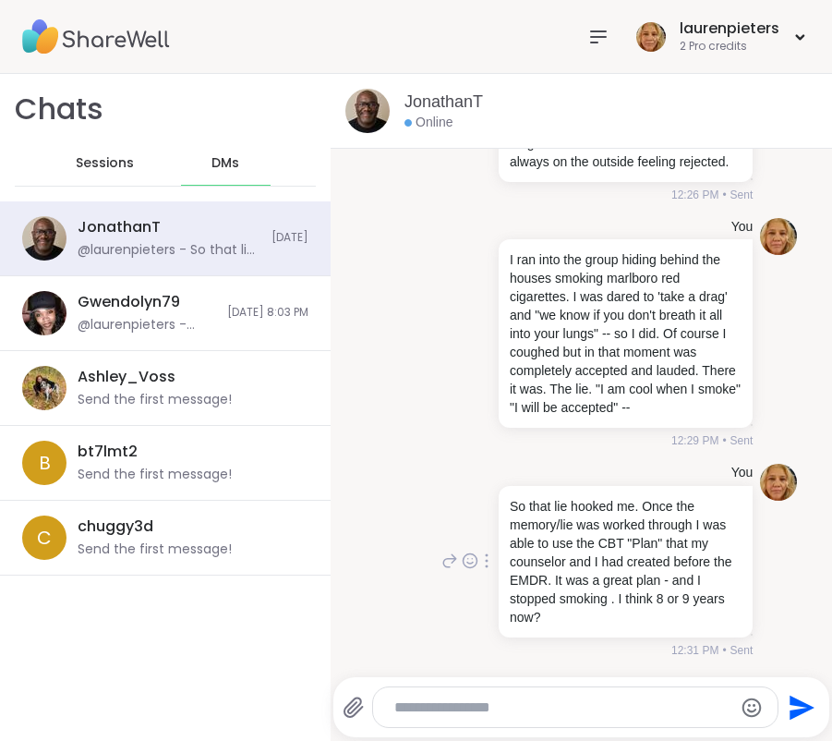
scroll to position [4291, 0]
drag, startPoint x: 447, startPoint y: 706, endPoint x: 470, endPoint y: 713, distance: 24.3
click at [449, 707] on textarea "Type your message" at bounding box center [561, 707] width 332 height 18
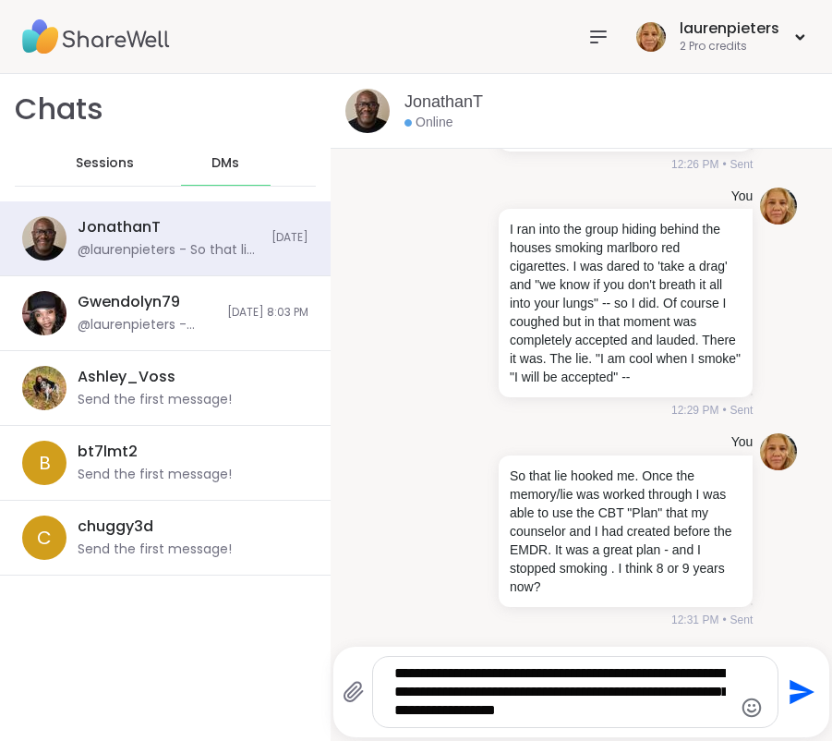
type textarea "**********"
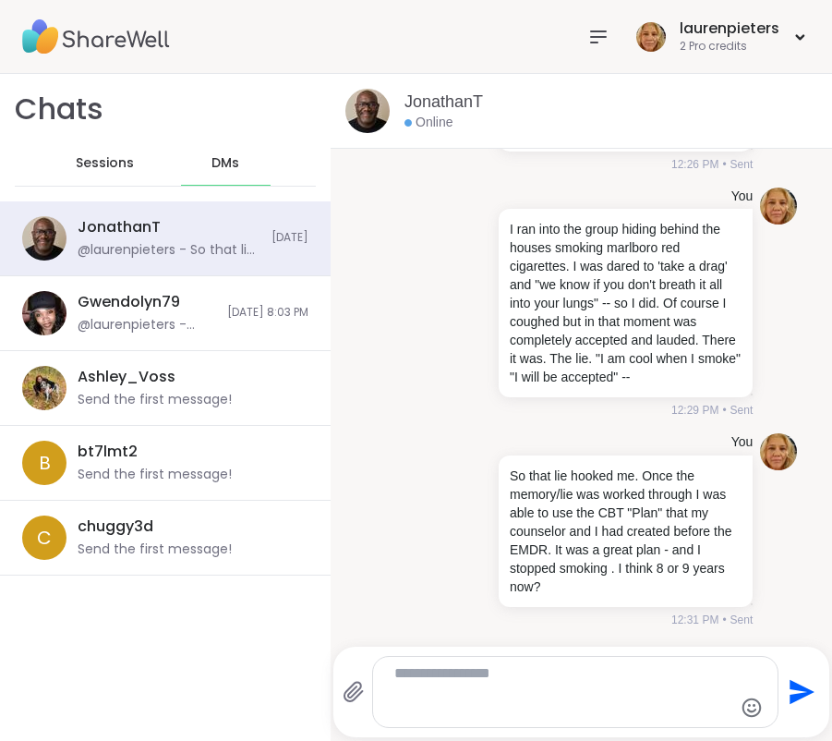
scroll to position [4445, 0]
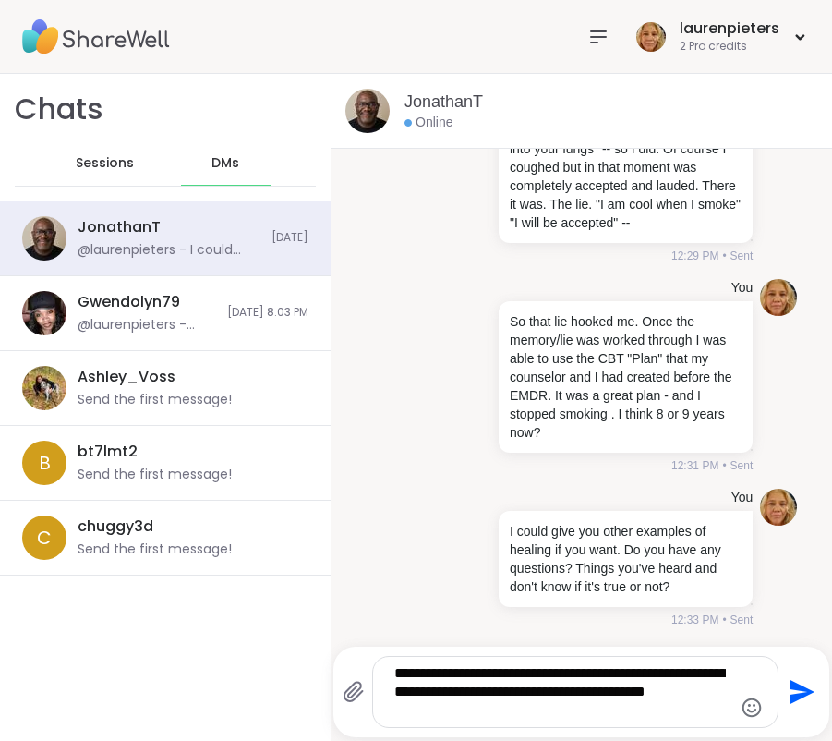
type textarea "**********"
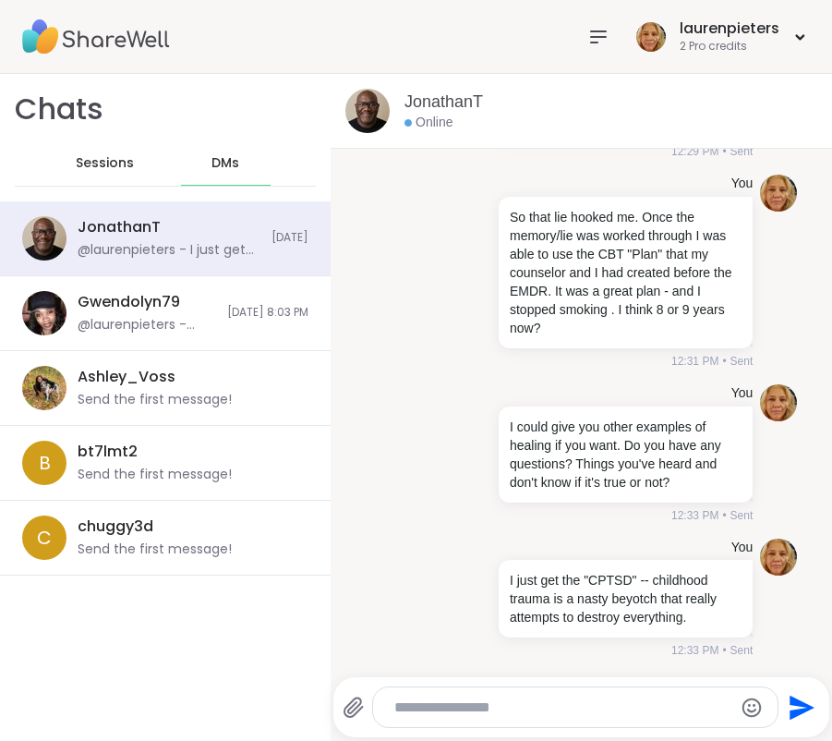
scroll to position [4598, 0]
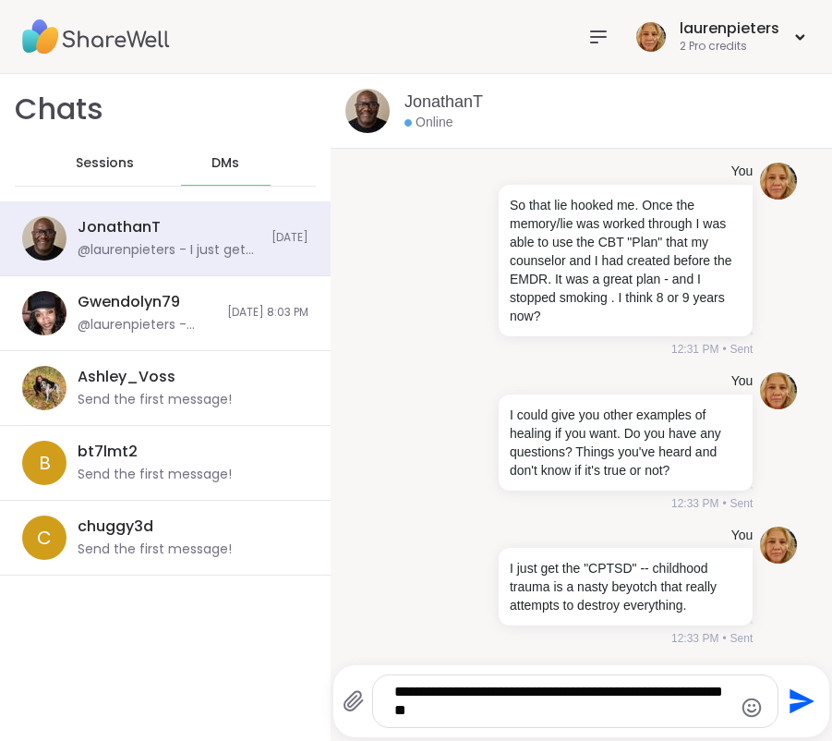
type textarea "**********"
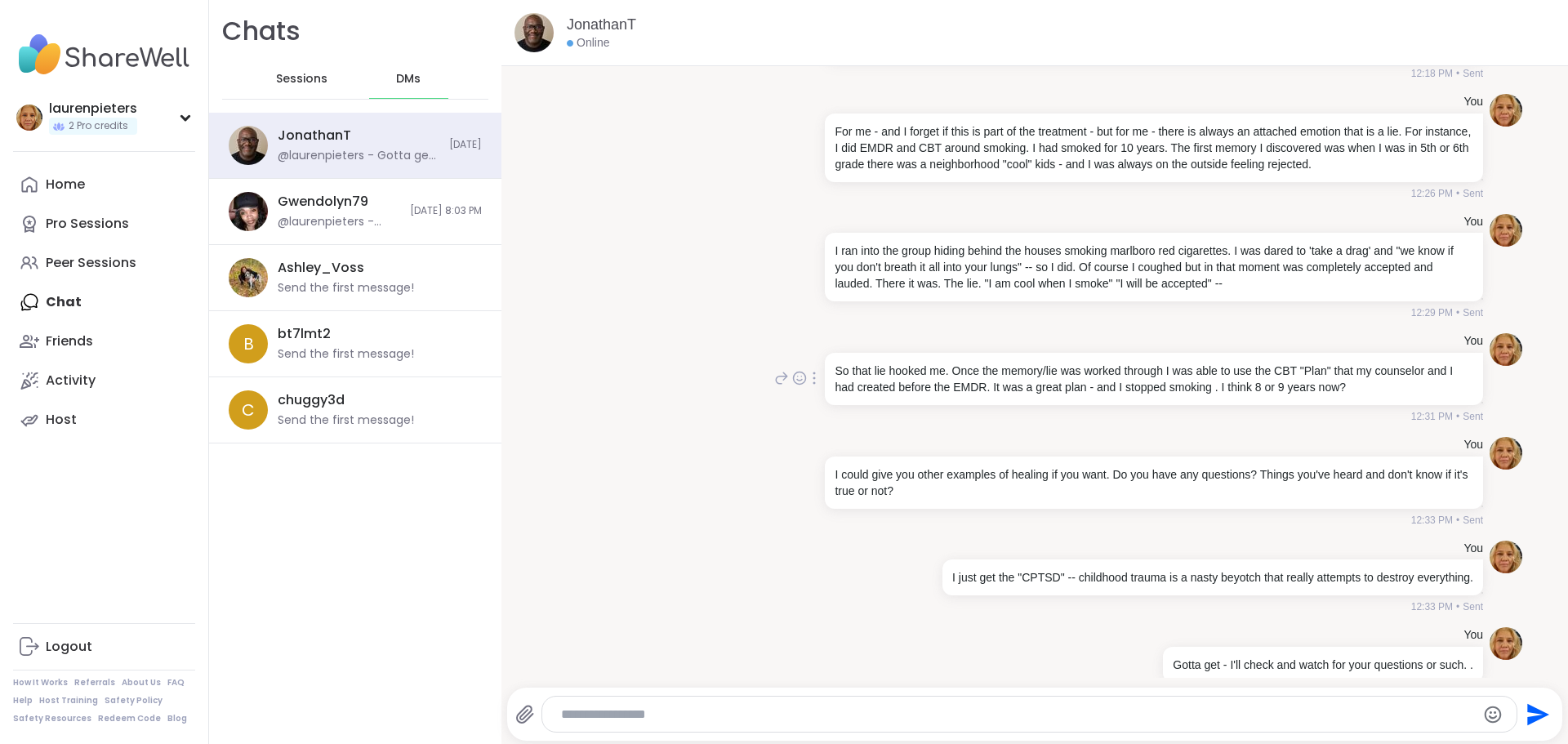
scroll to position [2484, 0]
